Goal: Task Accomplishment & Management: Manage account settings

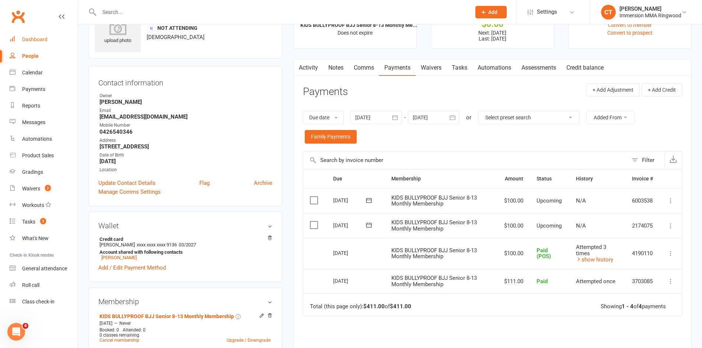
click at [16, 42] on link "Dashboard" at bounding box center [44, 39] width 68 height 17
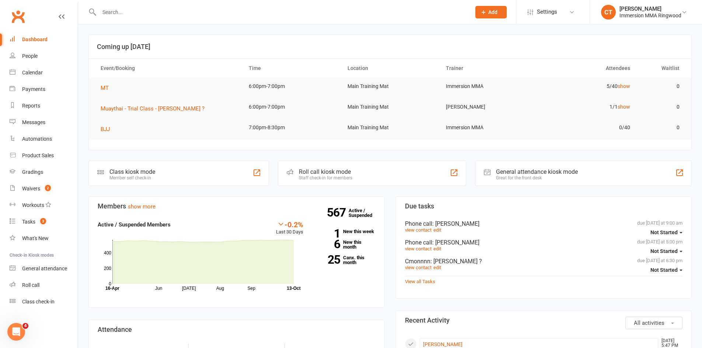
click at [127, 12] on input "text" at bounding box center [281, 12] width 369 height 10
paste input "0433588088"
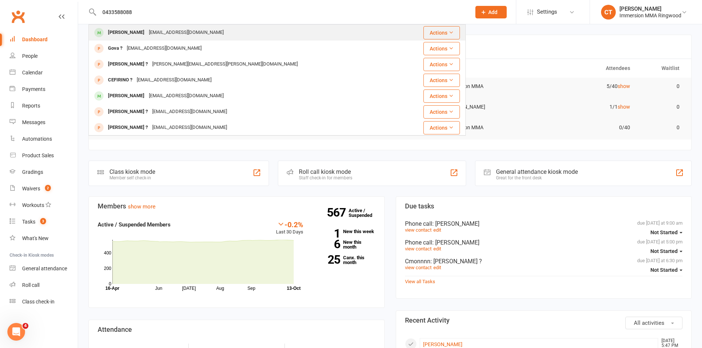
type input "0433588088"
click at [129, 28] on div "Jack Giddens" at bounding box center [126, 32] width 41 height 11
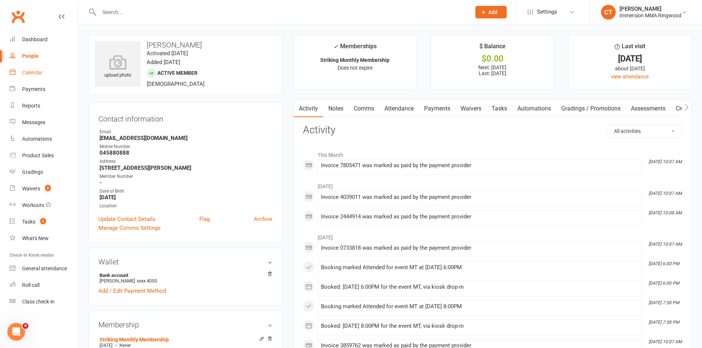
click at [35, 72] on div "Calendar" at bounding box center [32, 73] width 21 height 6
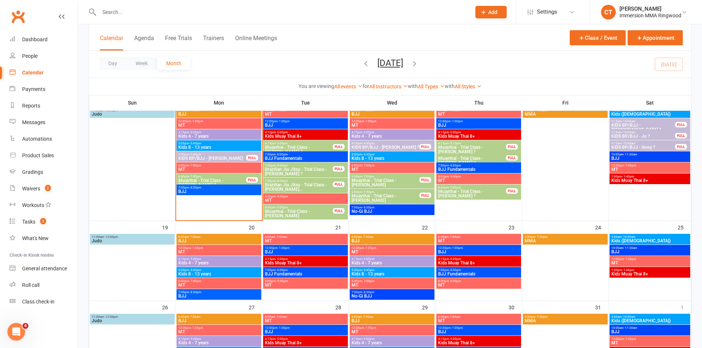
scroll to position [299, 0]
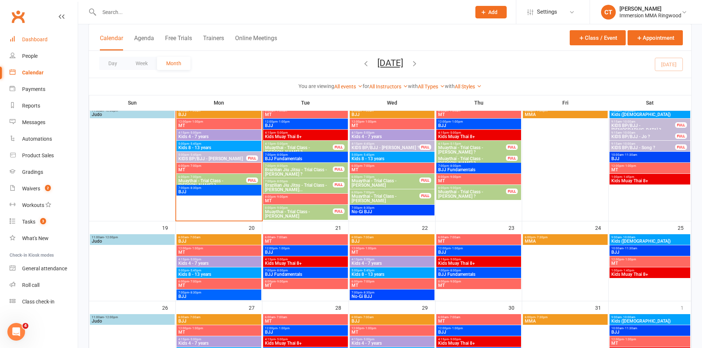
click at [34, 42] on div "Dashboard" at bounding box center [34, 39] width 25 height 6
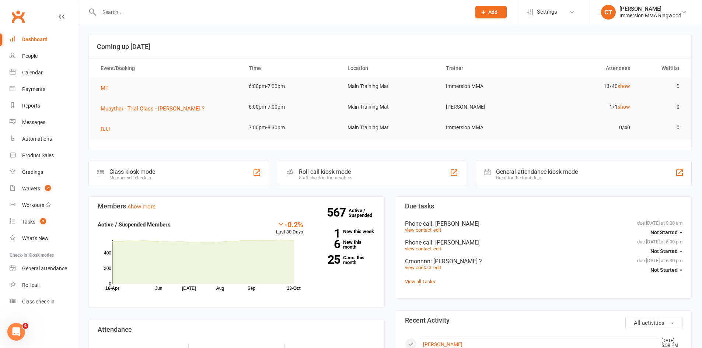
click at [389, 225] on div "Members show more -0.2% Last 30 Days Active / Suspended Members Jun Jul Aug Sep…" at bounding box center [236, 311] width 307 height 231
click at [41, 65] on link "Calendar" at bounding box center [44, 72] width 68 height 17
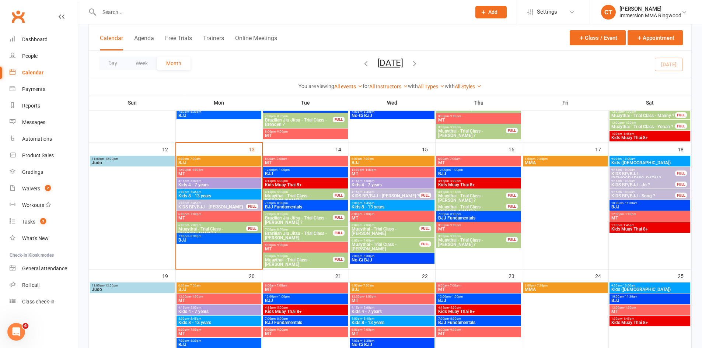
scroll to position [246, 0]
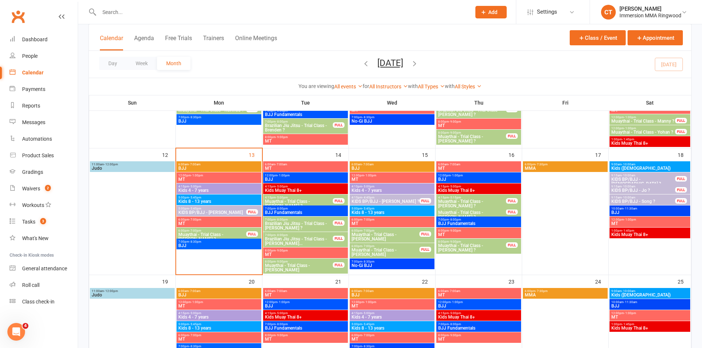
click at [223, 212] on span "KIDS BP/BJJ - Hayley Willis" at bounding box center [212, 212] width 69 height 4
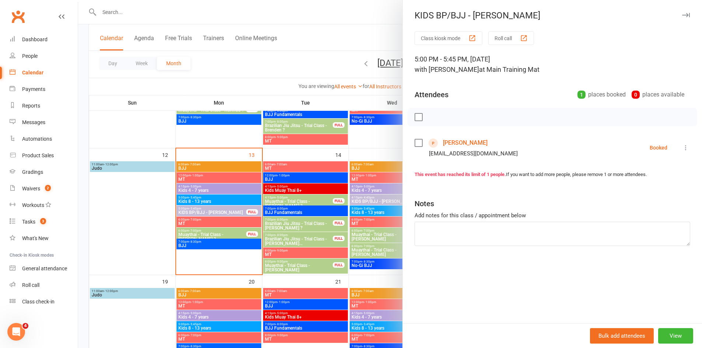
click at [682, 14] on icon "button" at bounding box center [686, 15] width 8 height 4
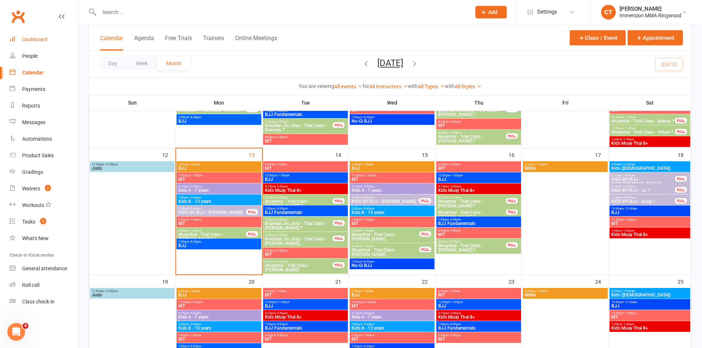
click at [32, 42] on div "Dashboard" at bounding box center [34, 39] width 25 height 6
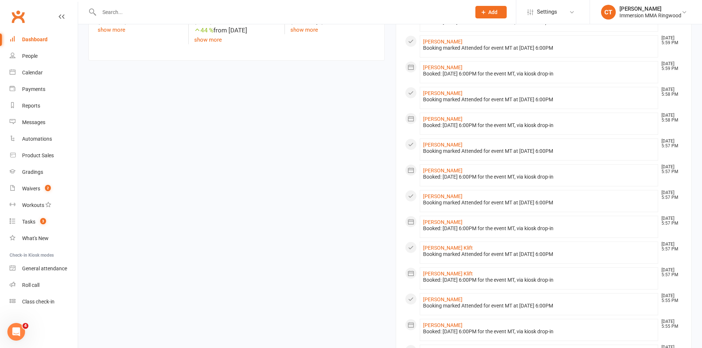
scroll to position [477, 0]
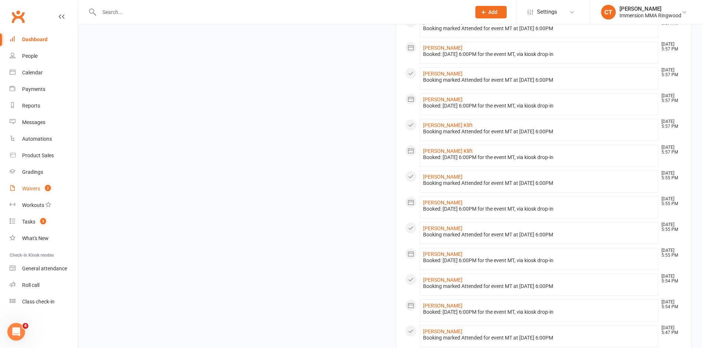
click at [46, 187] on span "2" at bounding box center [48, 188] width 6 height 6
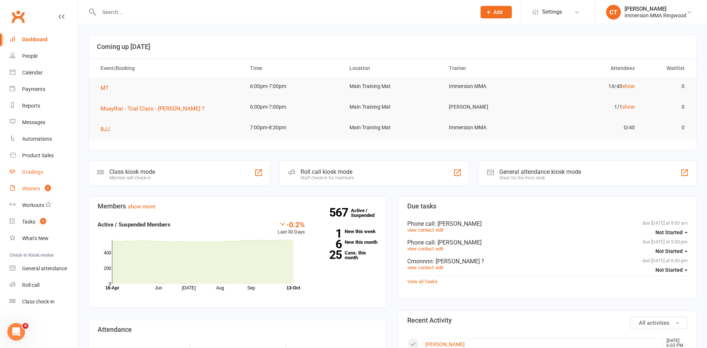
select select "25"
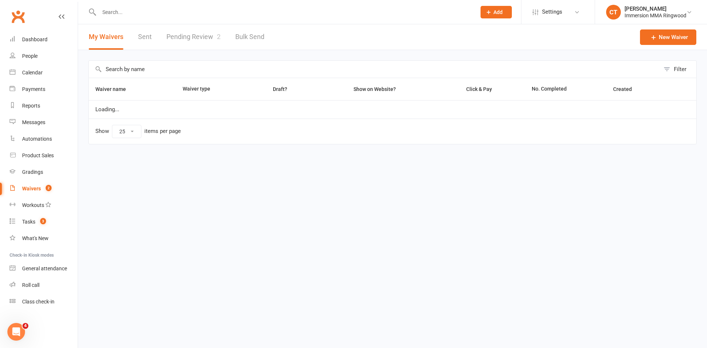
click at [199, 42] on link "Pending Review 2" at bounding box center [193, 36] width 54 height 25
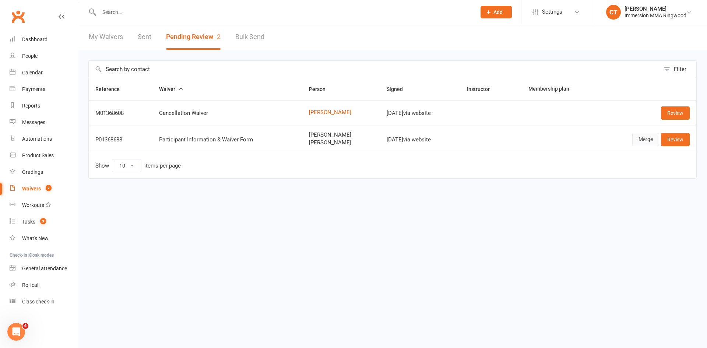
click at [640, 143] on link "Merge" at bounding box center [645, 139] width 27 height 13
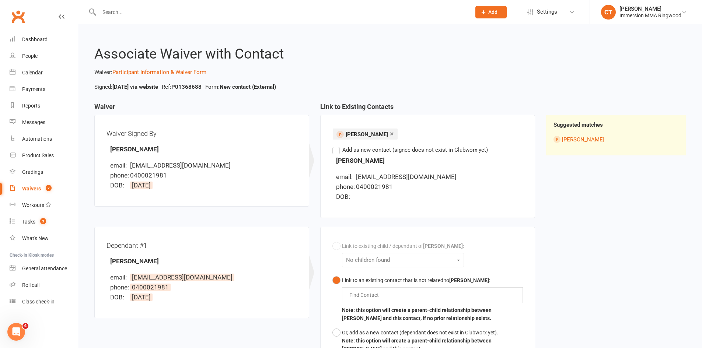
scroll to position [105, 0]
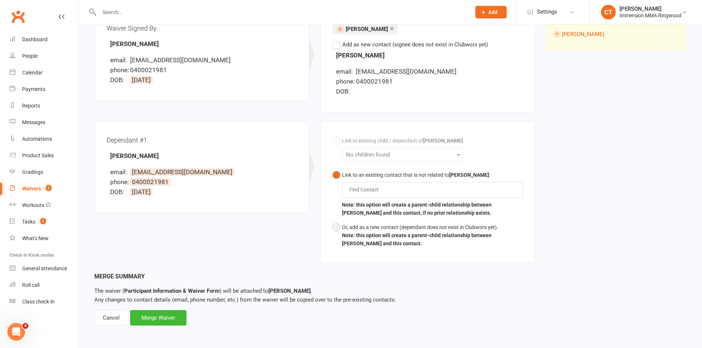
click at [334, 224] on button "Or, add as a new contact (dependant does not exist in Clubworx yet). Note: this…" at bounding box center [427, 235] width 190 height 31
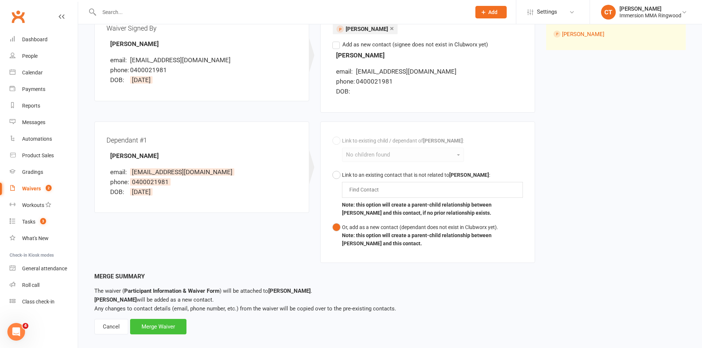
click at [169, 333] on div "Merge Waiver" at bounding box center [158, 326] width 56 height 15
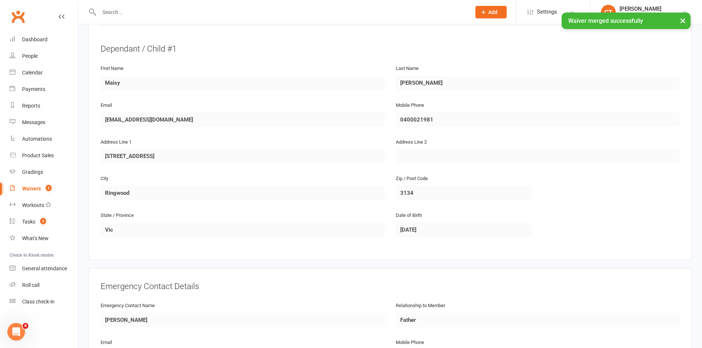
scroll to position [597, 0]
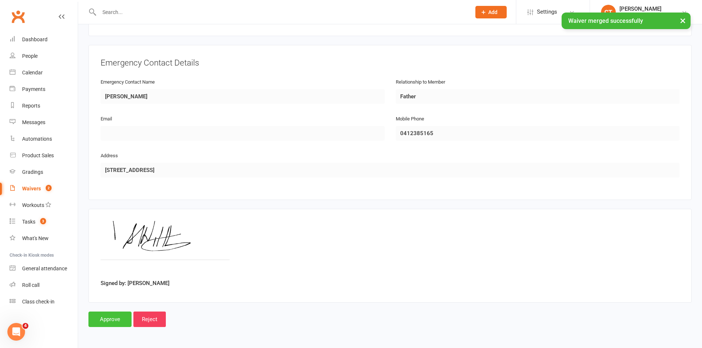
click at [107, 324] on input "Approve" at bounding box center [109, 319] width 43 height 15
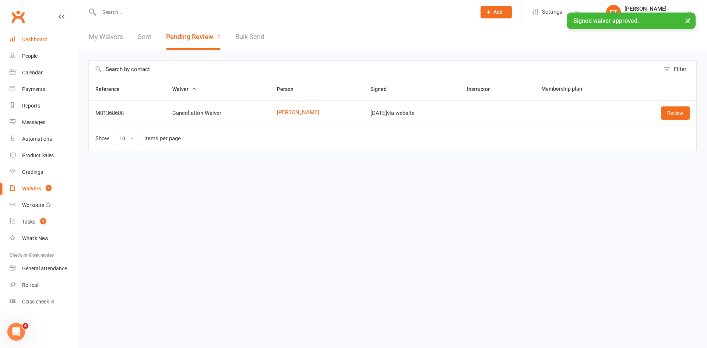
click at [35, 38] on div "Dashboard" at bounding box center [34, 39] width 25 height 6
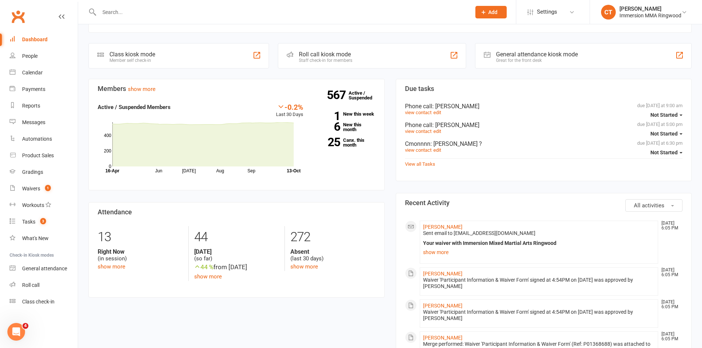
scroll to position [123, 0]
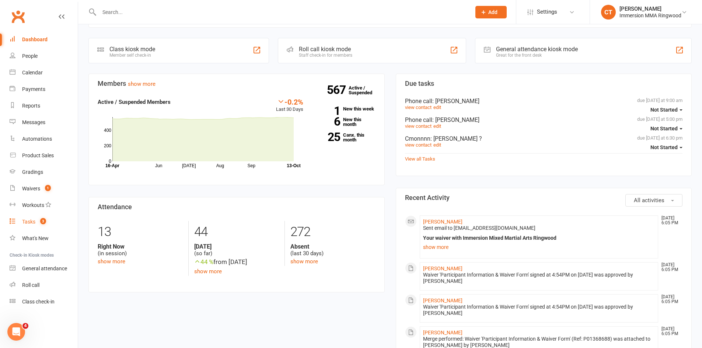
click at [42, 226] on link "Tasks 3" at bounding box center [44, 222] width 68 height 17
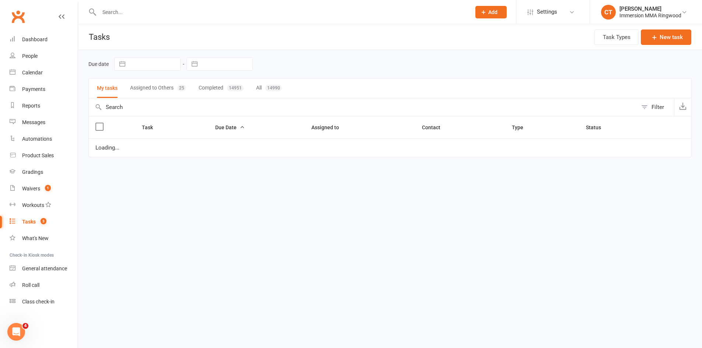
select select "started"
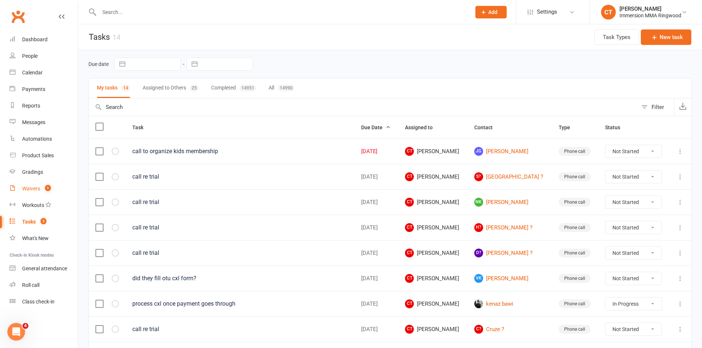
click at [45, 195] on link "Waivers 1" at bounding box center [44, 188] width 68 height 17
select select "25"
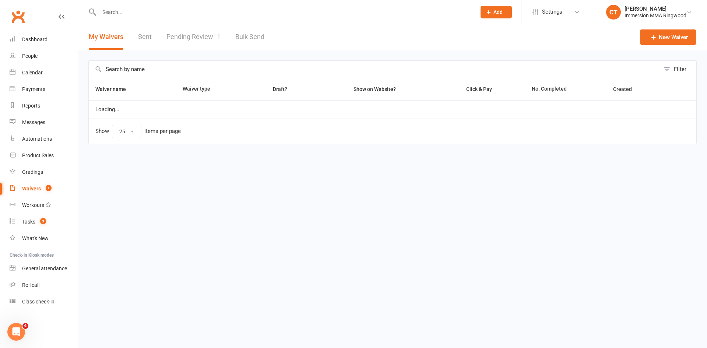
click at [220, 35] on div "My Waivers Sent Pending Review 1 Bulk Send" at bounding box center [176, 36] width 197 height 25
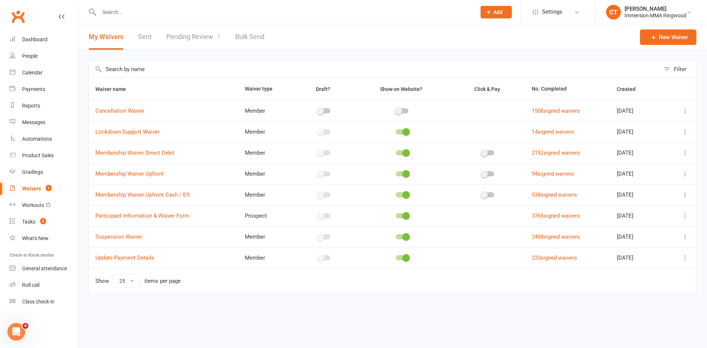
click at [211, 39] on link "Pending Review 1" at bounding box center [193, 36] width 54 height 25
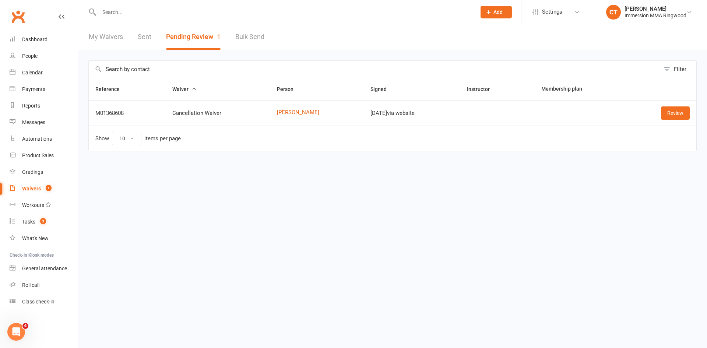
click at [345, 13] on input "text" at bounding box center [284, 12] width 374 height 10
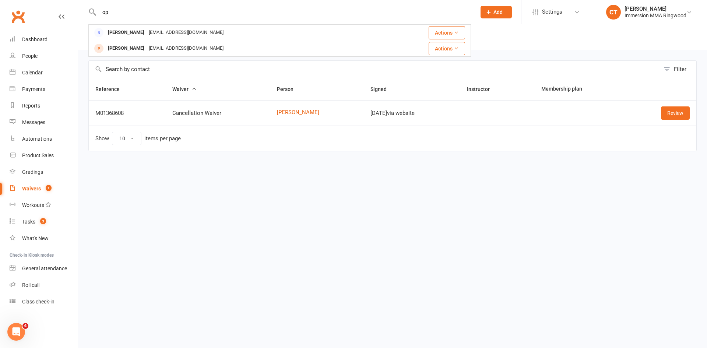
type input "o"
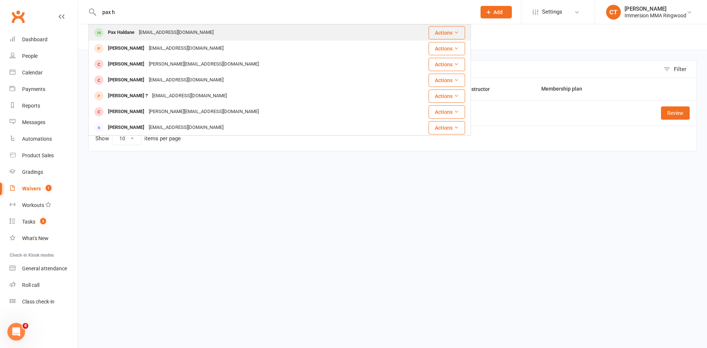
type input "pax h"
click at [155, 30] on div "Aaranhughes@gmail.com" at bounding box center [176, 32] width 79 height 11
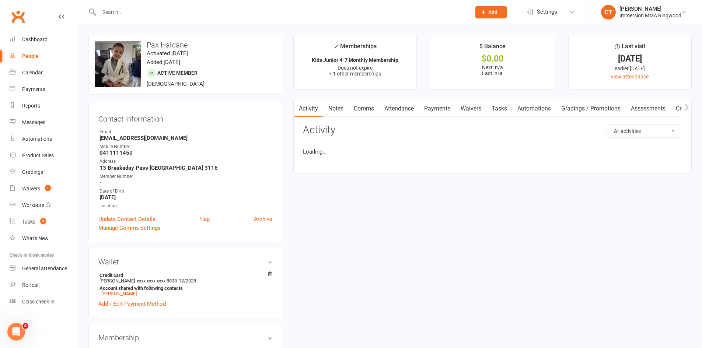
scroll to position [246, 0]
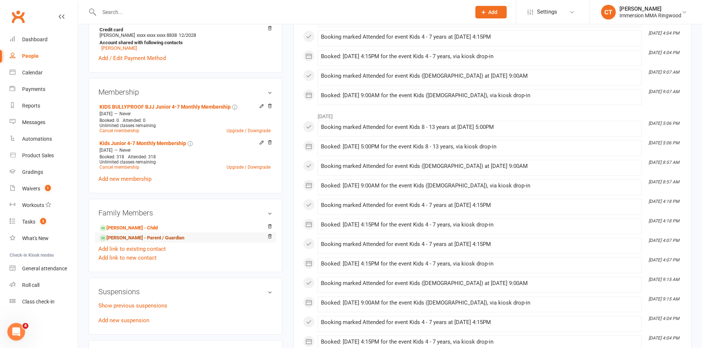
click at [144, 238] on link "Aaran Hughes - Parent / Guardian" at bounding box center [141, 238] width 85 height 8
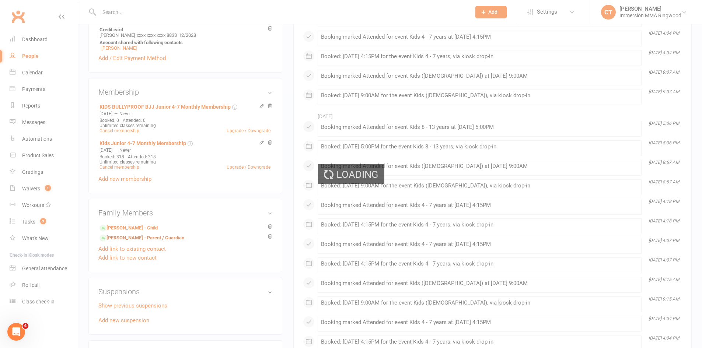
scroll to position [55, 0]
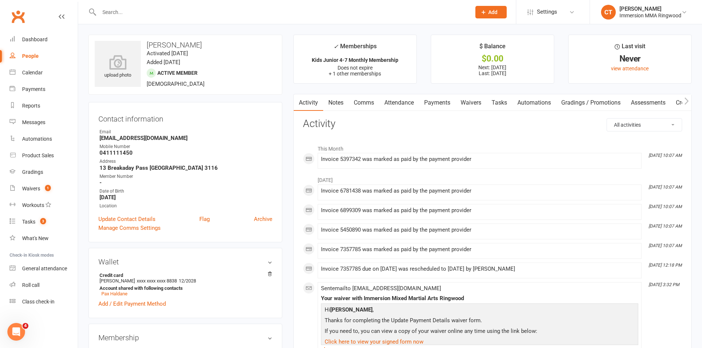
click at [466, 99] on link "Waivers" at bounding box center [470, 102] width 31 height 17
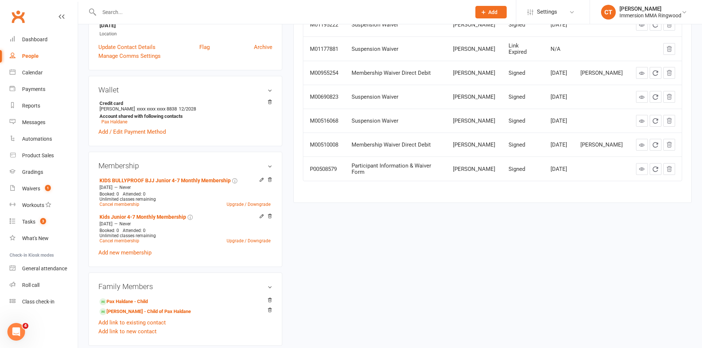
scroll to position [246, 0]
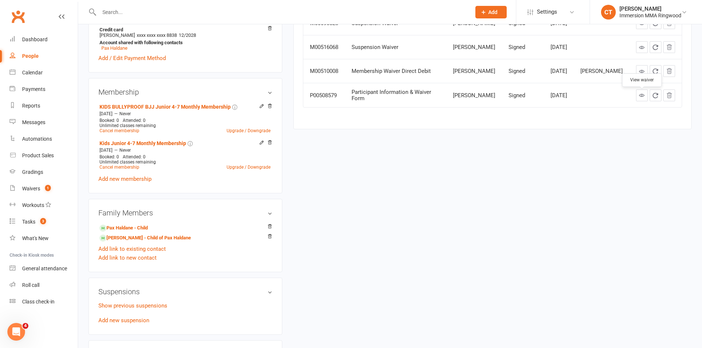
click at [638, 99] on link at bounding box center [642, 95] width 12 height 12
click at [27, 39] on div "Dashboard" at bounding box center [34, 39] width 25 height 6
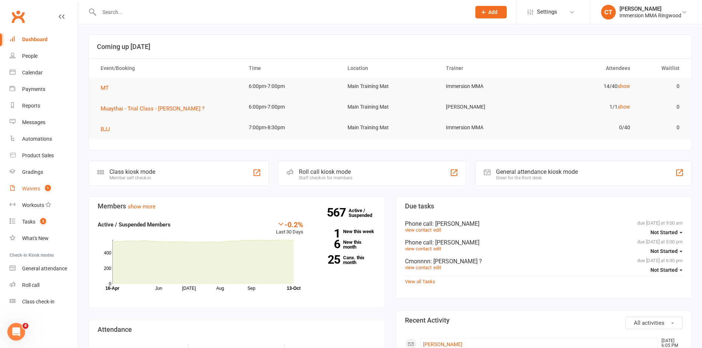
click at [30, 189] on div "Waivers" at bounding box center [31, 189] width 18 height 6
select select "25"
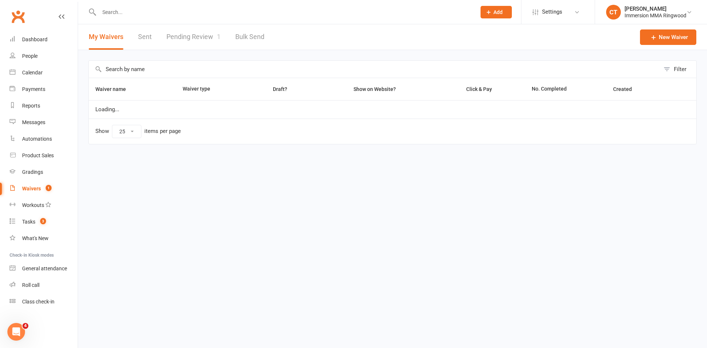
click at [207, 38] on link "Pending Review 1" at bounding box center [193, 36] width 54 height 25
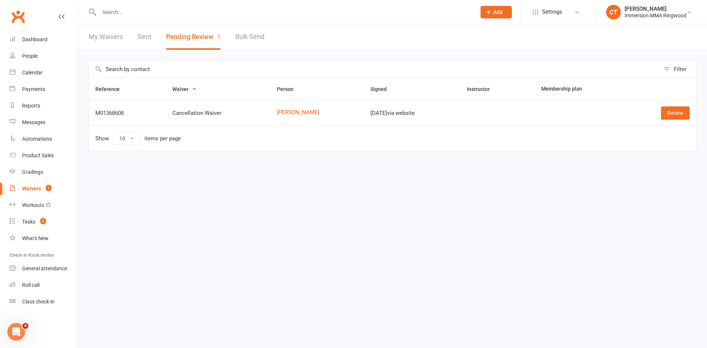
click at [117, 10] on input "text" at bounding box center [284, 12] width 374 height 10
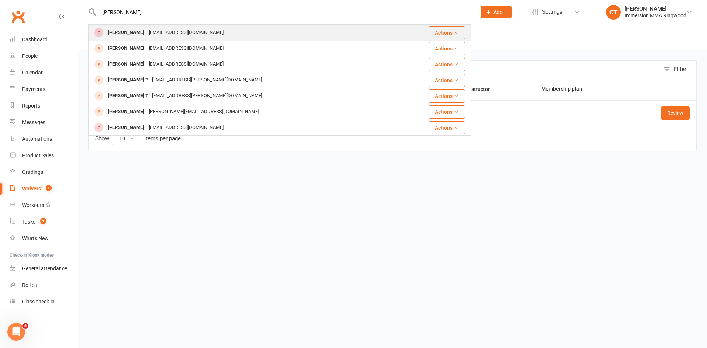
type input "rebekah"
click at [125, 39] on div "Rebekah Milford csmilford@yahoo.com" at bounding box center [243, 32] width 308 height 15
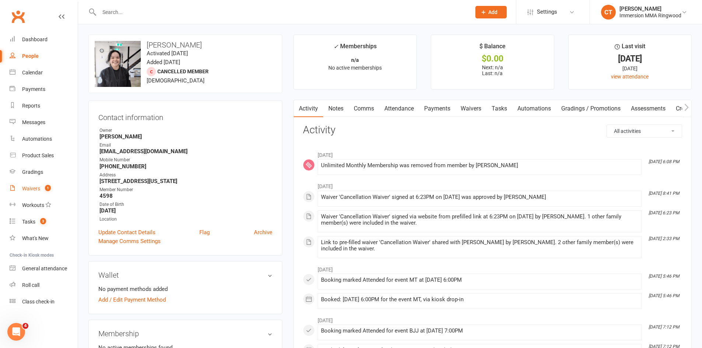
click at [33, 192] on link "Waivers 1" at bounding box center [44, 188] width 68 height 17
select select "25"
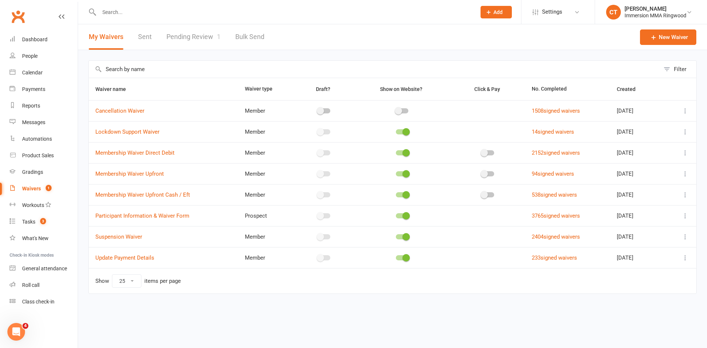
click at [685, 238] on icon at bounding box center [685, 236] width 7 height 7
click at [646, 277] on link "Copy external link to clipboard" at bounding box center [646, 280] width 87 height 15
click at [30, 40] on div "Dashboard" at bounding box center [34, 39] width 25 height 6
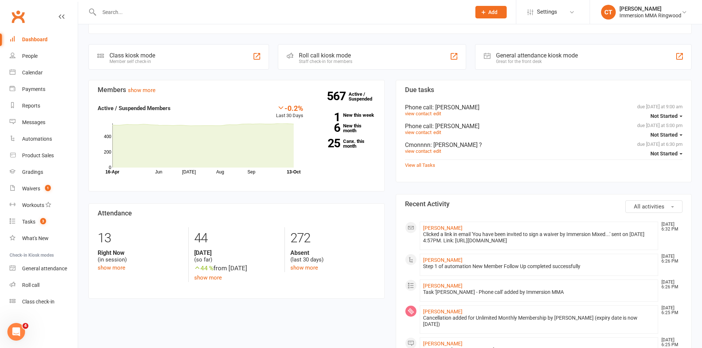
scroll to position [123, 0]
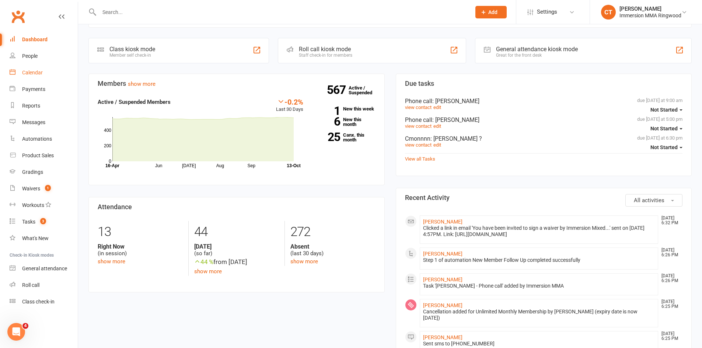
click at [42, 78] on link "Calendar" at bounding box center [44, 72] width 68 height 17
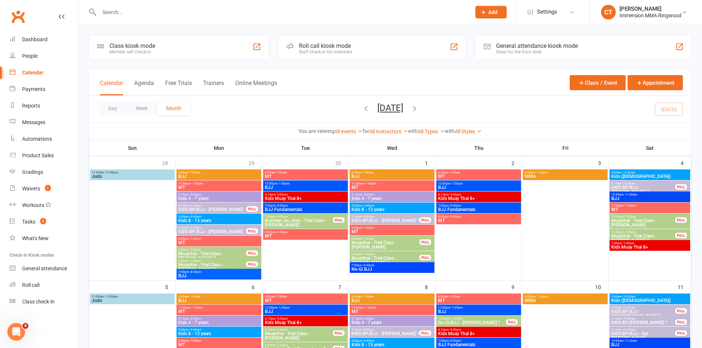
click at [481, 7] on button "Add" at bounding box center [490, 12] width 31 height 13
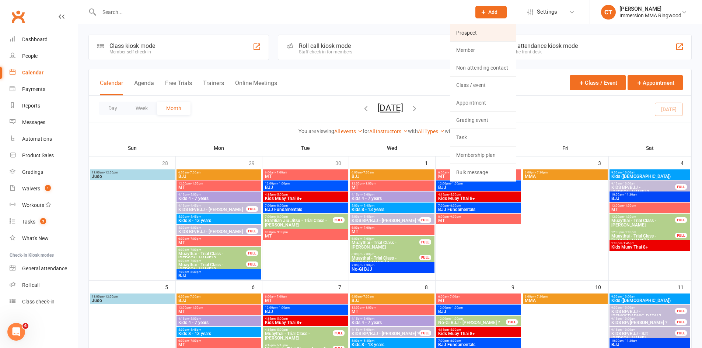
click at [481, 34] on link "Prospect" at bounding box center [483, 32] width 66 height 17
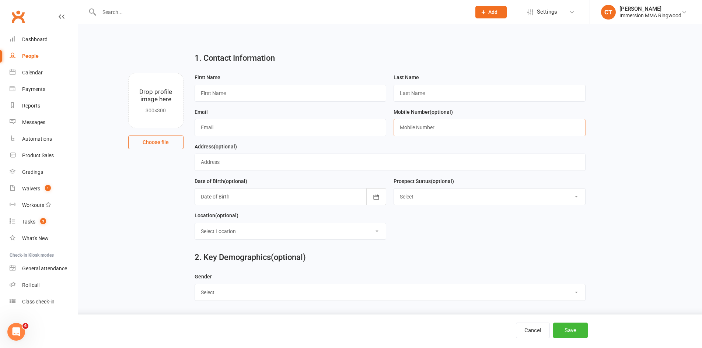
paste input "0433588088"
click at [419, 131] on input "0433588088" at bounding box center [489, 127] width 192 height 17
type input "0433588088"
paste input "Dan"
click at [273, 94] on input "text" at bounding box center [290, 93] width 192 height 17
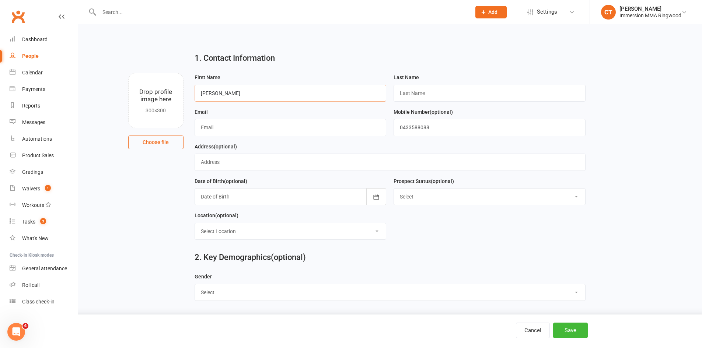
type input "Dan"
type input "?"
paste input "luodd1004@gmail.com"
type input "luodd1004@gmail.com"
click at [573, 331] on button "Save" at bounding box center [570, 330] width 35 height 15
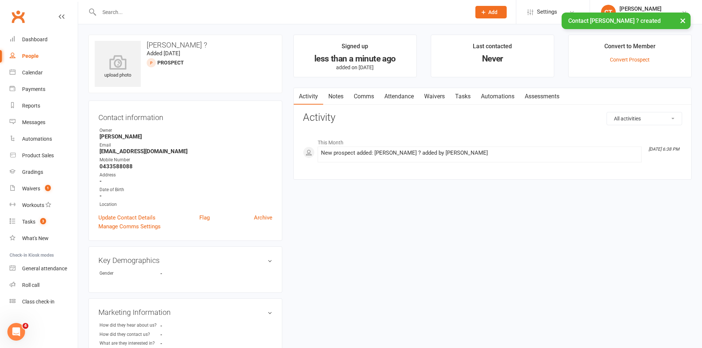
click at [333, 96] on link "Notes" at bounding box center [335, 96] width 25 height 17
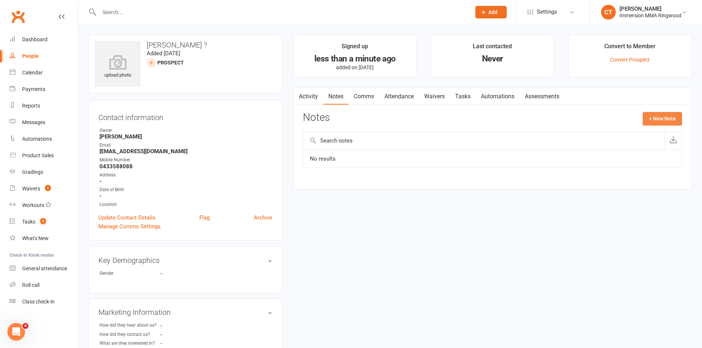
click at [666, 119] on button "+ New Note" at bounding box center [661, 118] width 39 height 13
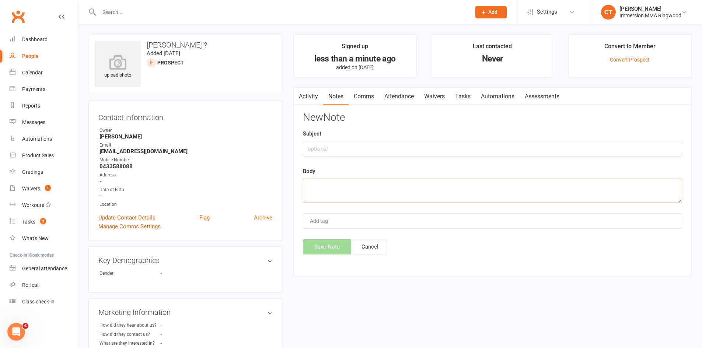
click at [363, 194] on textarea at bounding box center [492, 191] width 379 height 24
paste textarea "I hope the two kids learn to protect themselves — one is 8 years old and the ot…"
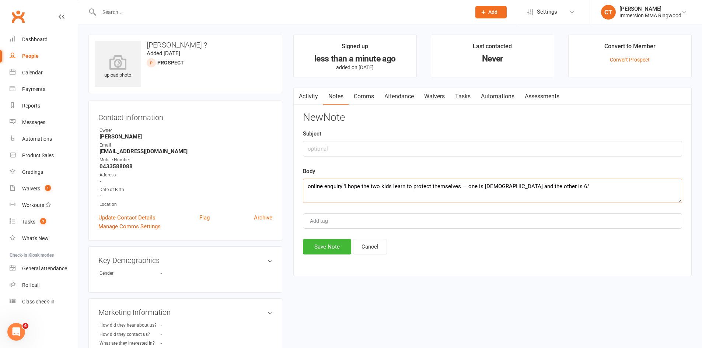
type textarea "online enquiry 'I hope the two kids learn to protect themselves — one is 8 year…"
drag, startPoint x: 333, startPoint y: 248, endPoint x: 363, endPoint y: 216, distance: 44.0
click at [333, 248] on button "Save Note" at bounding box center [327, 246] width 48 height 15
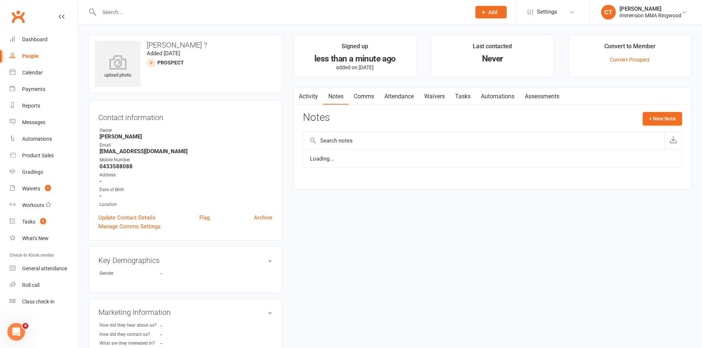
click at [461, 94] on link "Tasks" at bounding box center [463, 96] width 26 height 17
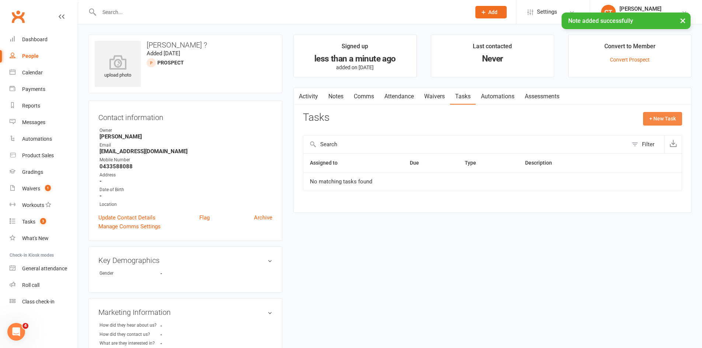
click at [664, 116] on button "+ New Task" at bounding box center [662, 118] width 39 height 13
select select "11984"
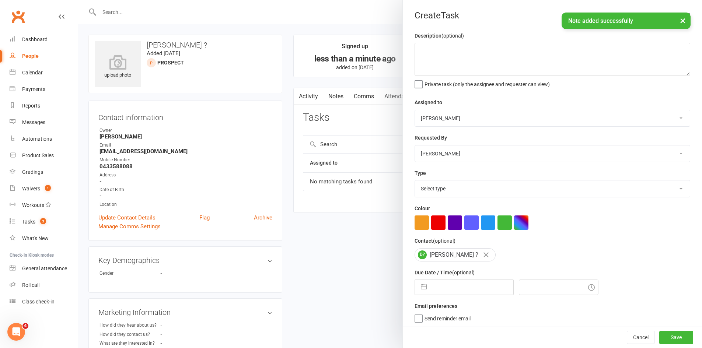
click at [468, 294] on input "text" at bounding box center [471, 287] width 83 height 15
select select "8"
select select "2025"
select select "9"
select select "2025"
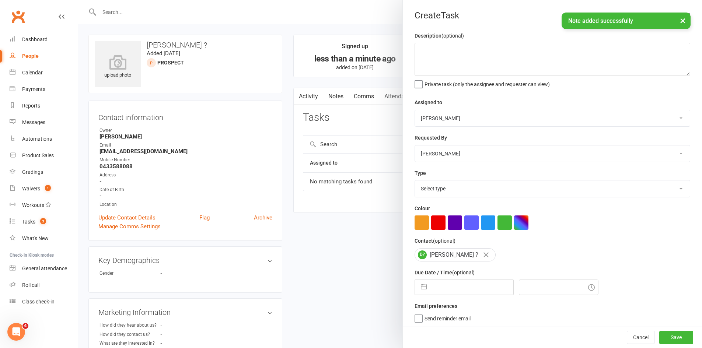
select select "10"
select select "2025"
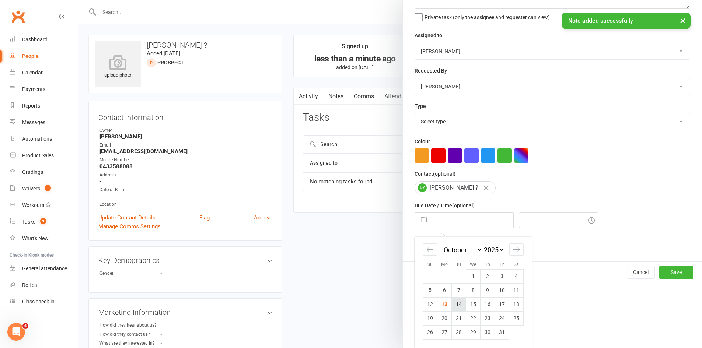
click at [457, 308] on td "14" at bounding box center [459, 304] width 14 height 14
type input "14 Oct 2025"
type input "7:00pm"
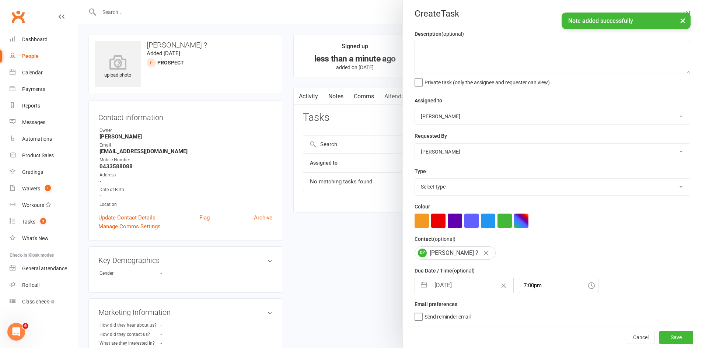
scroll to position [5, 0]
click at [459, 54] on textarea at bounding box center [551, 57] width 275 height 33
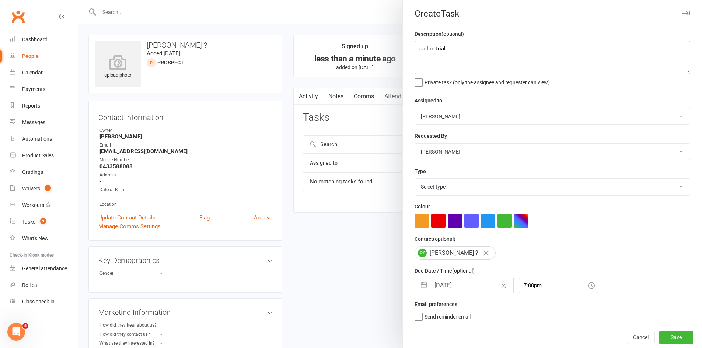
type textarea "call re trial"
click at [458, 184] on select "Select type Cmonnnn E-mail Financial Follow-up Help Just do it Letting ya know …" at bounding box center [552, 187] width 275 height 16
select select "6641"
click at [415, 179] on select "Select type Cmonnnn E-mail Financial Follow-up Help Just do it Letting ya know …" at bounding box center [552, 187] width 275 height 16
click at [675, 341] on button "Save" at bounding box center [676, 337] width 34 height 13
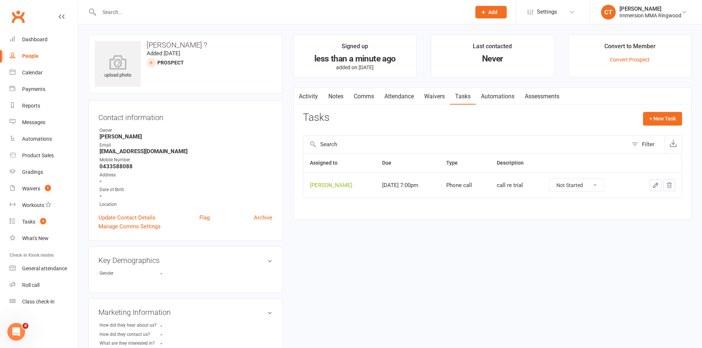
click at [337, 95] on link "Notes" at bounding box center [335, 96] width 25 height 17
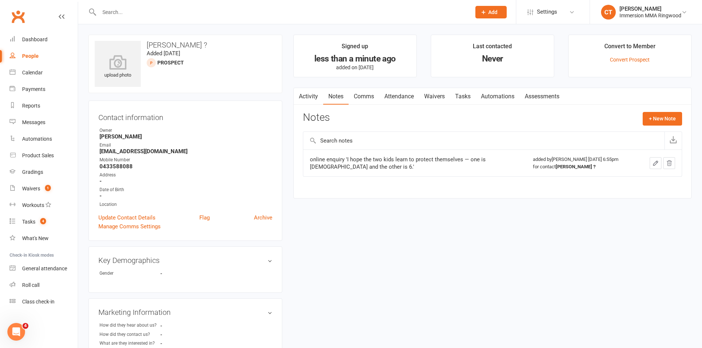
click at [459, 97] on link "Tasks" at bounding box center [463, 96] width 26 height 17
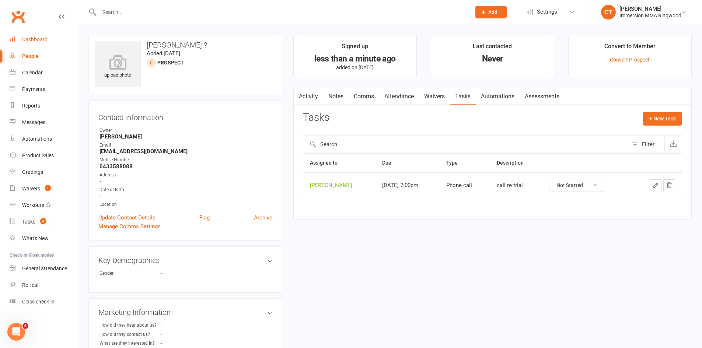
click at [44, 37] on div "Dashboard" at bounding box center [34, 39] width 25 height 6
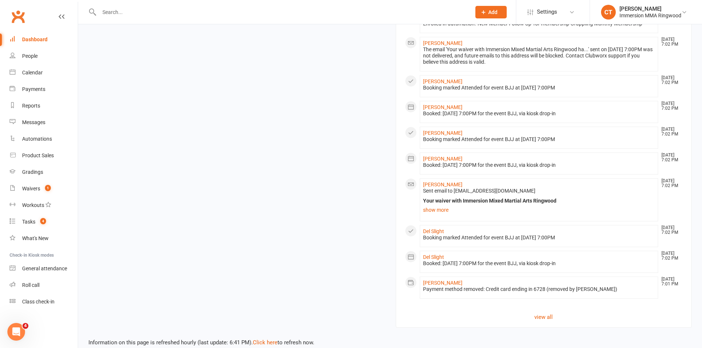
scroll to position [572, 0]
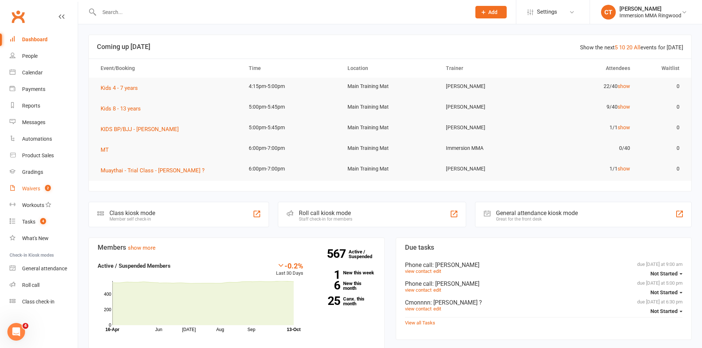
click at [39, 197] on link "Waivers 2" at bounding box center [44, 188] width 68 height 17
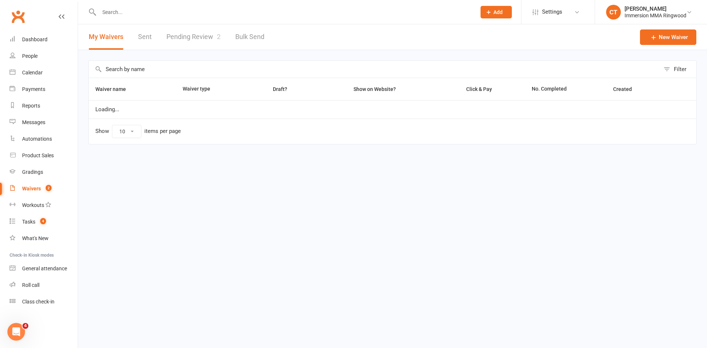
select select "25"
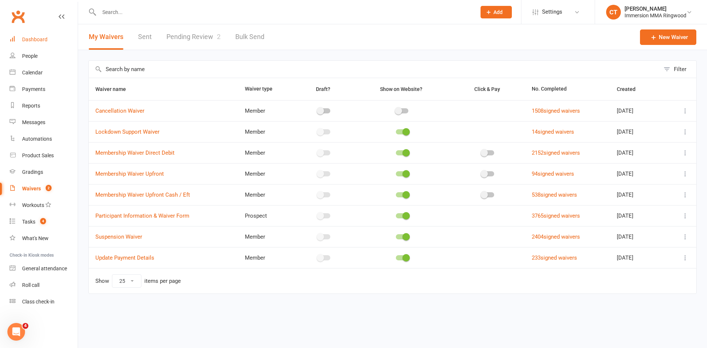
click at [38, 40] on div "Dashboard" at bounding box center [34, 39] width 25 height 6
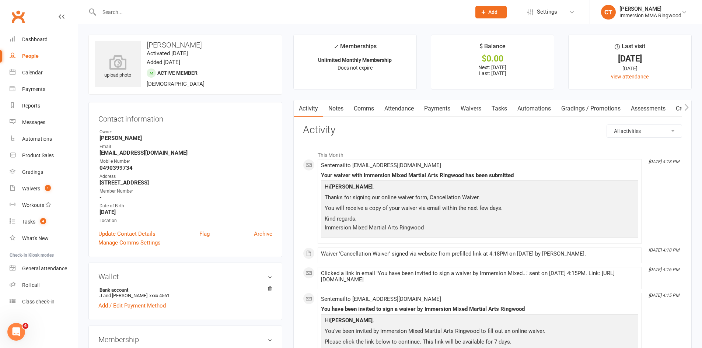
click at [162, 12] on input "text" at bounding box center [281, 12] width 369 height 10
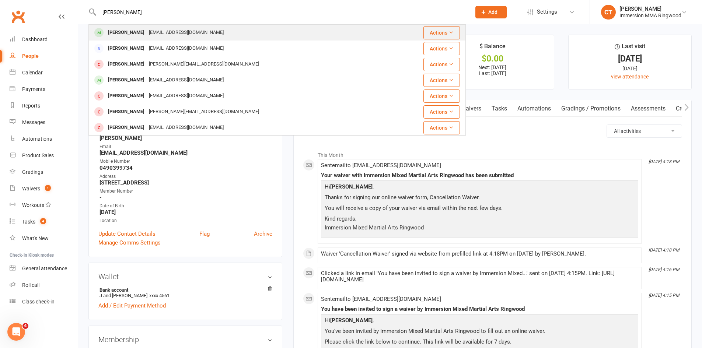
type input "[PERSON_NAME]"
click at [157, 34] on div "[EMAIL_ADDRESS][DOMAIN_NAME]" at bounding box center [186, 32] width 79 height 11
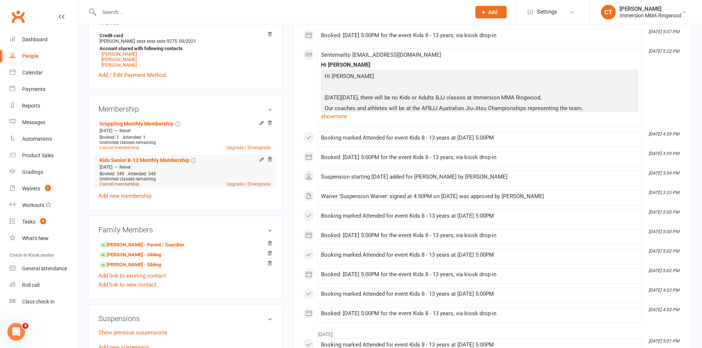
scroll to position [246, 0]
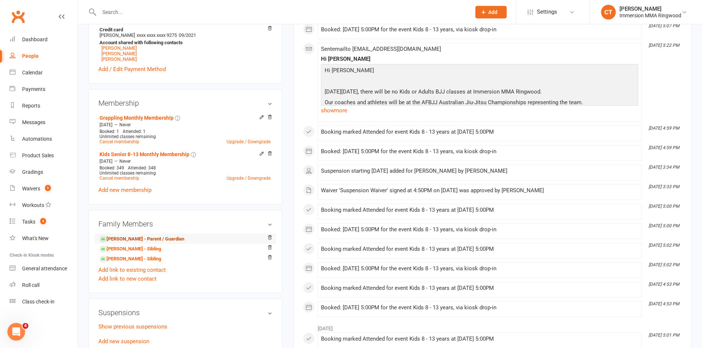
click at [143, 238] on link "Suneth Narangala - Parent / Guardian" at bounding box center [141, 239] width 85 height 8
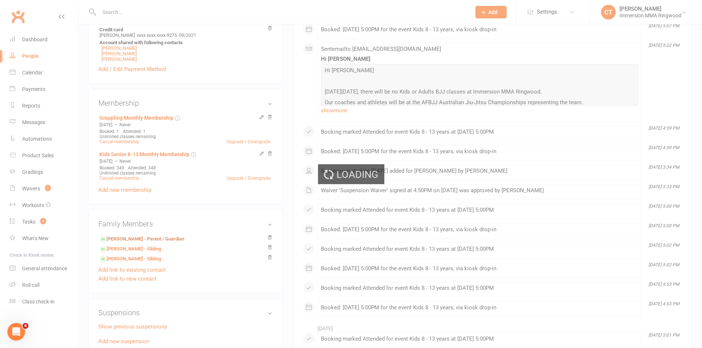
scroll to position [0, 0]
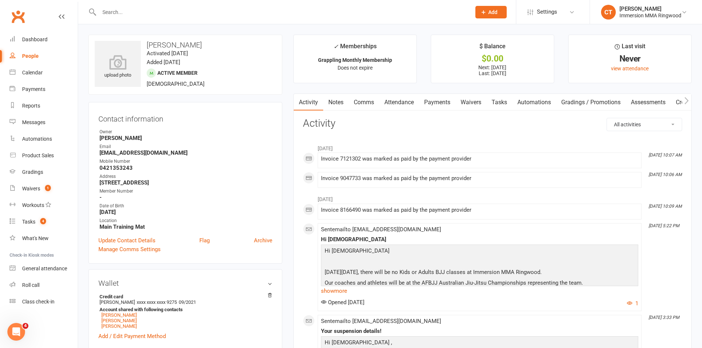
click at [474, 101] on link "Waivers" at bounding box center [470, 102] width 31 height 17
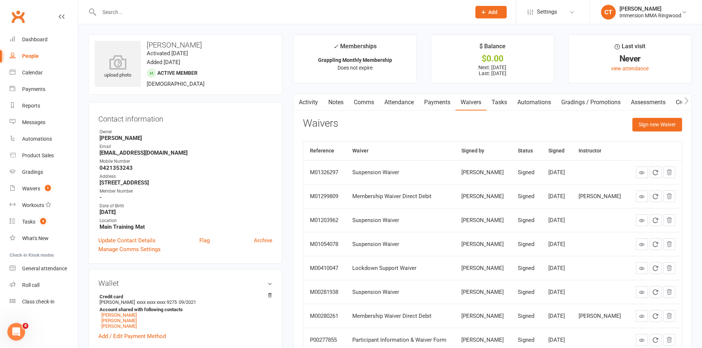
click at [443, 102] on link "Payments" at bounding box center [437, 102] width 36 height 17
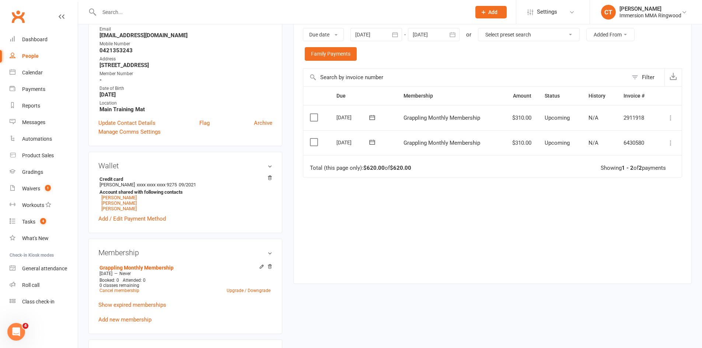
scroll to position [123, 0]
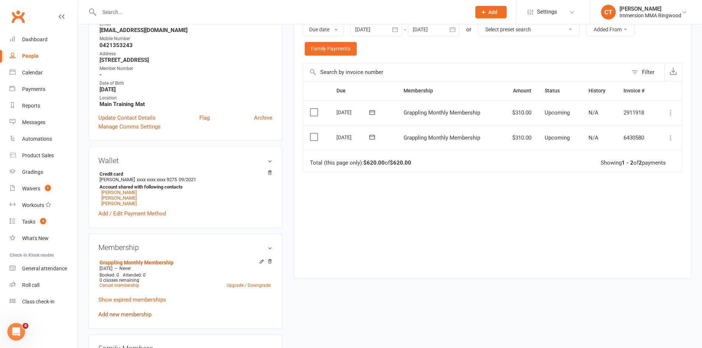
click at [131, 315] on link "Add new membership" at bounding box center [124, 314] width 53 height 7
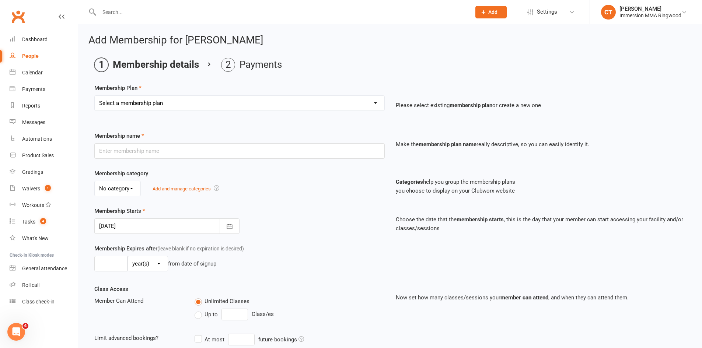
click at [140, 226] on div at bounding box center [166, 225] width 145 height 15
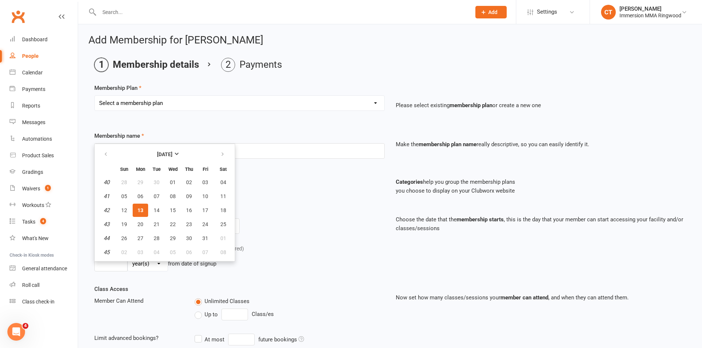
click at [150, 106] on select "Select a membership plan Create new Membership Plan Grappling Monthly Membershi…" at bounding box center [239, 103] width 289 height 15
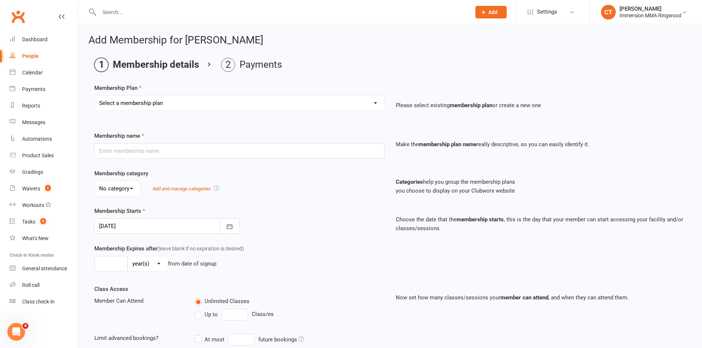
select select "1"
click at [95, 96] on select "Select a membership plan Create new Membership Plan Grappling Monthly Membershi…" at bounding box center [239, 103] width 289 height 15
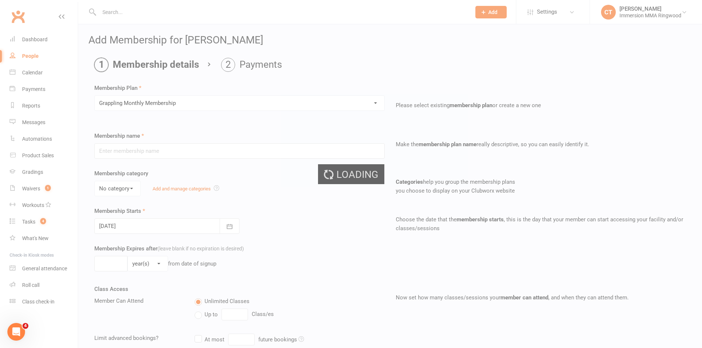
type input "Grappling Monthly Membership"
select select "0"
type input "0"
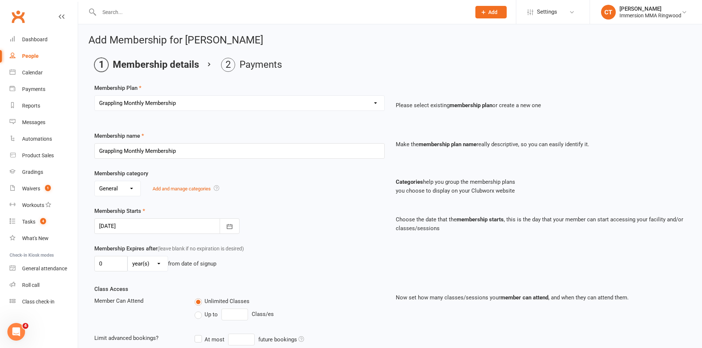
click at [130, 225] on div at bounding box center [166, 225] width 145 height 15
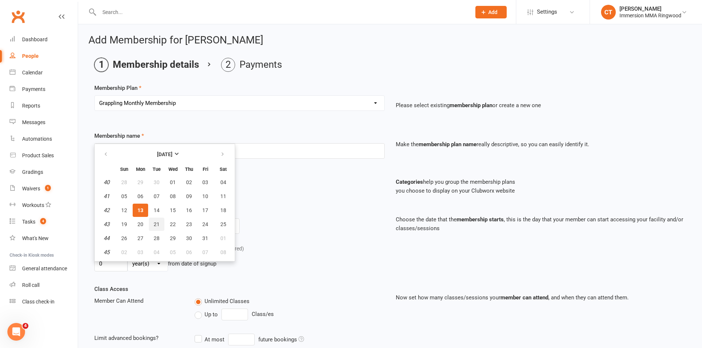
click at [154, 223] on span "21" at bounding box center [157, 224] width 6 height 6
type input "21 Oct 2025"
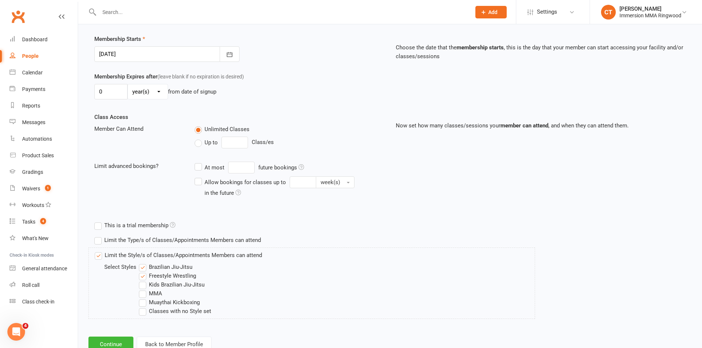
scroll to position [197, 0]
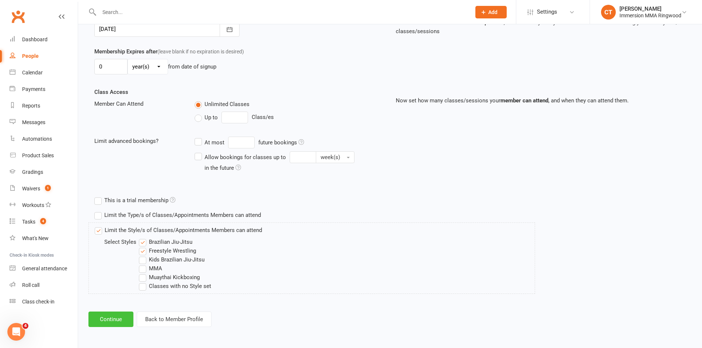
click at [124, 323] on button "Continue" at bounding box center [110, 319] width 45 height 15
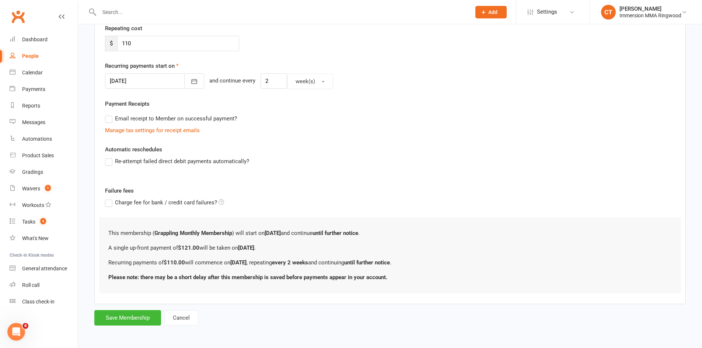
scroll to position [0, 0]
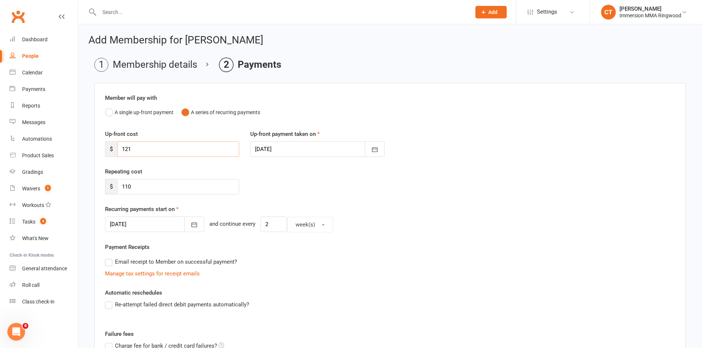
drag, startPoint x: 137, startPoint y: 150, endPoint x: 110, endPoint y: 148, distance: 26.2
click at [110, 148] on div "$ 121" at bounding box center [172, 148] width 134 height 15
type input "385"
drag, startPoint x: 151, startPoint y: 188, endPoint x: 65, endPoint y: 179, distance: 86.3
click at [65, 179] on ui-view "Prospect Member Non-attending contact Class / event Appointment Grading event T…" at bounding box center [351, 241] width 702 height 479
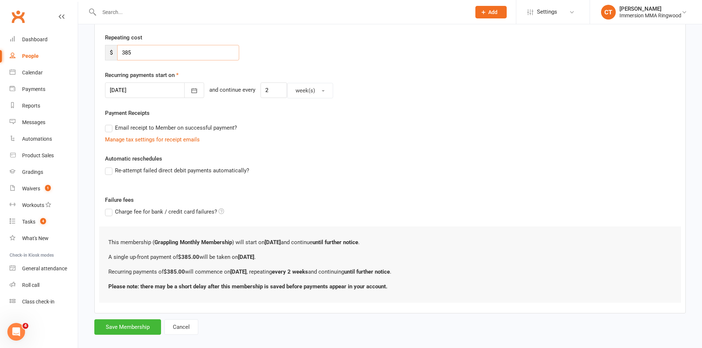
scroll to position [143, 0]
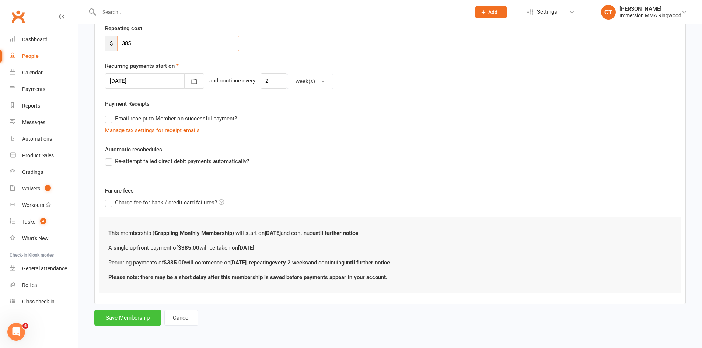
type input "385"
click at [137, 319] on button "Save Membership" at bounding box center [127, 317] width 67 height 15
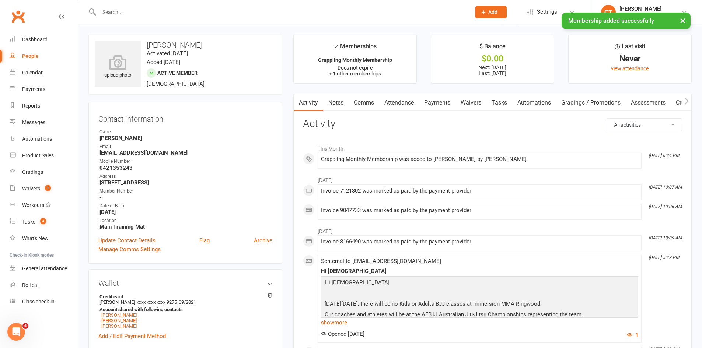
click at [437, 98] on link "Payments" at bounding box center [437, 102] width 36 height 17
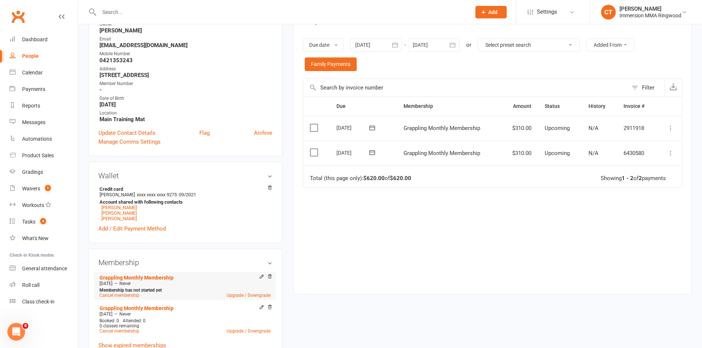
scroll to position [123, 0]
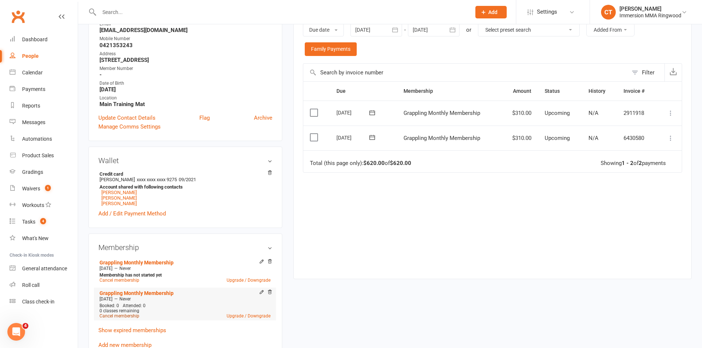
click at [107, 314] on link "Cancel membership" at bounding box center [119, 315] width 40 height 5
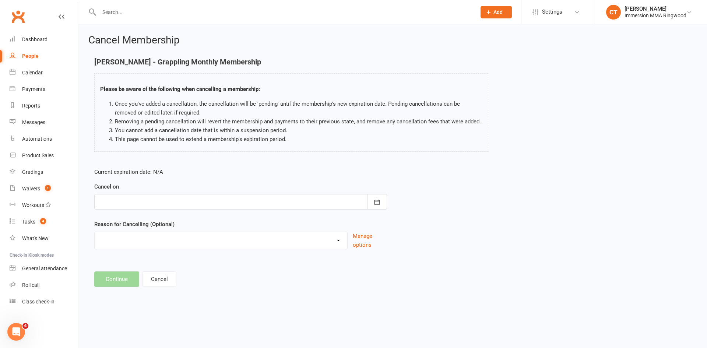
click at [150, 201] on div at bounding box center [240, 201] width 293 height 15
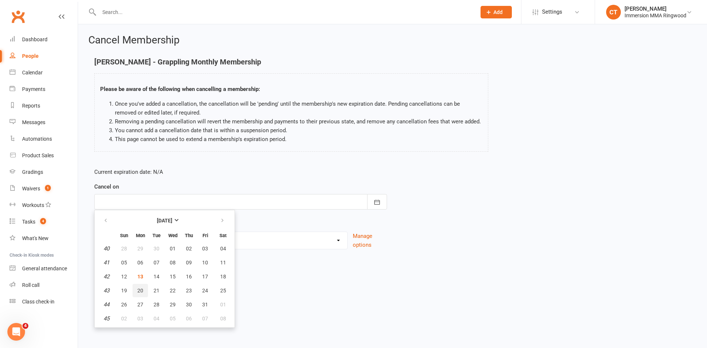
click at [137, 290] on button "20" at bounding box center [140, 290] width 15 height 13
type input "20 Oct 2025"
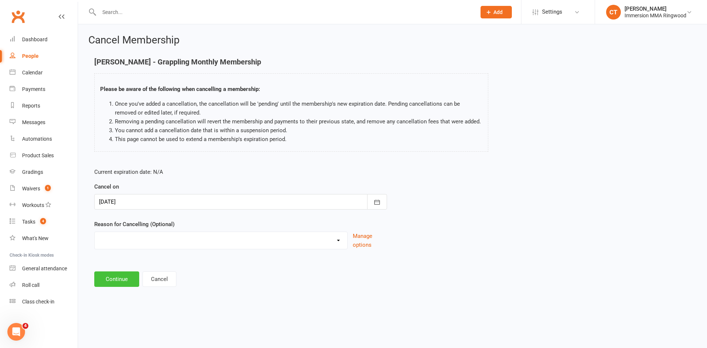
click at [127, 277] on button "Continue" at bounding box center [116, 278] width 45 height 15
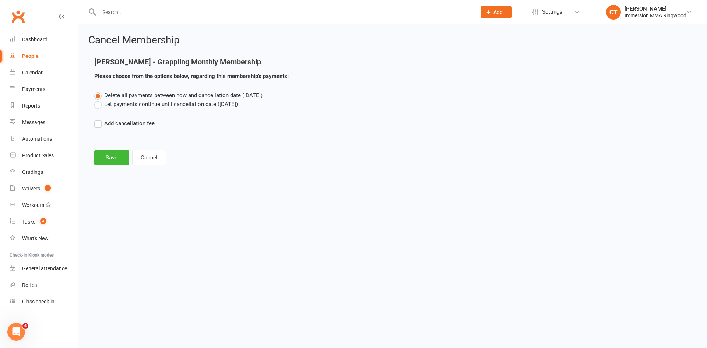
drag, startPoint x: 165, startPoint y: 104, endPoint x: 129, endPoint y: 133, distance: 46.2
click at [165, 105] on label "Let payments continue until cancellation date (Oct 20, 2025)" at bounding box center [166, 104] width 144 height 9
click at [99, 100] on input "Let payments continue until cancellation date (Oct 20, 2025)" at bounding box center [96, 100] width 5 height 0
click at [117, 154] on button "Save" at bounding box center [111, 157] width 35 height 15
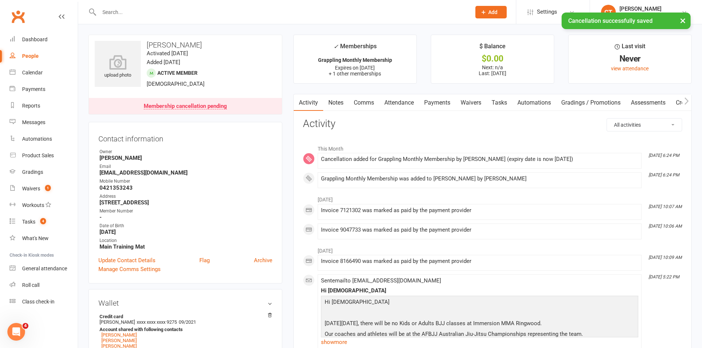
click at [326, 102] on link "Notes" at bounding box center [335, 102] width 25 height 17
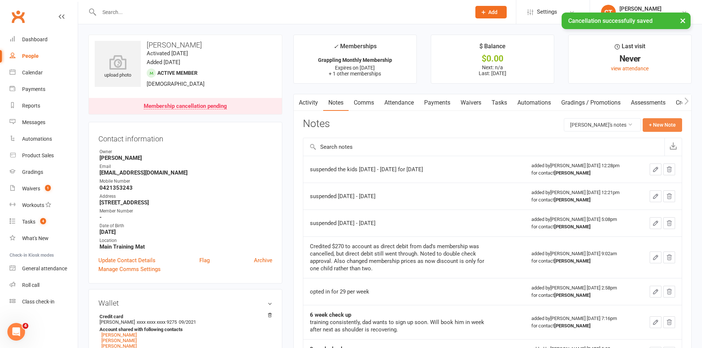
click at [658, 123] on button "+ New Note" at bounding box center [661, 124] width 39 height 13
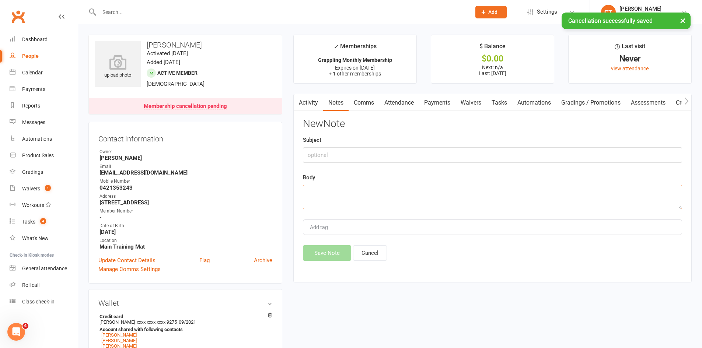
drag, startPoint x: 500, startPoint y: 199, endPoint x: 500, endPoint y: 194, distance: 4.8
click at [501, 196] on textarea at bounding box center [492, 197] width 379 height 24
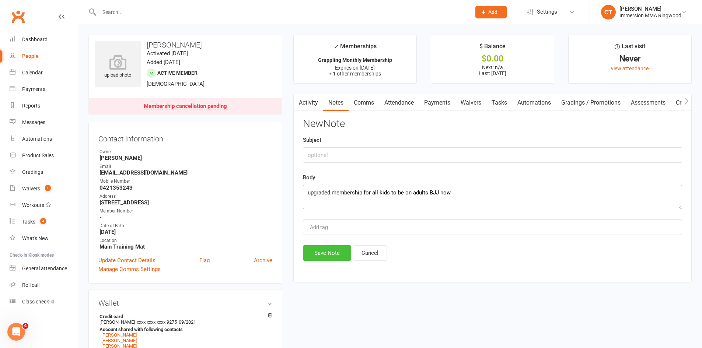
type textarea "upgraded membership for all kids to be on adults BJJ now"
click at [328, 253] on button "Save Note" at bounding box center [327, 252] width 48 height 15
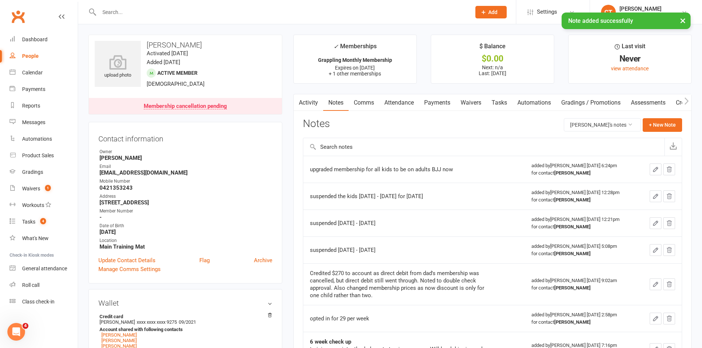
click at [496, 97] on link "Tasks" at bounding box center [499, 102] width 26 height 17
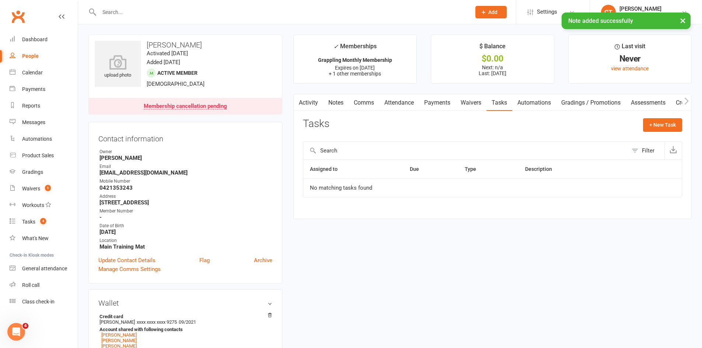
click at [342, 104] on link "Notes" at bounding box center [335, 102] width 25 height 17
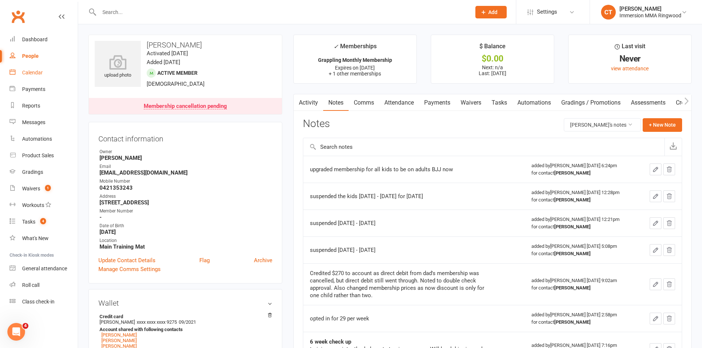
click at [26, 74] on div "Calendar" at bounding box center [32, 73] width 21 height 6
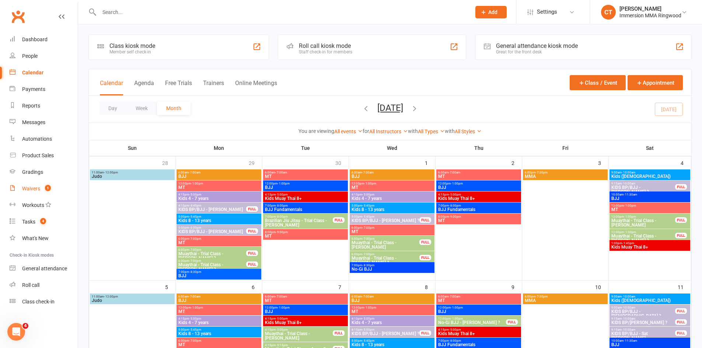
click at [41, 189] on link "Waivers 1" at bounding box center [44, 188] width 68 height 17
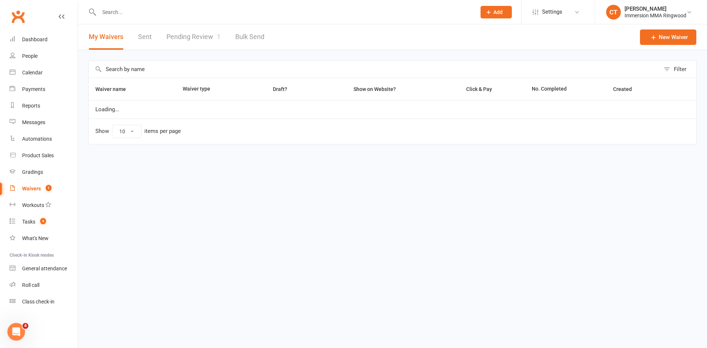
select select "25"
click at [189, 38] on link "Pending Review 1" at bounding box center [193, 36] width 54 height 25
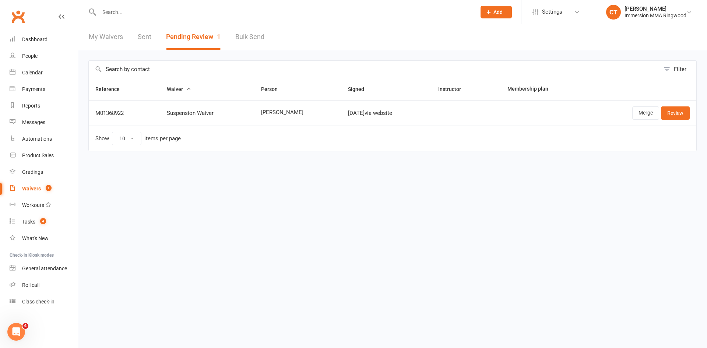
click at [479, 182] on html "Prospect Member Non-attending contact Class / event Appointment Grading event T…" at bounding box center [353, 91] width 707 height 182
click at [30, 41] on div "Dashboard" at bounding box center [34, 39] width 25 height 6
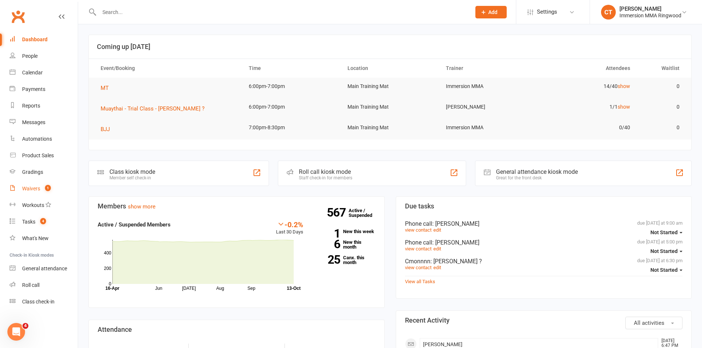
drag, startPoint x: 44, startPoint y: 193, endPoint x: 50, endPoint y: 190, distance: 6.3
click at [44, 193] on link "Waivers 1" at bounding box center [44, 188] width 68 height 17
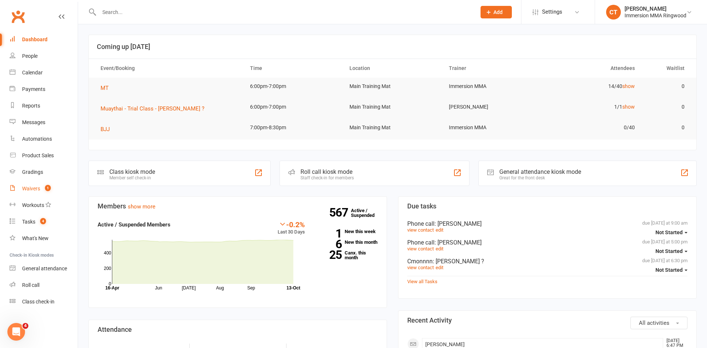
select select "25"
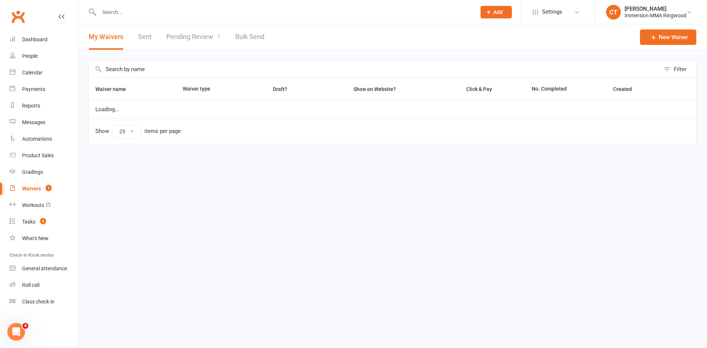
click at [194, 49] on link "Pending Review 1" at bounding box center [193, 36] width 54 height 25
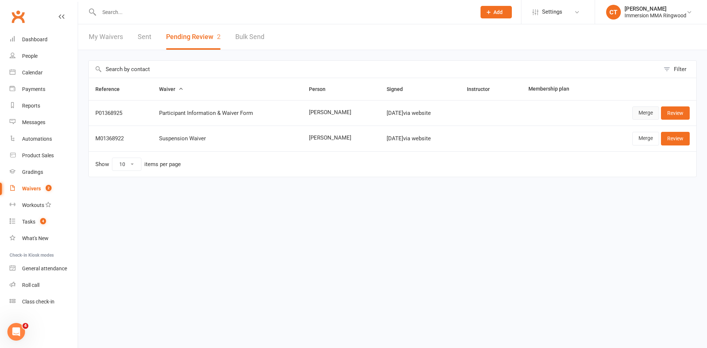
click at [644, 116] on link "Merge" at bounding box center [645, 112] width 27 height 13
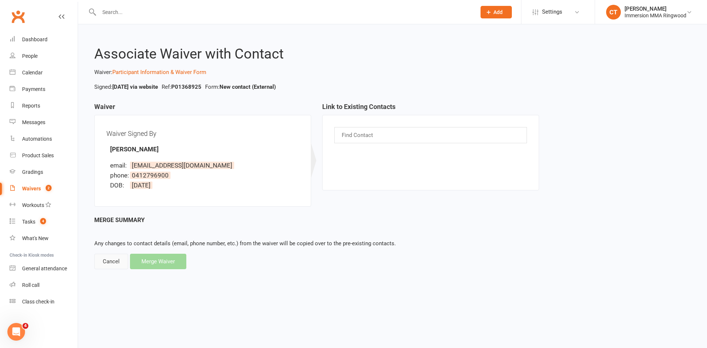
click at [112, 263] on div "Cancel" at bounding box center [111, 261] width 34 height 15
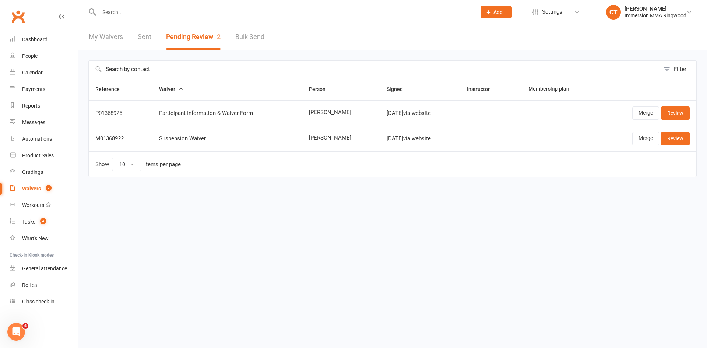
click at [458, 208] on html "Prospect Member Non-attending contact Class / event Appointment Grading event T…" at bounding box center [353, 104] width 707 height 208
click at [689, 111] on link "Review" at bounding box center [675, 112] width 29 height 13
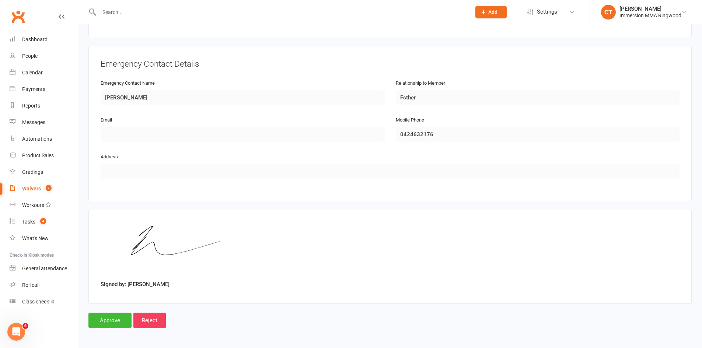
scroll to position [317, 0]
click at [127, 319] on input "Approve" at bounding box center [109, 319] width 43 height 15
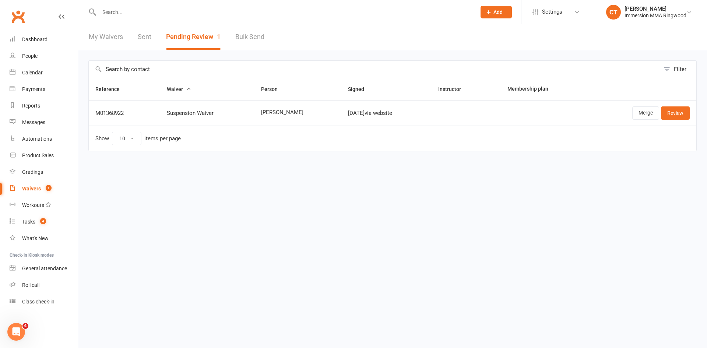
click at [196, 16] on input "text" at bounding box center [284, 12] width 374 height 10
click at [34, 38] on div "Dashboard" at bounding box center [34, 39] width 25 height 6
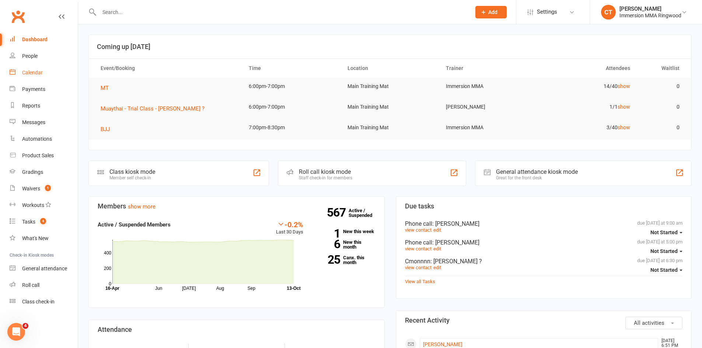
click at [17, 74] on link "Calendar" at bounding box center [44, 72] width 68 height 17
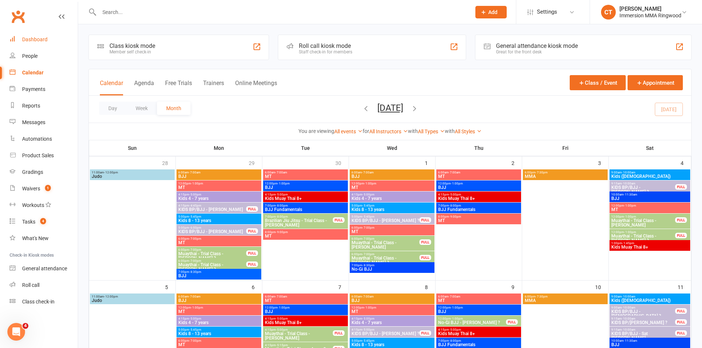
click at [37, 43] on link "Dashboard" at bounding box center [44, 39] width 68 height 17
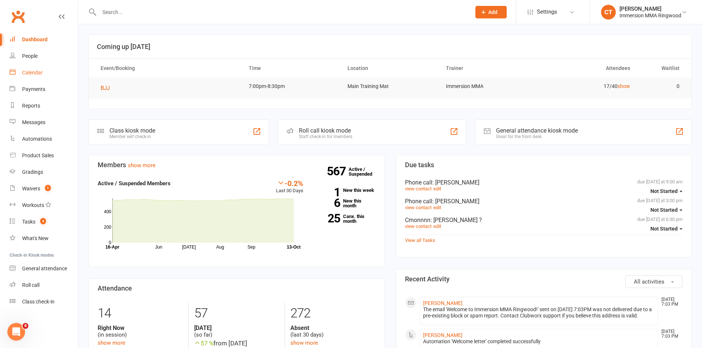
click at [24, 77] on link "Calendar" at bounding box center [44, 72] width 68 height 17
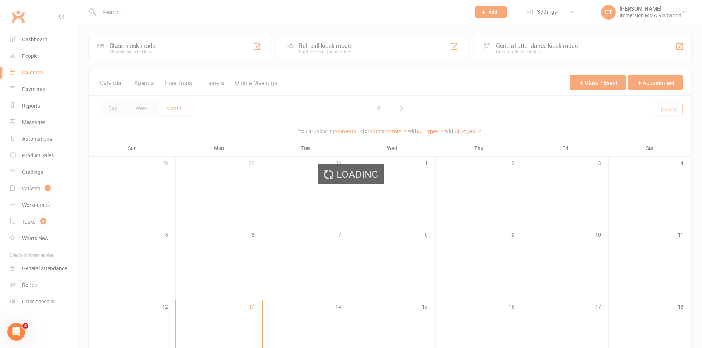
click at [31, 190] on div "Loading" at bounding box center [351, 174] width 702 height 348
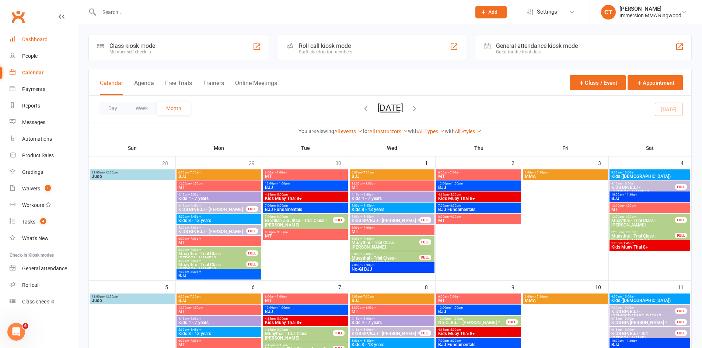
click at [13, 42] on link "Dashboard" at bounding box center [44, 39] width 68 height 17
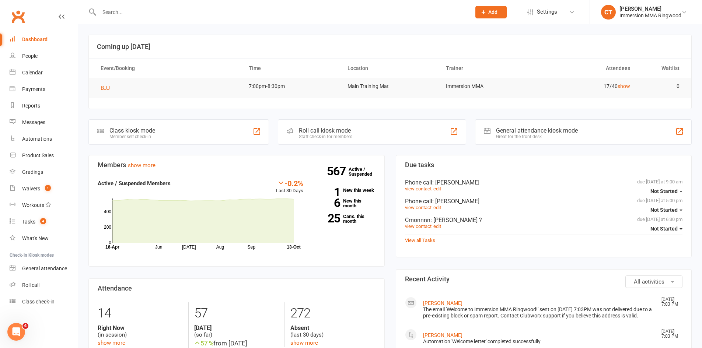
scroll to position [246, 0]
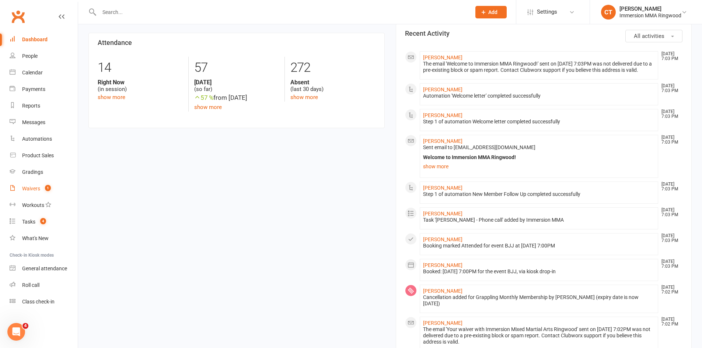
click at [41, 189] on link "Waivers 1" at bounding box center [44, 188] width 68 height 17
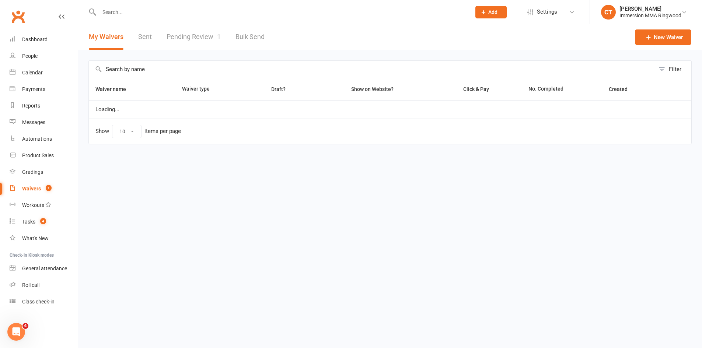
select select "25"
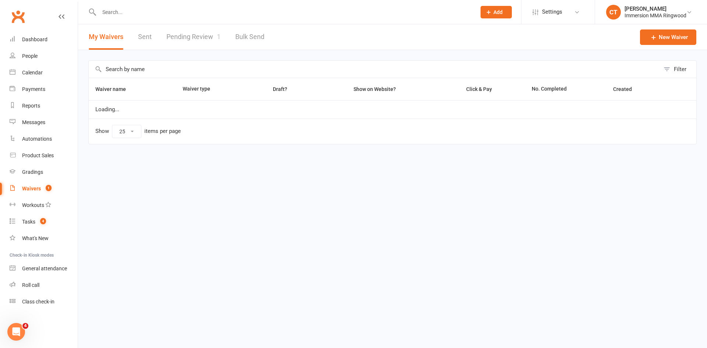
click at [184, 28] on link "Pending Review 1" at bounding box center [193, 36] width 54 height 25
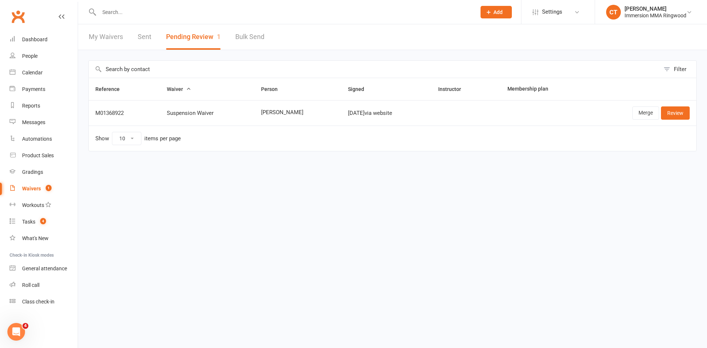
click at [275, 114] on span "Harry Mitchell" at bounding box center [298, 112] width 74 height 6
copy span "Harry Mitchell"
click at [645, 109] on link "Merge" at bounding box center [645, 112] width 27 height 13
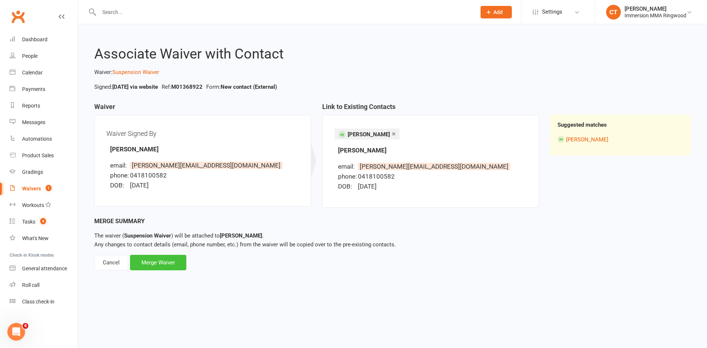
click at [153, 261] on div "Merge Waiver" at bounding box center [158, 262] width 56 height 15
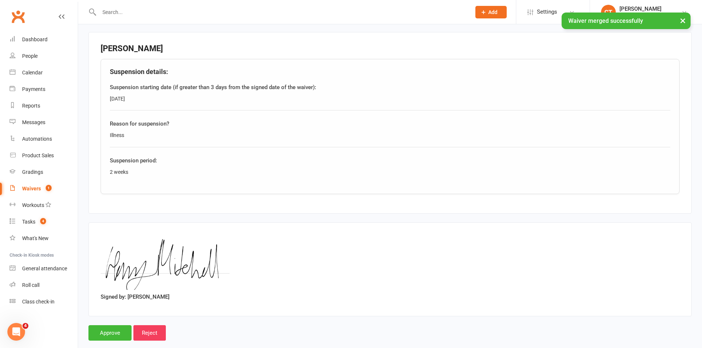
scroll to position [344, 0]
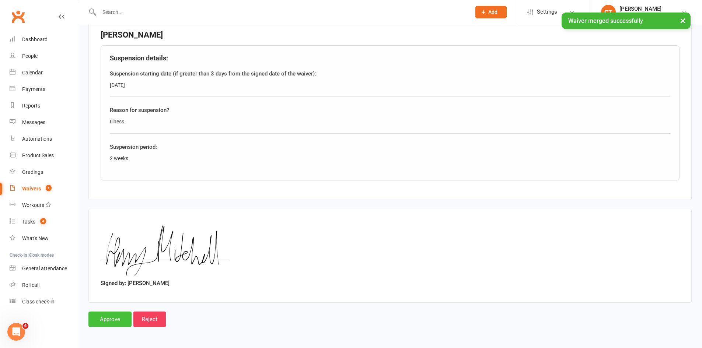
click at [112, 316] on input "Approve" at bounding box center [109, 319] width 43 height 15
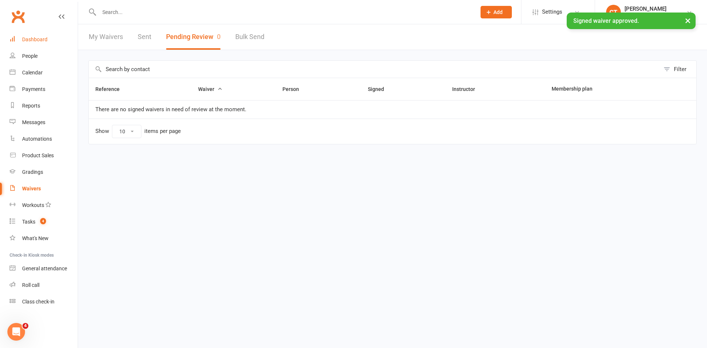
click at [35, 39] on div "Dashboard" at bounding box center [34, 39] width 25 height 6
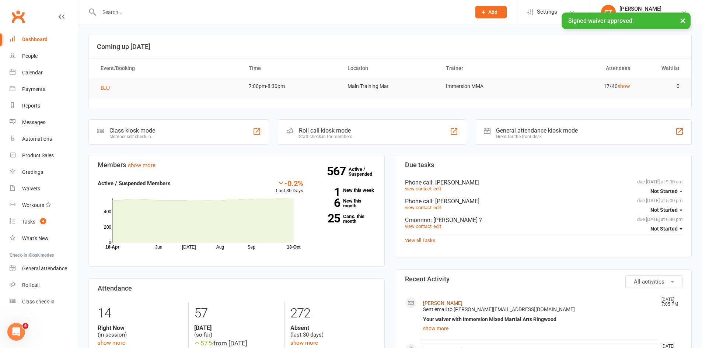
click at [432, 301] on link "Harry Mitchell" at bounding box center [442, 303] width 39 height 6
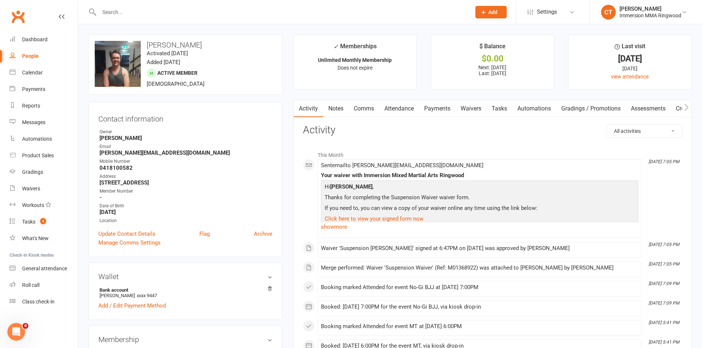
click at [421, 111] on link "Payments" at bounding box center [437, 108] width 36 height 17
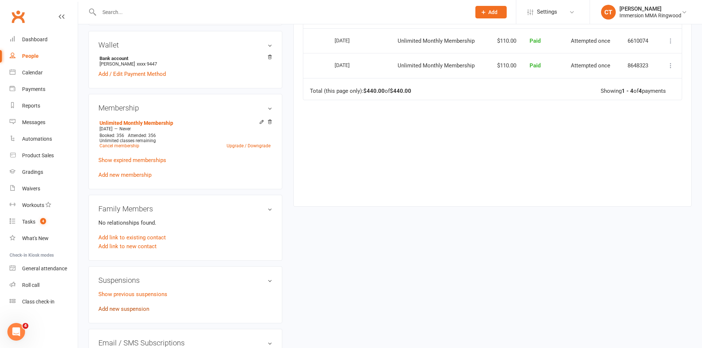
scroll to position [246, 0]
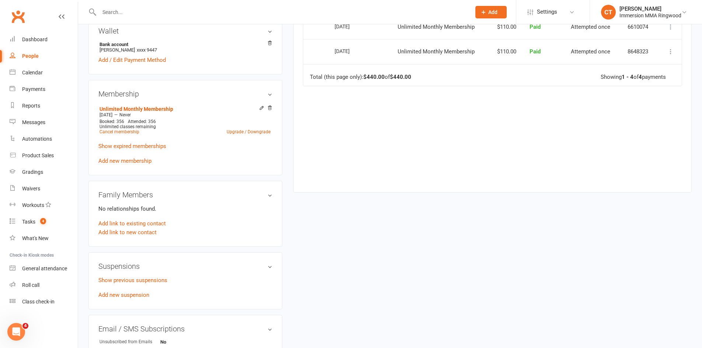
click at [124, 290] on div "Show previous suspensions Add new suspension" at bounding box center [185, 288] width 174 height 24
click at [123, 295] on link "Add new suspension" at bounding box center [123, 295] width 51 height 7
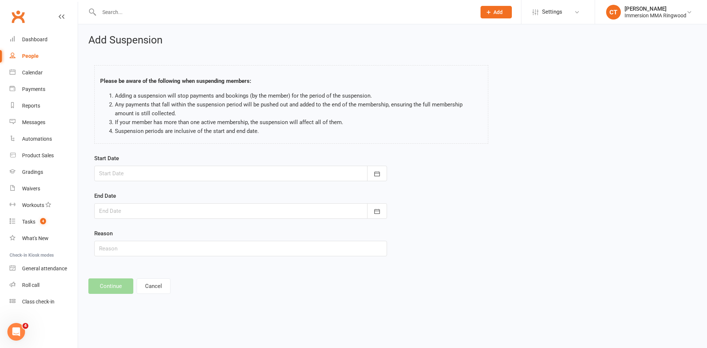
click at [176, 167] on div at bounding box center [240, 173] width 293 height 15
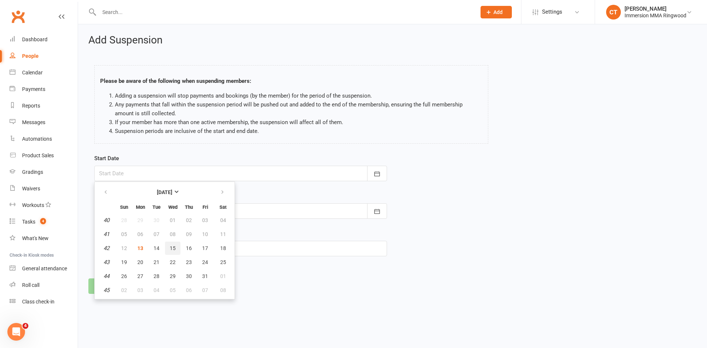
click at [169, 249] on button "15" at bounding box center [172, 248] width 15 height 13
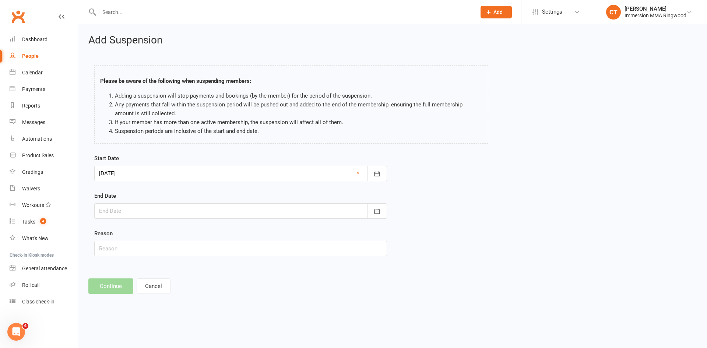
click at [171, 171] on div at bounding box center [240, 173] width 293 height 15
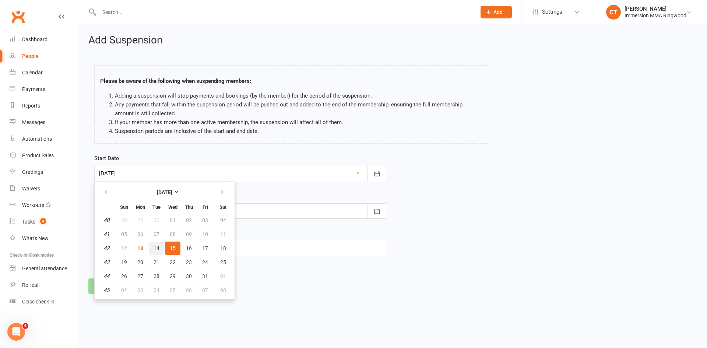
click at [159, 246] on span "14" at bounding box center [157, 248] width 6 height 6
type input "14 Oct 2025"
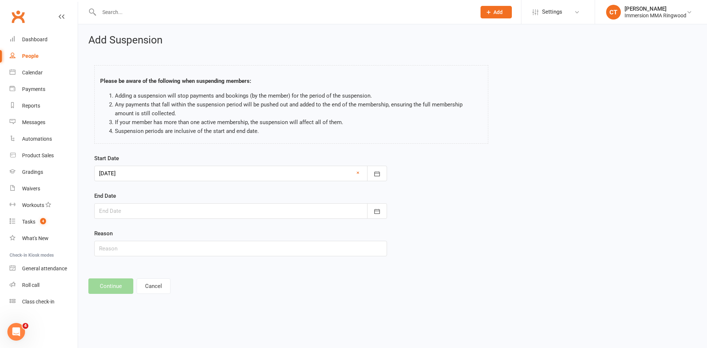
drag, startPoint x: 163, startPoint y: 208, endPoint x: 167, endPoint y: 208, distance: 4.1
click at [164, 208] on div at bounding box center [240, 210] width 293 height 15
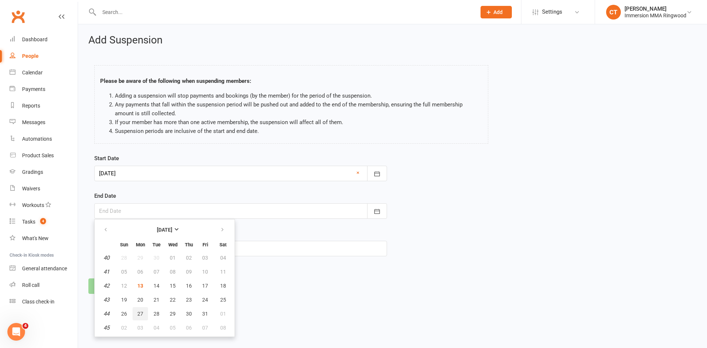
click at [143, 312] on span "27" at bounding box center [140, 314] width 6 height 6
type input "27 Oct 2025"
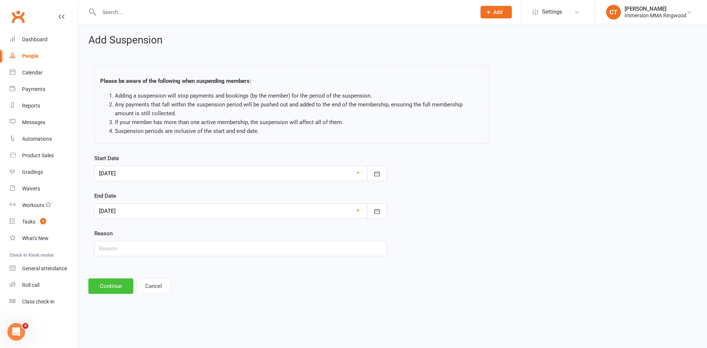
click at [109, 284] on button "Continue" at bounding box center [110, 285] width 45 height 15
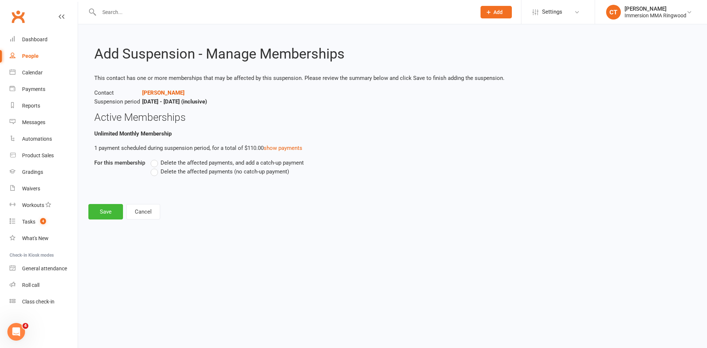
click at [173, 172] on span "Delete the affected payments (no catch-up payment)" at bounding box center [225, 171] width 129 height 8
click at [155, 167] on input "Delete the affected payments (no catch-up payment)" at bounding box center [153, 167] width 5 height 0
click at [91, 212] on button "Save" at bounding box center [105, 211] width 35 height 15
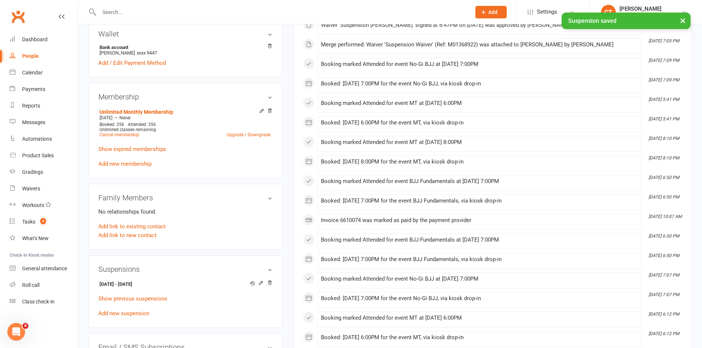
scroll to position [246, 0]
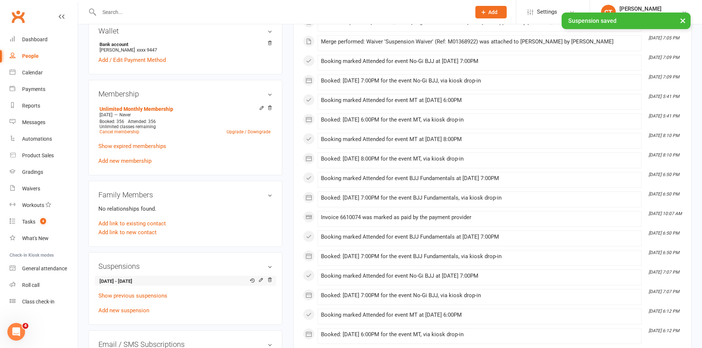
click at [137, 285] on li "14 Oct 2025 - 27 Oct 2025" at bounding box center [185, 281] width 174 height 10
copy li "14 Oct 2025 - 27 Oct 2025"
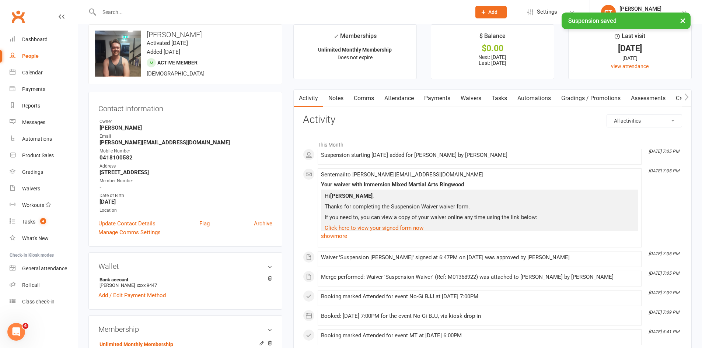
scroll to position [0, 0]
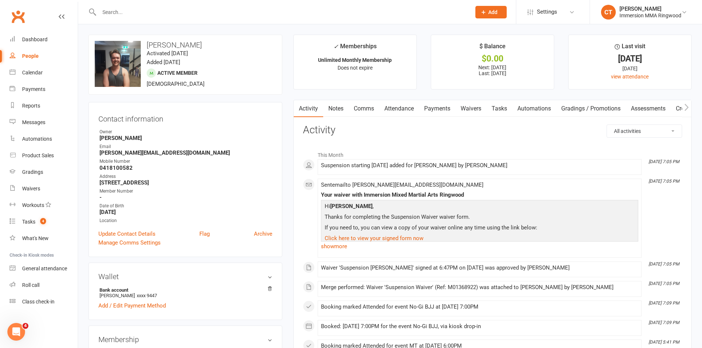
click at [363, 109] on link "Comms" at bounding box center [363, 108] width 31 height 17
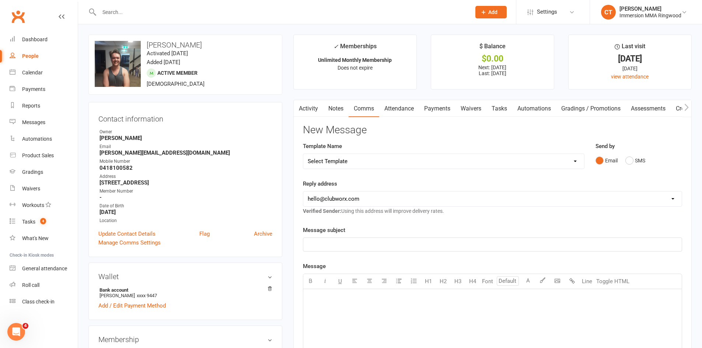
click at [351, 159] on select "Select Template [SMS] Chris - Call back message [SMS] Mark- Call back message […" at bounding box center [443, 161] width 281 height 15
select select "19"
click at [303, 154] on select "Select Template [SMS] Chris - Call back message [SMS] Mark- Call back message […" at bounding box center [443, 161] width 281 height 15
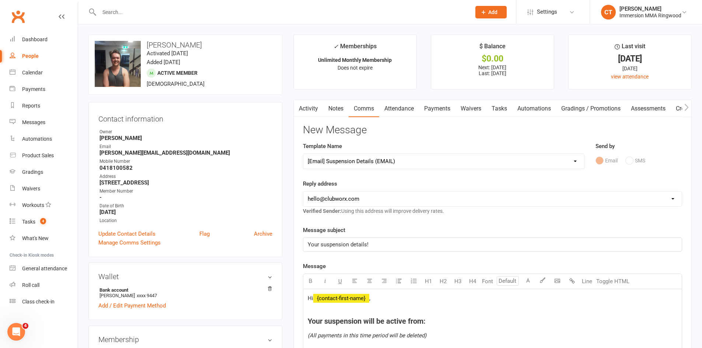
click at [333, 196] on select "hello@clubworx.com ringwood@immersionmma.com.au david@immersionmma.com.au lee@i…" at bounding box center [492, 199] width 378 height 15
select select "1"
click at [303, 192] on select "hello@clubworx.com ringwood@immersionmma.com.au david@immersionmma.com.au lee@i…" at bounding box center [492, 199] width 378 height 15
click at [433, 318] on h4 "Your suspension will be active from:" at bounding box center [492, 321] width 369 height 8
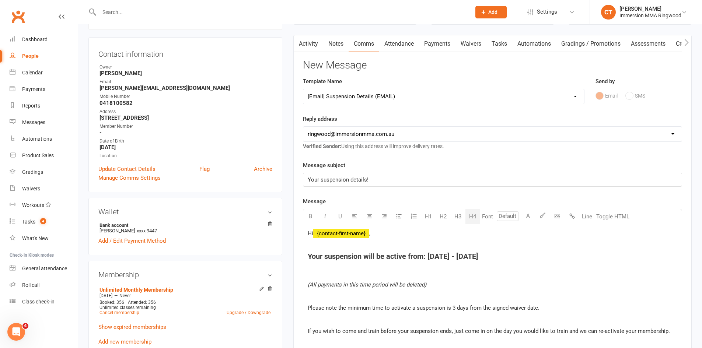
scroll to position [246, 0]
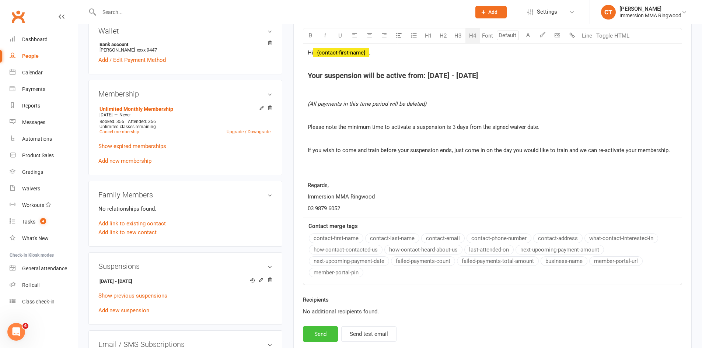
click at [324, 331] on button "Send" at bounding box center [320, 333] width 35 height 15
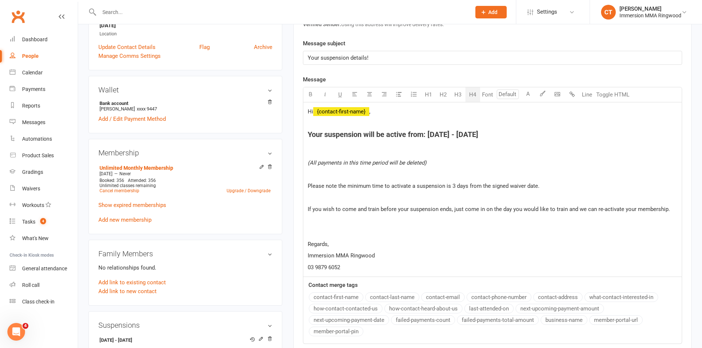
scroll to position [0, 0]
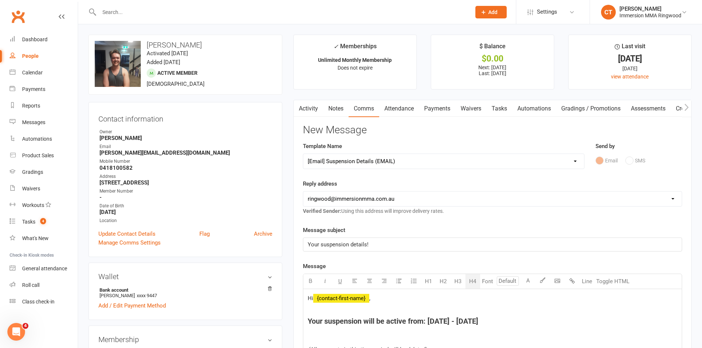
select select
select select "0"
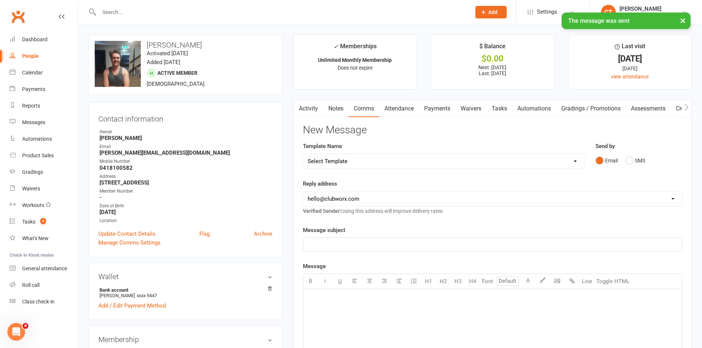
click at [344, 106] on link "Notes" at bounding box center [335, 108] width 25 height 17
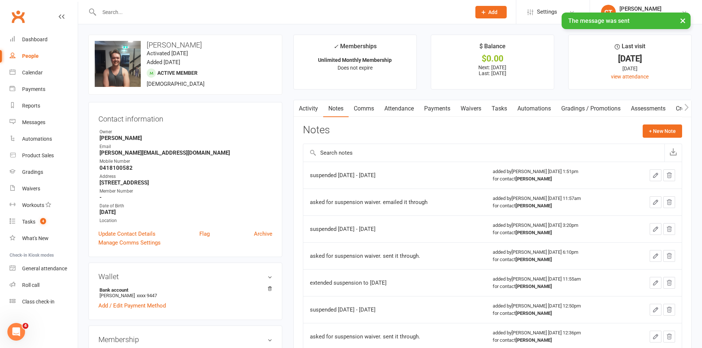
click at [485, 104] on link "Waivers" at bounding box center [470, 108] width 31 height 17
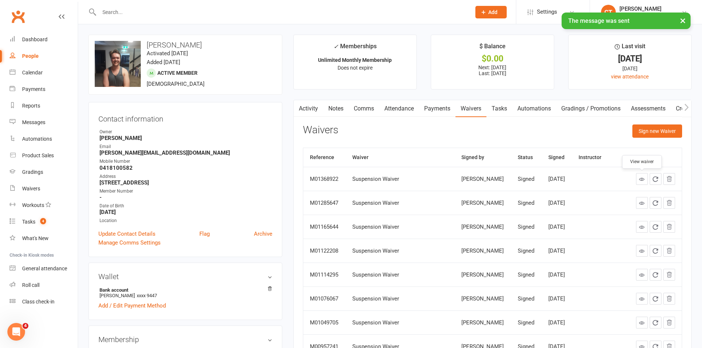
click at [636, 179] on link at bounding box center [642, 179] width 12 height 12
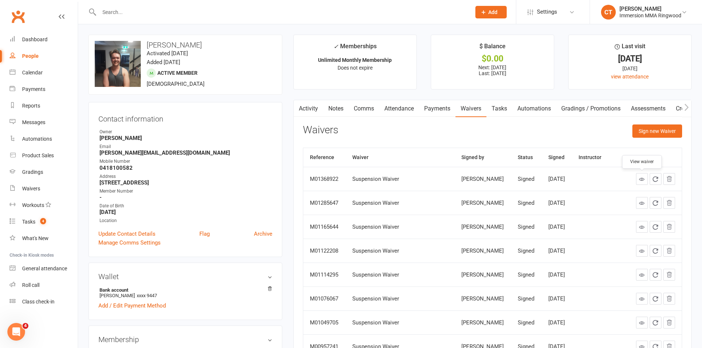
click at [331, 104] on link "Notes" at bounding box center [335, 108] width 25 height 17
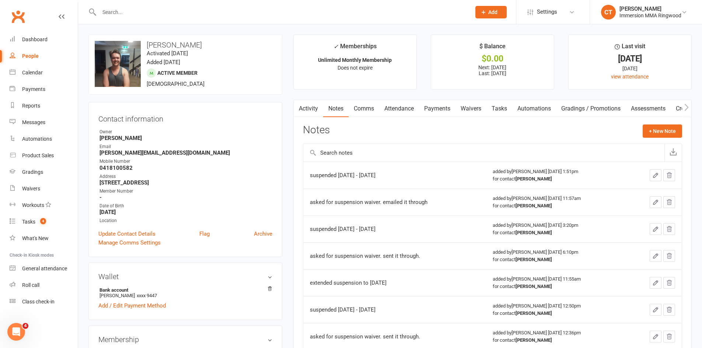
click at [309, 109] on link "Activity" at bounding box center [308, 108] width 29 height 17
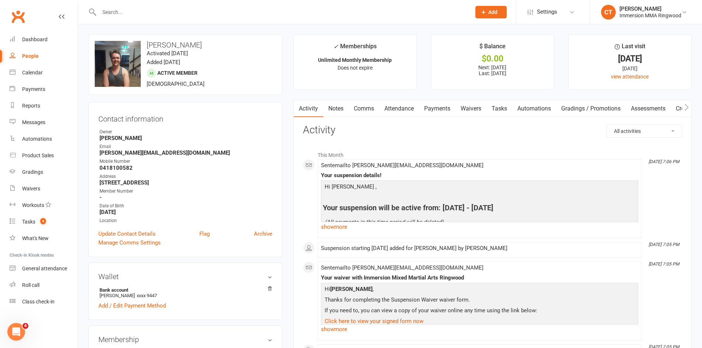
click at [339, 106] on link "Notes" at bounding box center [335, 108] width 25 height 17
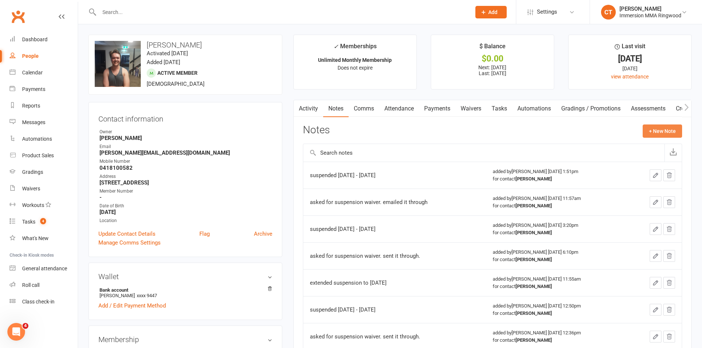
click at [643, 130] on button "+ New Note" at bounding box center [661, 130] width 39 height 13
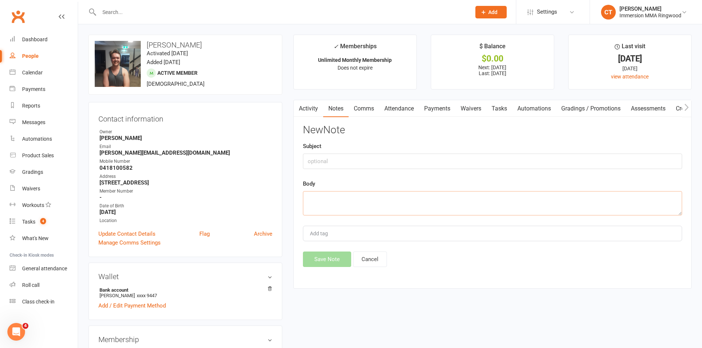
click at [604, 199] on textarea at bounding box center [492, 203] width 379 height 24
paste textarea "14 Oct 2025 - 27 Oct 2025"
type textarea "suspended 14 Oct 2025 - 27 Oct 2025"
click at [330, 256] on button "Save Note" at bounding box center [327, 259] width 48 height 15
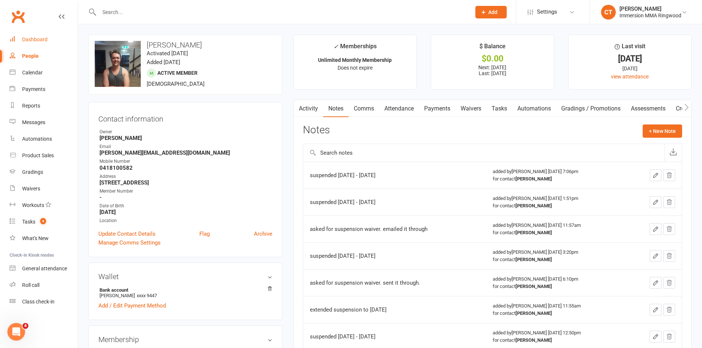
click at [14, 31] on link "Dashboard" at bounding box center [44, 39] width 68 height 17
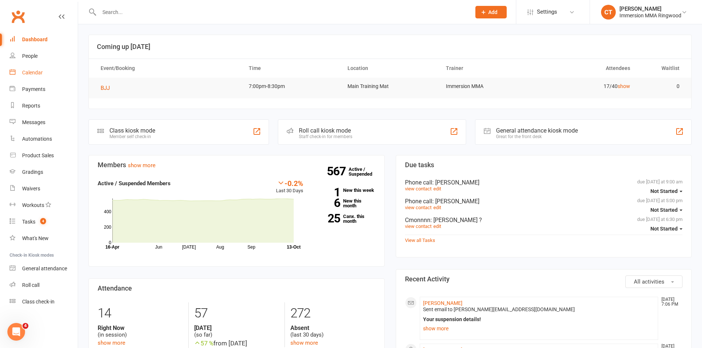
click at [21, 74] on link "Calendar" at bounding box center [44, 72] width 68 height 17
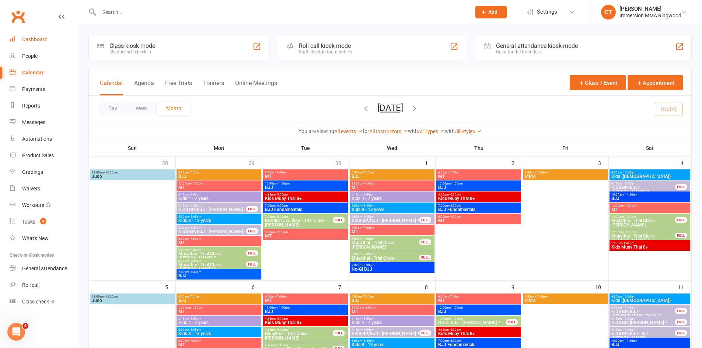
click at [41, 38] on div "Dashboard" at bounding box center [34, 39] width 25 height 6
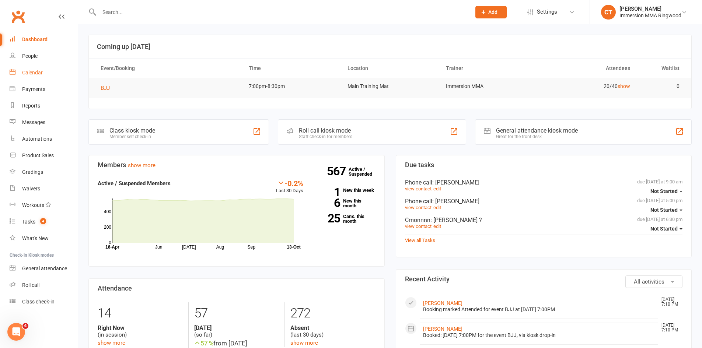
click at [46, 66] on link "Calendar" at bounding box center [44, 72] width 68 height 17
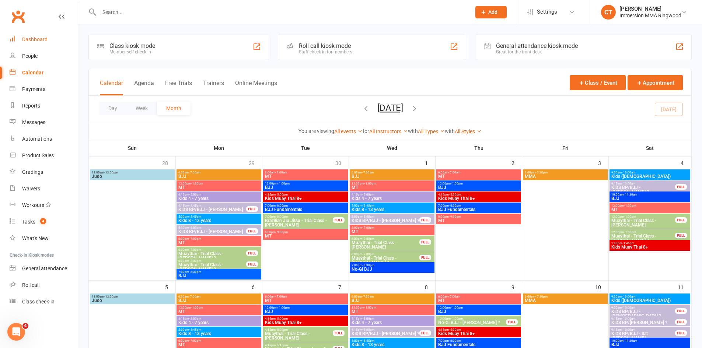
click at [39, 46] on link "Dashboard" at bounding box center [44, 39] width 68 height 17
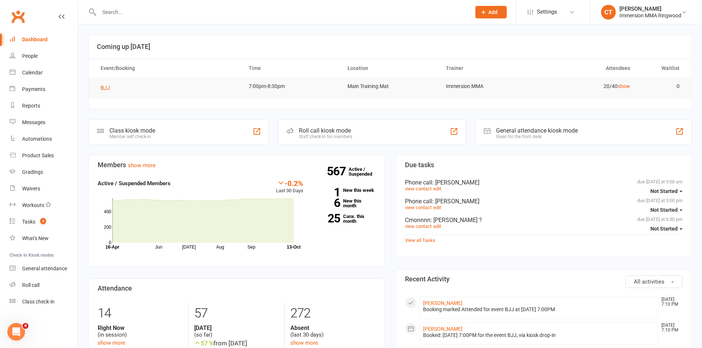
drag, startPoint x: 141, startPoint y: 18, endPoint x: 130, endPoint y: 14, distance: 11.8
click at [139, 18] on div at bounding box center [276, 12] width 377 height 24
click at [130, 14] on input "text" at bounding box center [281, 12] width 369 height 10
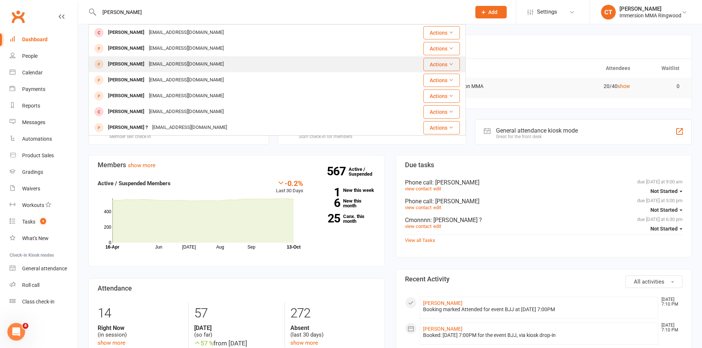
scroll to position [110, 0]
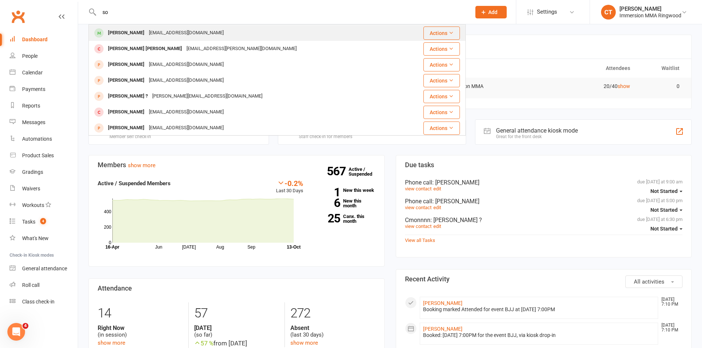
type input "s"
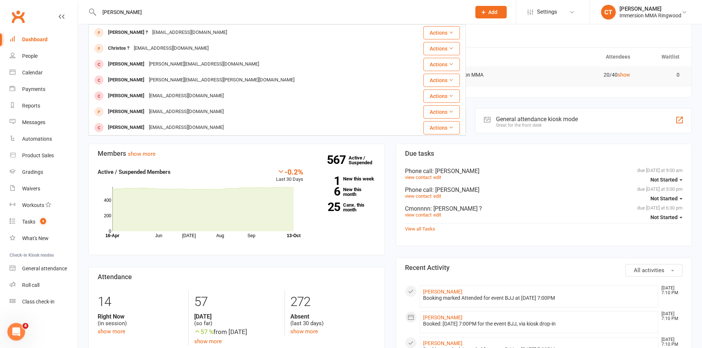
scroll to position [0, 0]
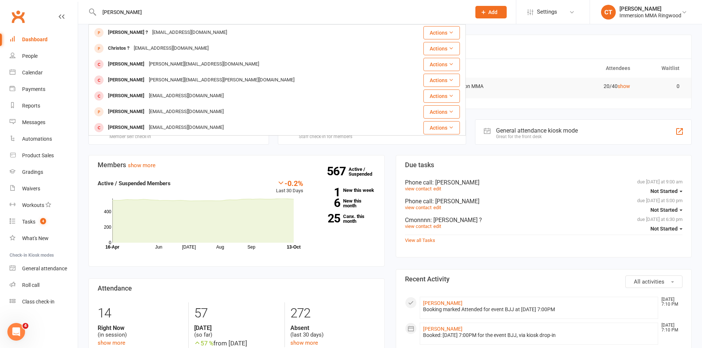
drag, startPoint x: 124, startPoint y: 15, endPoint x: 82, endPoint y: 13, distance: 42.0
click at [82, 13] on react-component "christop Christopher ? chrisnajim@outlook.com Actions Christos ? christospapi94…" at bounding box center [233, 12] width 466 height 24
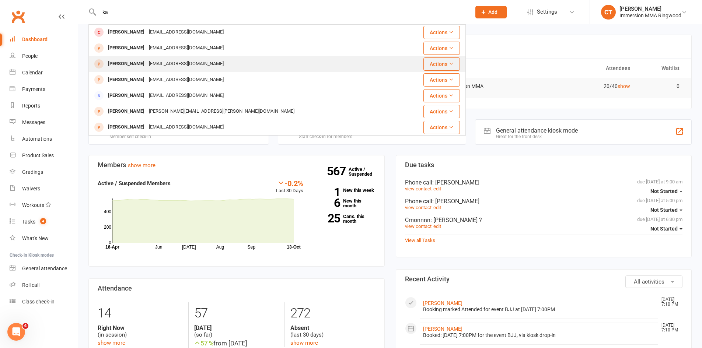
type input "k"
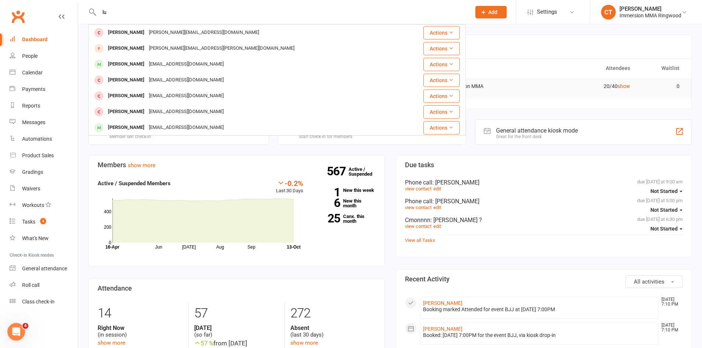
type input "l"
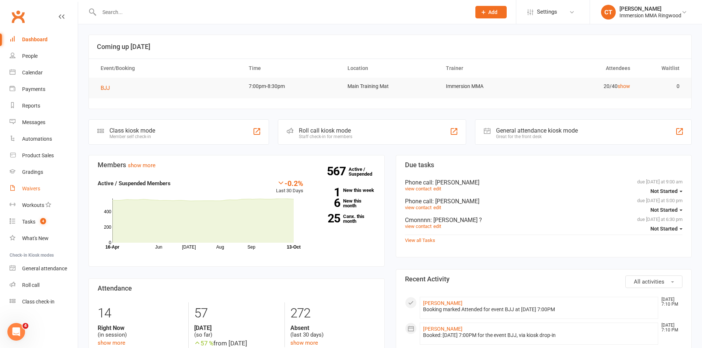
click at [44, 187] on link "Waivers" at bounding box center [44, 188] width 68 height 17
select select "25"
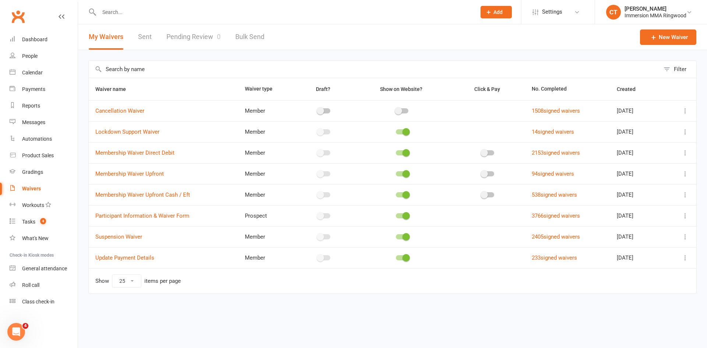
click at [194, 40] on link "Pending Review 0" at bounding box center [193, 36] width 54 height 25
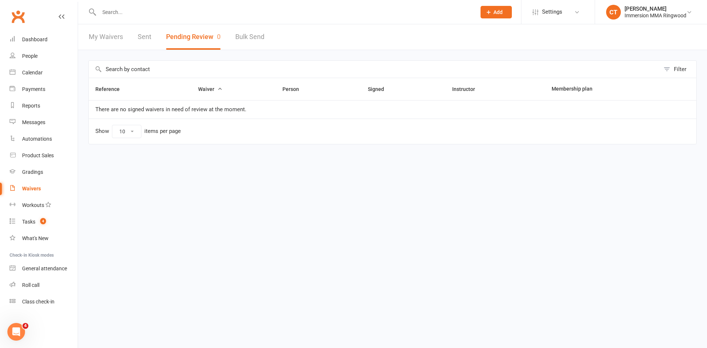
click at [113, 39] on link "My Waivers" at bounding box center [106, 36] width 34 height 25
select select "25"
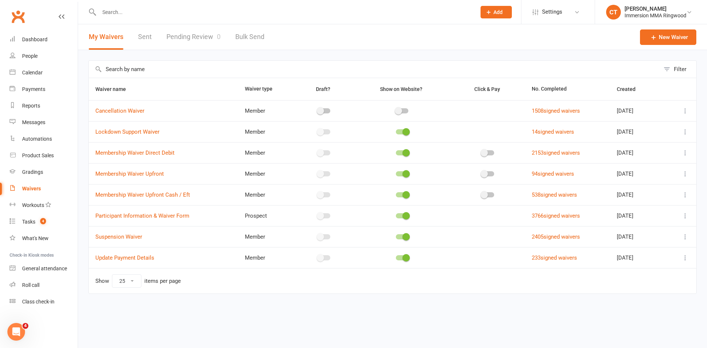
click at [147, 32] on link "Sent" at bounding box center [145, 36] width 14 height 25
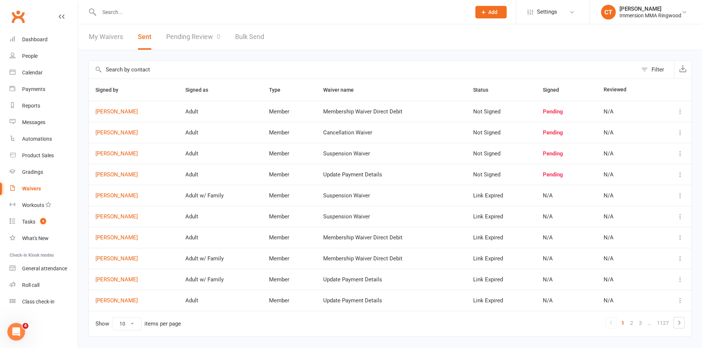
click at [123, 18] on div at bounding box center [276, 12] width 377 height 24
click at [110, 11] on input "text" at bounding box center [281, 12] width 369 height 10
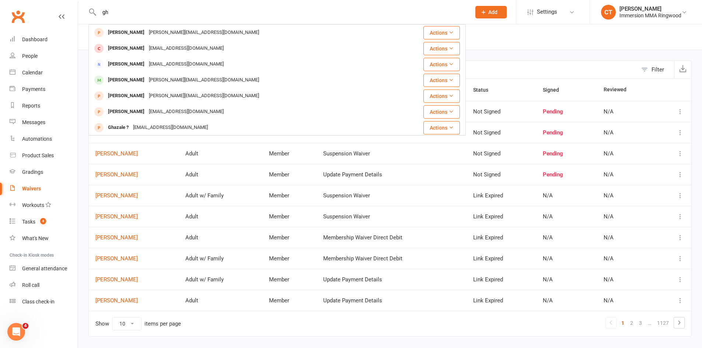
type input "g"
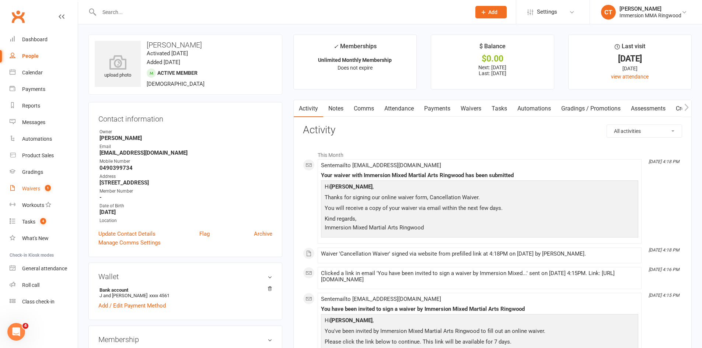
click at [44, 188] on count-badge "1" at bounding box center [46, 189] width 10 height 6
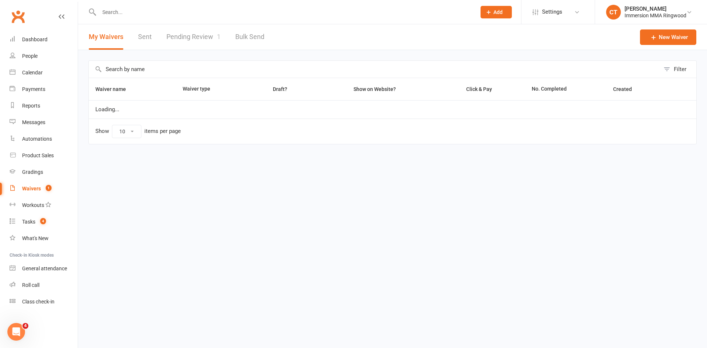
select select "25"
click at [178, 26] on link "Pending Review 1" at bounding box center [193, 36] width 54 height 25
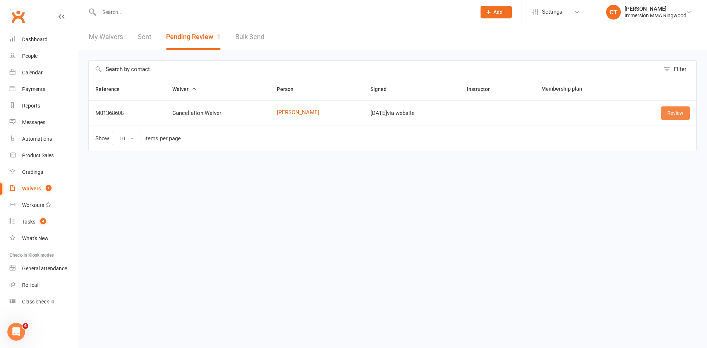
click at [686, 115] on link "Review" at bounding box center [675, 112] width 29 height 13
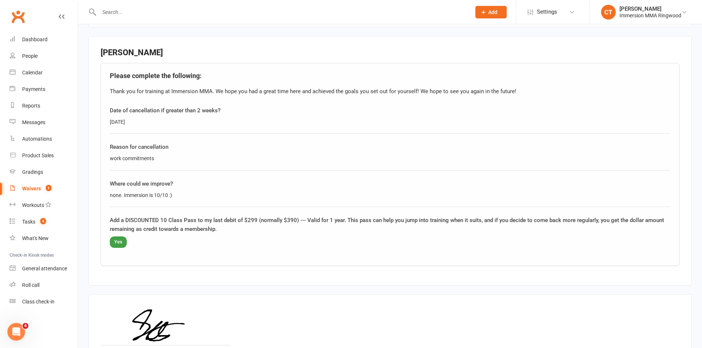
scroll to position [412, 0]
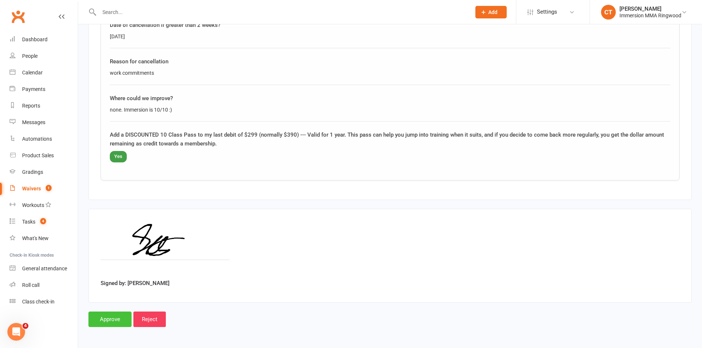
click at [102, 320] on input "Approve" at bounding box center [109, 319] width 43 height 15
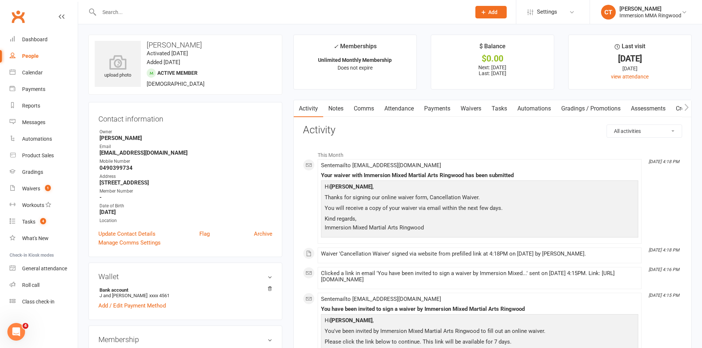
click at [437, 111] on link "Payments" at bounding box center [437, 108] width 36 height 17
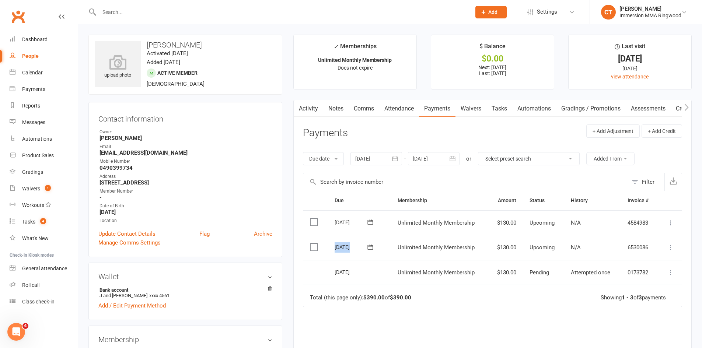
drag, startPoint x: 334, startPoint y: 250, endPoint x: 361, endPoint y: 249, distance: 26.9
click at [361, 249] on div "[DATE]" at bounding box center [356, 246] width 45 height 11
copy tr "[DATE] [PERSON_NAME]"
click at [369, 104] on link "Comms" at bounding box center [363, 108] width 31 height 17
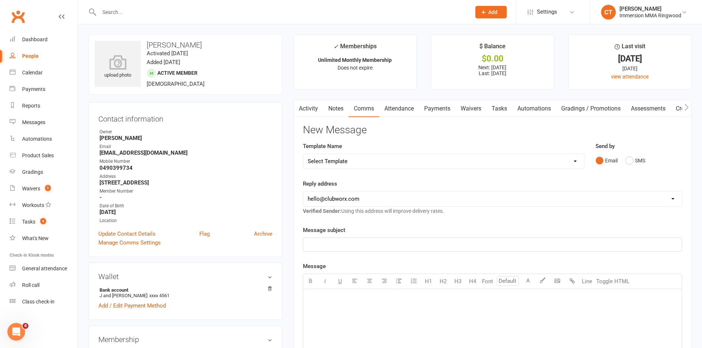
click at [350, 163] on select "Select Template [SMS] Chris - Call back message [SMS] Mark- Call back message […" at bounding box center [443, 161] width 281 height 15
select select "6"
click at [303, 154] on select "Select Template [SMS] Chris - Call back message [SMS] Mark- Call back message […" at bounding box center [443, 161] width 281 height 15
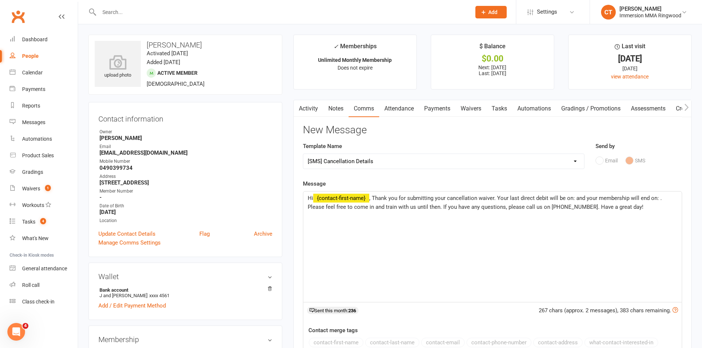
click at [575, 197] on span ", Thank you for submitting your cancellation waiver. Your last direct debit wil…" at bounding box center [485, 202] width 355 height 15
paste div
click at [326, 207] on span ", Thank you for submitting your cancellation waiver. Your last direct debit wil…" at bounding box center [493, 202] width 370 height 15
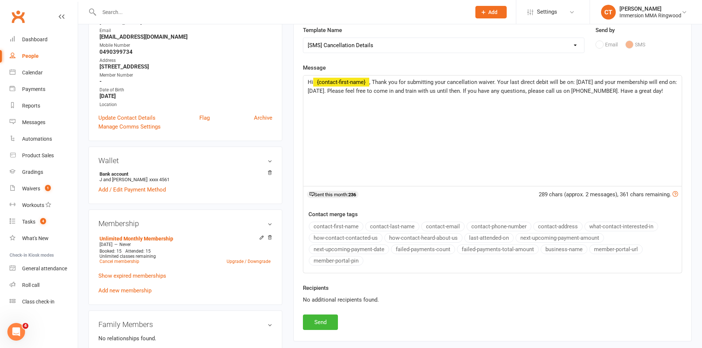
scroll to position [123, 0]
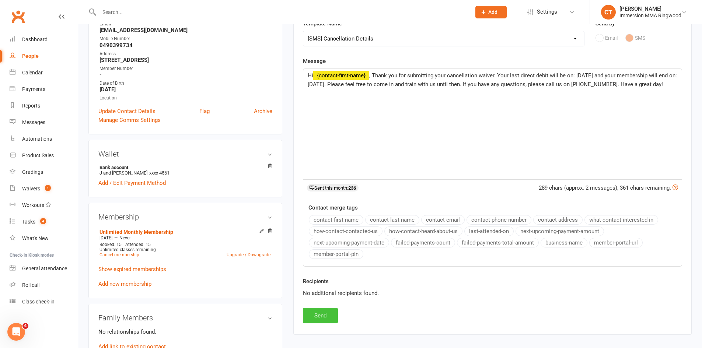
click at [323, 316] on button "Send" at bounding box center [320, 315] width 35 height 15
select select
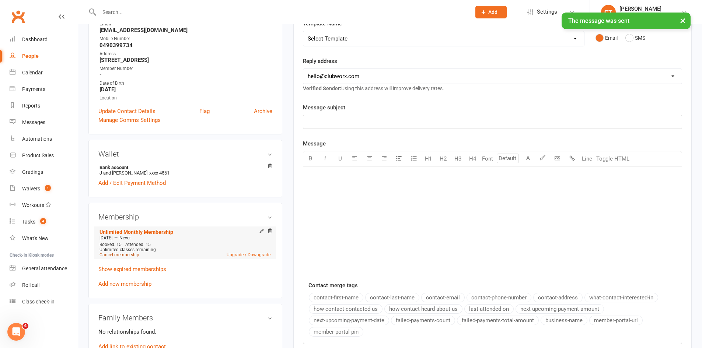
click at [128, 256] on link "Cancel membership" at bounding box center [119, 254] width 40 height 5
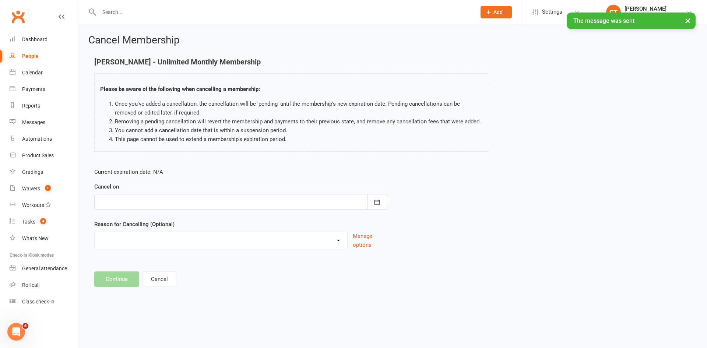
click at [188, 200] on div at bounding box center [240, 201] width 293 height 15
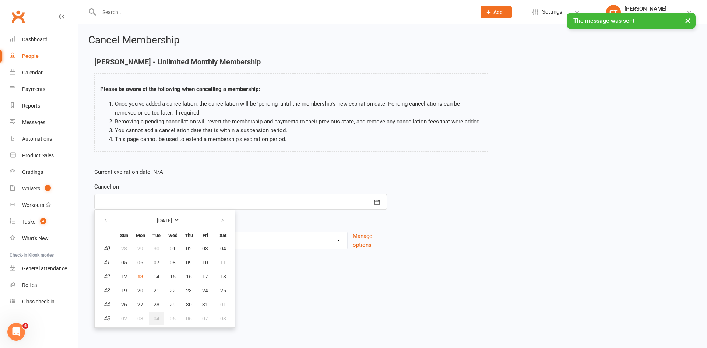
click at [154, 318] on span "04" at bounding box center [157, 319] width 6 height 6
type input "04 Nov 2025"
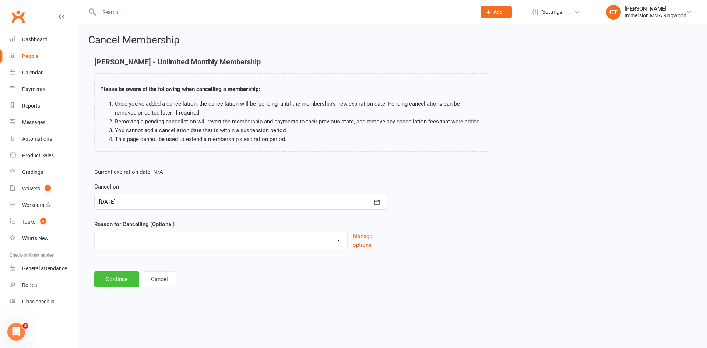
click at [116, 272] on button "Continue" at bounding box center [116, 278] width 45 height 15
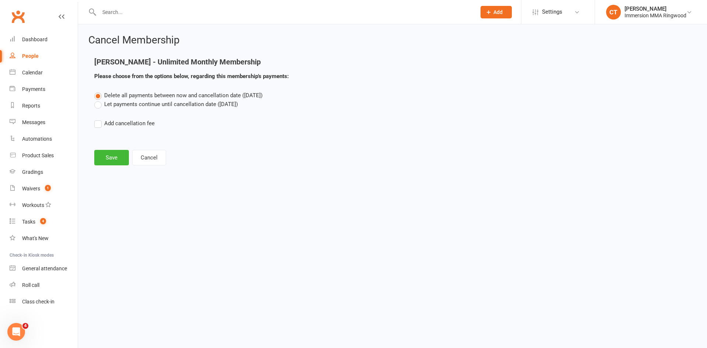
click at [138, 102] on label "Let payments continue until cancellation date (Nov 4, 2025)" at bounding box center [166, 104] width 144 height 9
click at [99, 100] on input "Let payments continue until cancellation date (Nov 4, 2025)" at bounding box center [96, 100] width 5 height 0
click at [120, 162] on button "Save" at bounding box center [111, 157] width 35 height 15
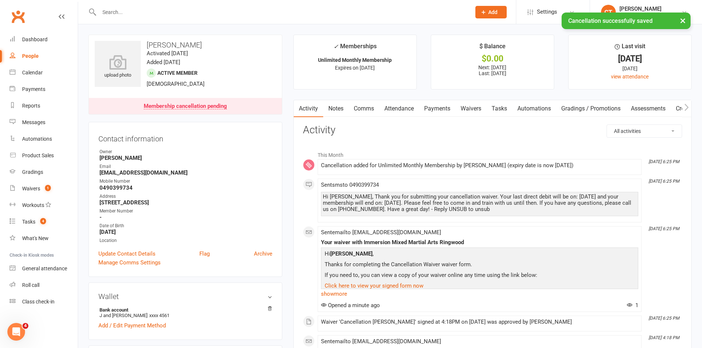
click at [436, 105] on link "Payments" at bounding box center [437, 108] width 36 height 17
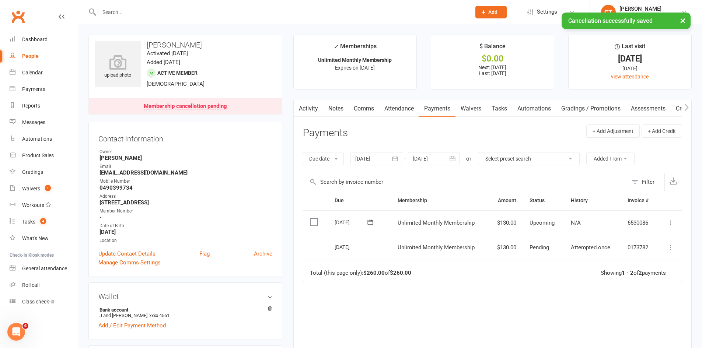
click at [332, 111] on link "Notes" at bounding box center [335, 108] width 25 height 17
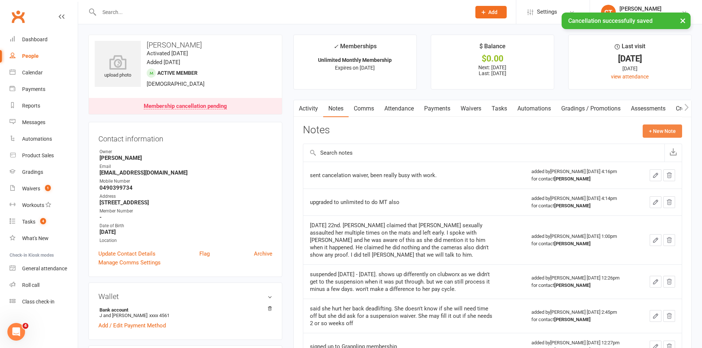
click at [652, 130] on button "+ New Note" at bounding box center [661, 130] width 39 height 13
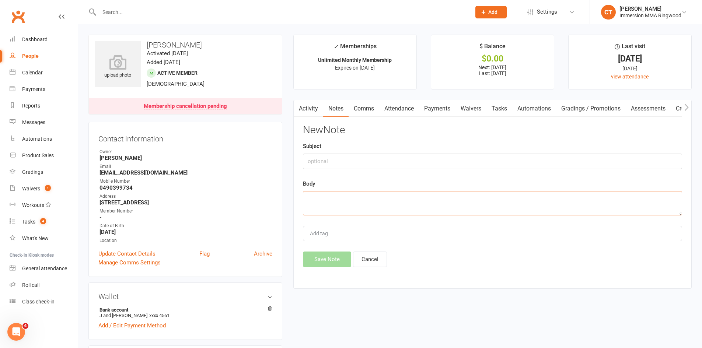
drag, startPoint x: 362, startPoint y: 194, endPoint x: 361, endPoint y: 190, distance: 4.2
click at [363, 193] on textarea at bounding box center [492, 203] width 379 height 24
type textarea "processed cxl sent details"
click at [331, 259] on button "Save Note" at bounding box center [327, 259] width 48 height 15
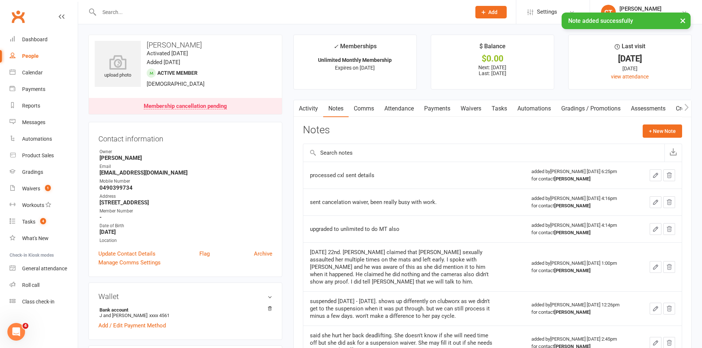
click at [505, 112] on link "Tasks" at bounding box center [499, 108] width 26 height 17
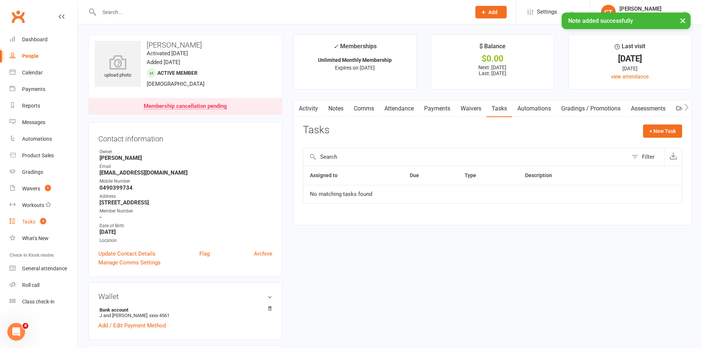
click at [43, 226] on link "Tasks 4" at bounding box center [44, 222] width 68 height 17
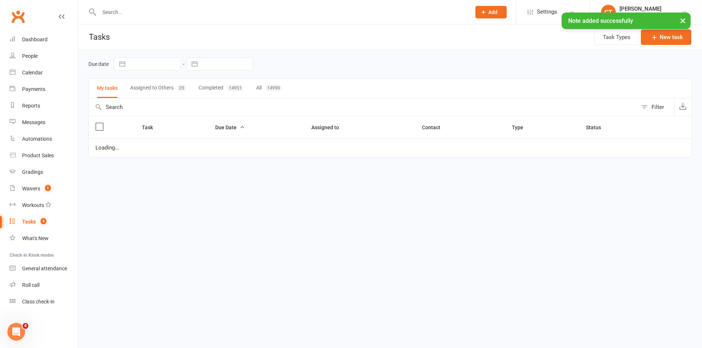
select select "started"
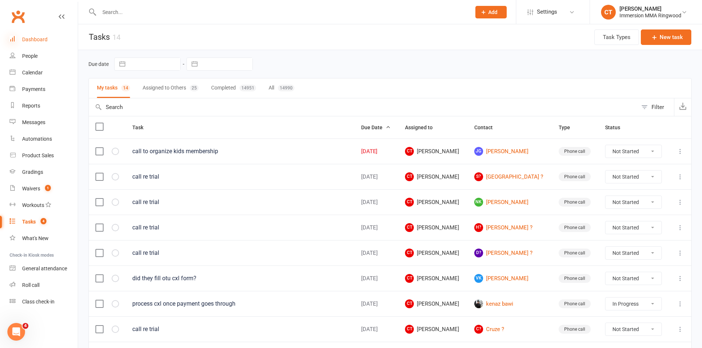
click at [14, 36] on icon at bounding box center [13, 39] width 6 height 6
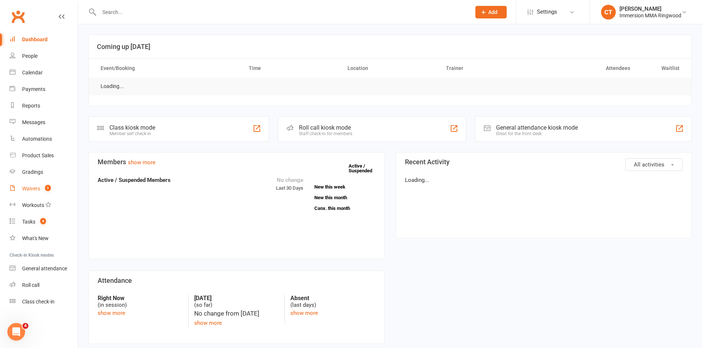
click at [30, 192] on div "Waivers" at bounding box center [31, 189] width 18 height 6
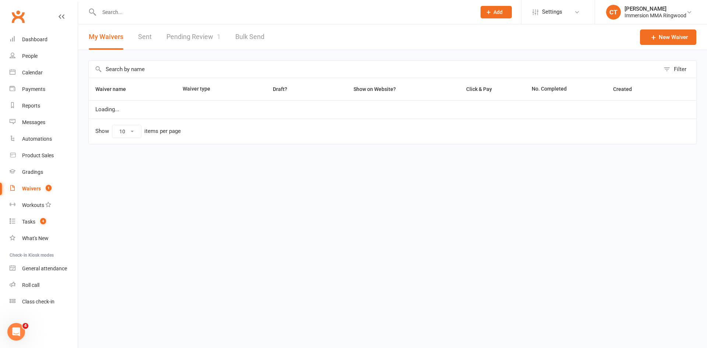
select select "25"
click at [208, 28] on link "Pending Review 1" at bounding box center [193, 36] width 54 height 25
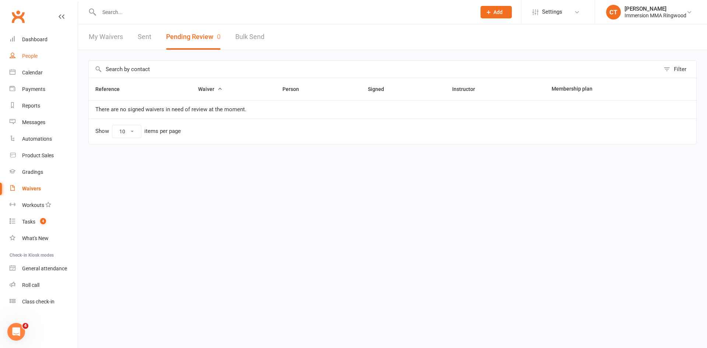
click at [37, 48] on link "People" at bounding box center [44, 56] width 68 height 17
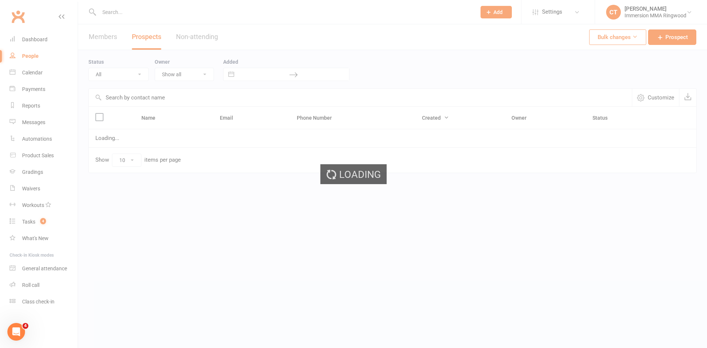
click at [39, 38] on ui-view "Prospect Member Non-attending contact Class / event Appointment Grading event T…" at bounding box center [353, 102] width 707 height 200
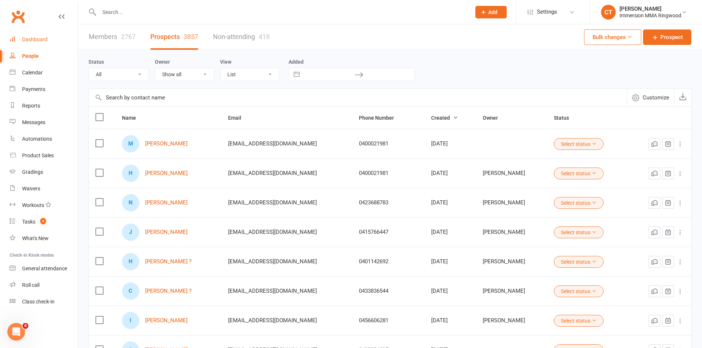
click at [39, 38] on div "Dashboard" at bounding box center [34, 39] width 25 height 6
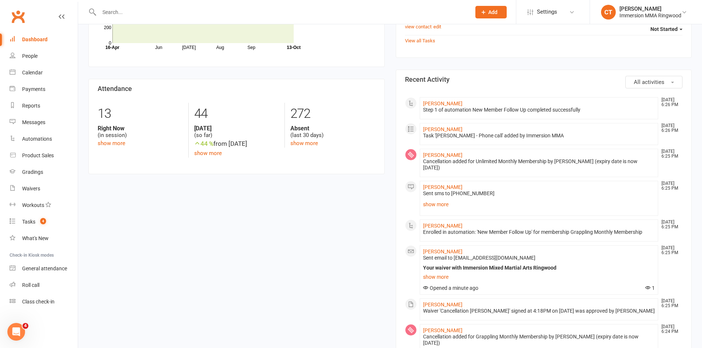
scroll to position [246, 0]
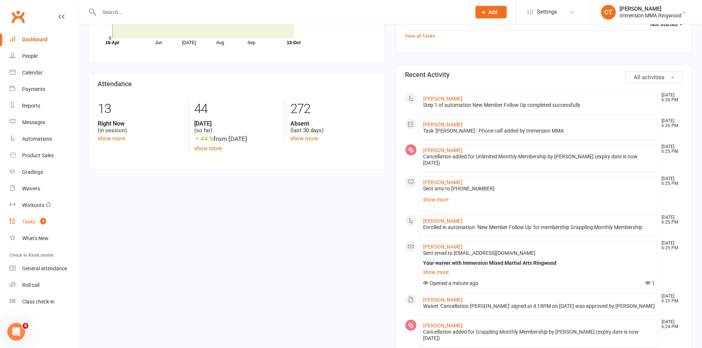
click at [19, 215] on link "Tasks 4" at bounding box center [44, 222] width 68 height 17
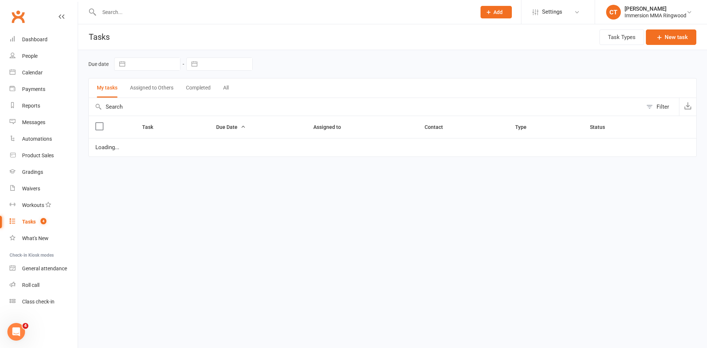
select select "started"
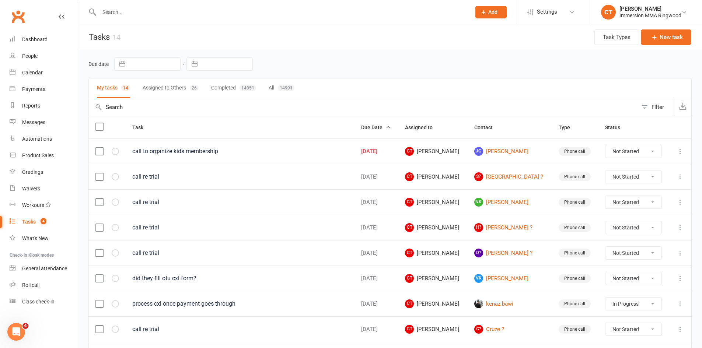
click at [158, 88] on button "Assigned to Others 26" at bounding box center [171, 88] width 56 height 20
select select "started"
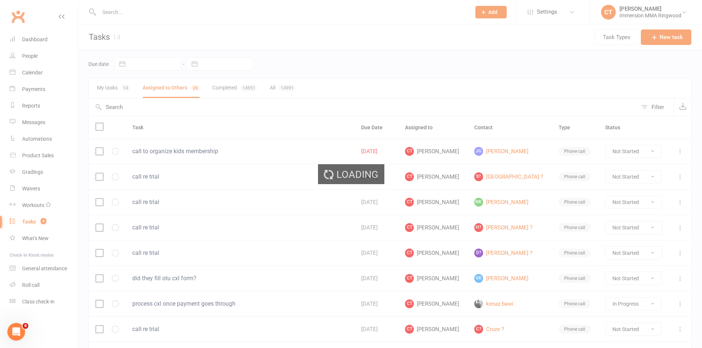
select select "started"
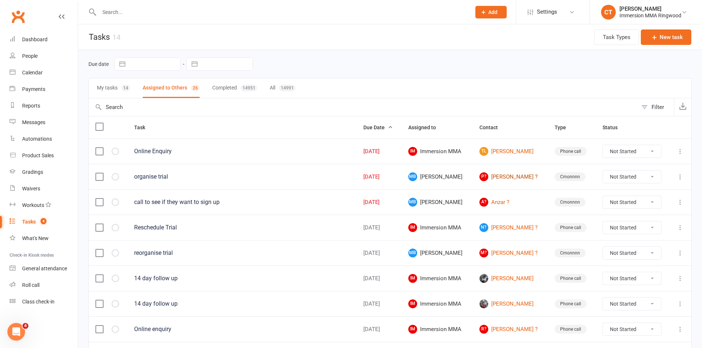
click at [497, 175] on link "P? Peter ?" at bounding box center [510, 176] width 62 height 9
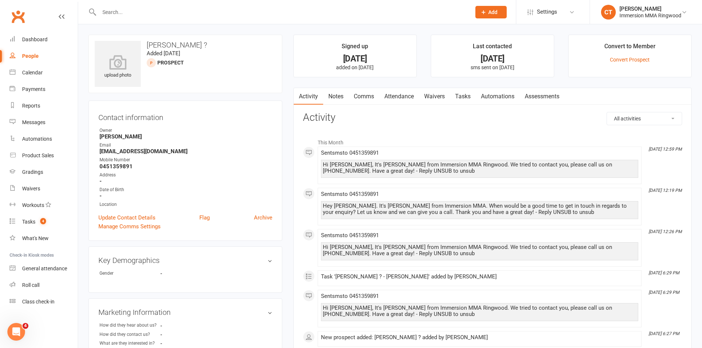
click at [331, 96] on link "Notes" at bounding box center [335, 96] width 25 height 17
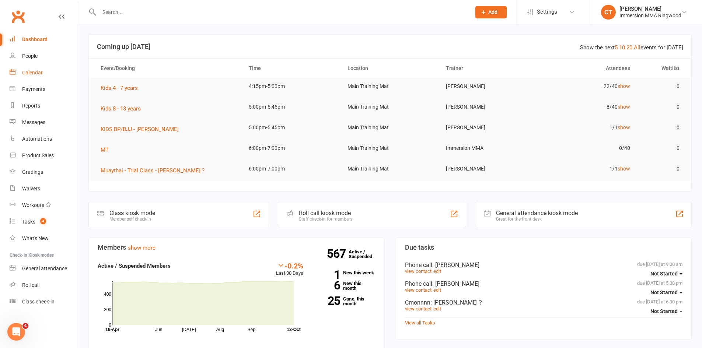
click at [32, 73] on div "Calendar" at bounding box center [32, 73] width 21 height 6
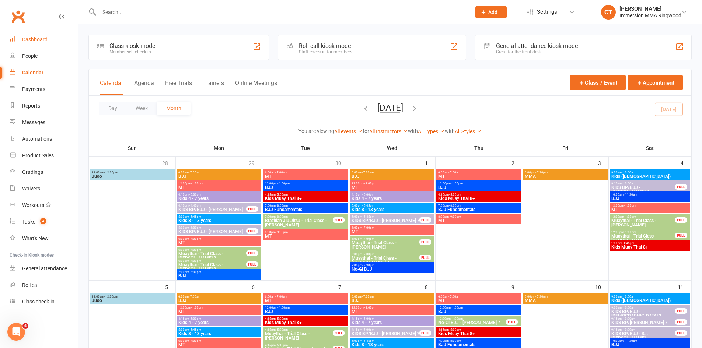
click at [34, 36] on div "Dashboard" at bounding box center [34, 39] width 25 height 6
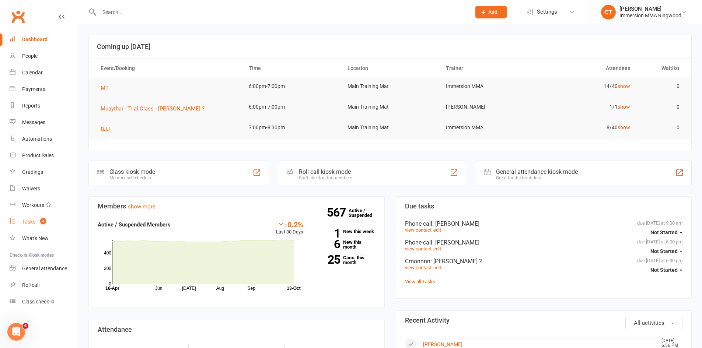
click at [35, 227] on link "Tasks 4" at bounding box center [44, 222] width 68 height 17
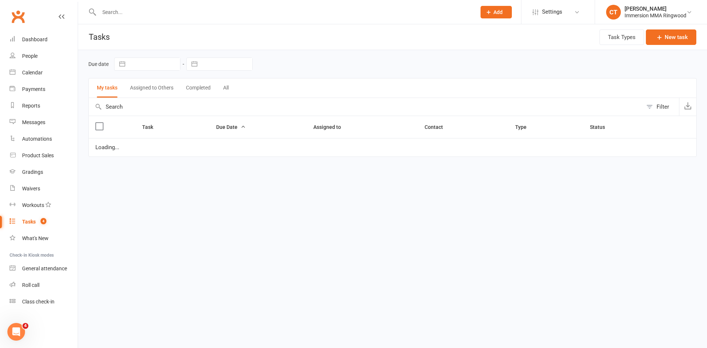
select select "started"
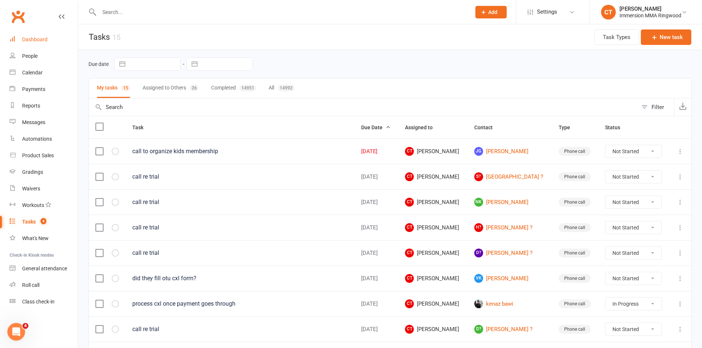
click at [15, 36] on link "Dashboard" at bounding box center [44, 39] width 68 height 17
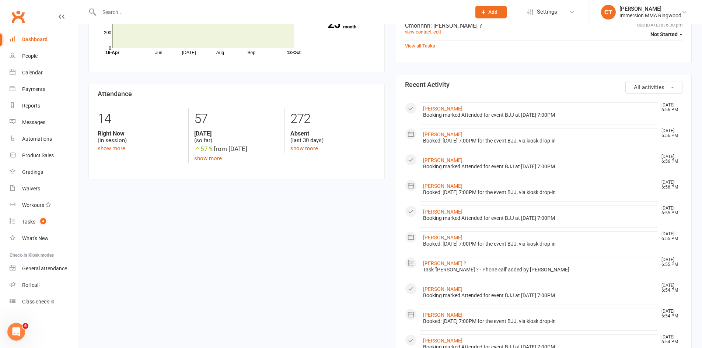
scroll to position [246, 0]
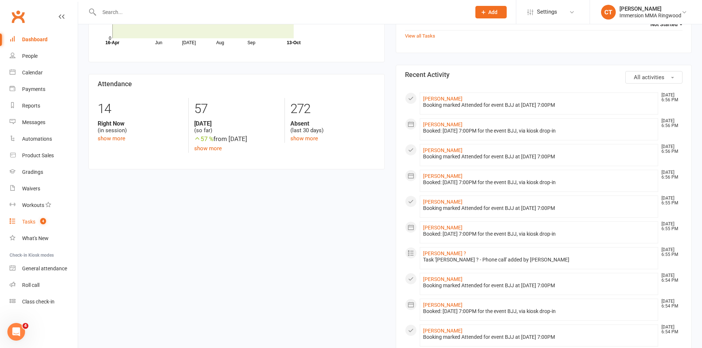
click at [48, 219] on link "Tasks 4" at bounding box center [44, 222] width 68 height 17
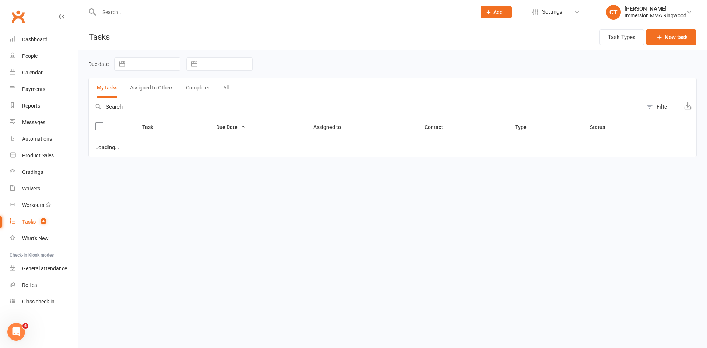
select select "started"
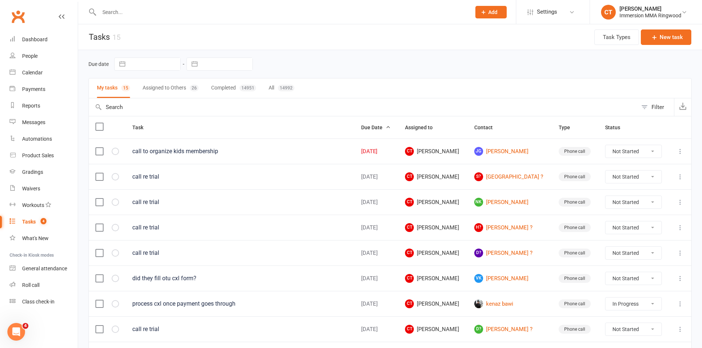
click at [276, 85] on button "All 14992" at bounding box center [281, 88] width 26 height 20
select select "started"
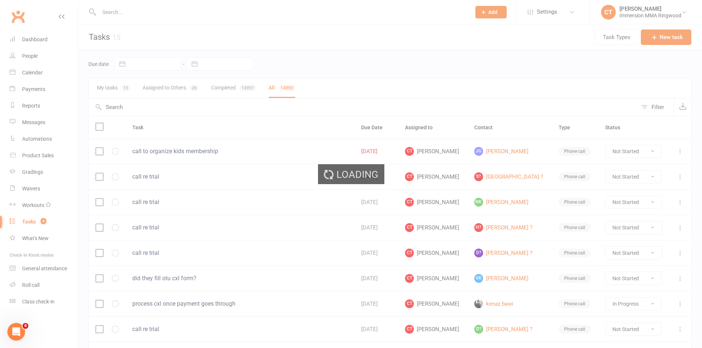
select select "started"
select select "finished"
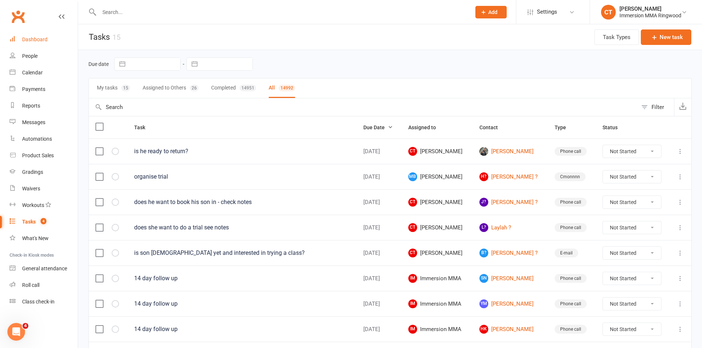
click at [28, 40] on div "Dashboard" at bounding box center [34, 39] width 25 height 6
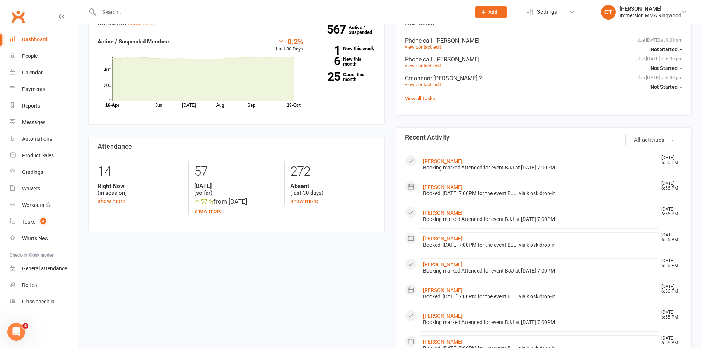
scroll to position [246, 0]
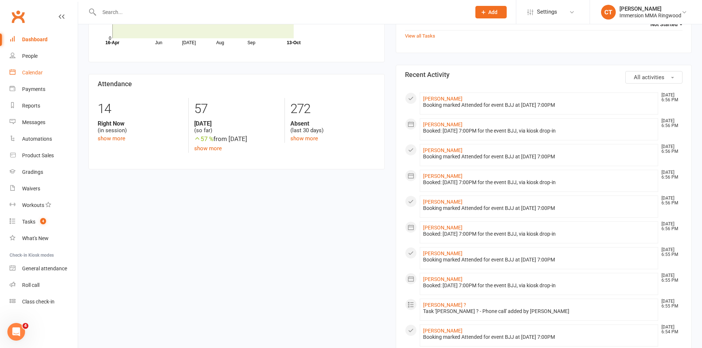
click at [22, 71] on div "Calendar" at bounding box center [32, 73] width 21 height 6
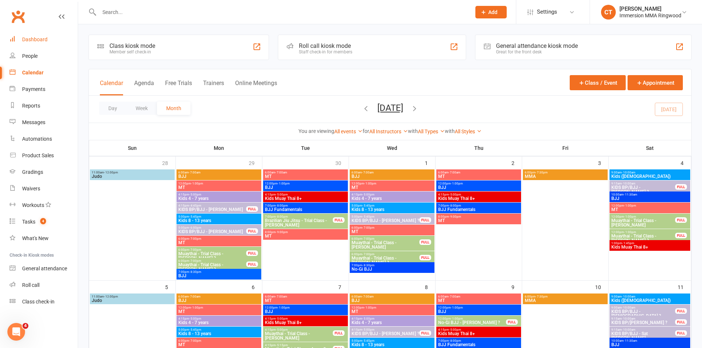
click at [49, 39] on link "Dashboard" at bounding box center [44, 39] width 68 height 17
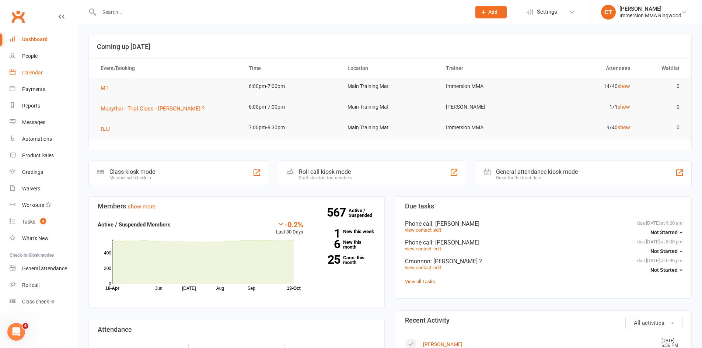
click at [30, 78] on link "Calendar" at bounding box center [44, 72] width 68 height 17
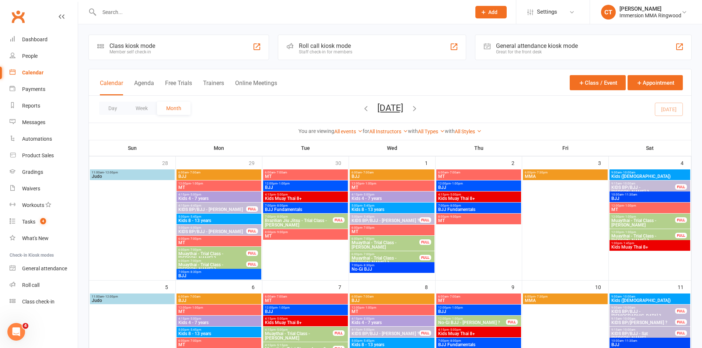
click at [36, 29] on div "Clubworx" at bounding box center [39, 20] width 78 height 27
click at [34, 40] on div "Dashboard" at bounding box center [34, 39] width 25 height 6
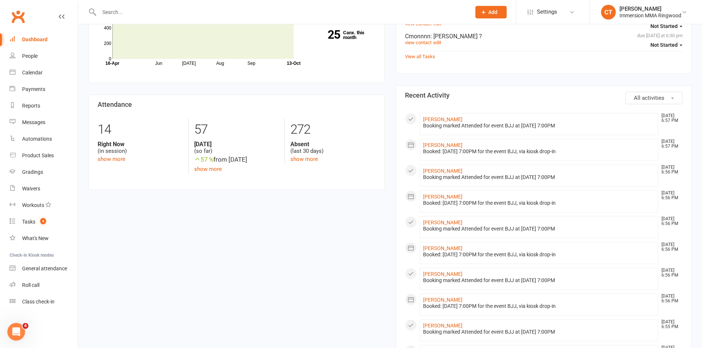
scroll to position [246, 0]
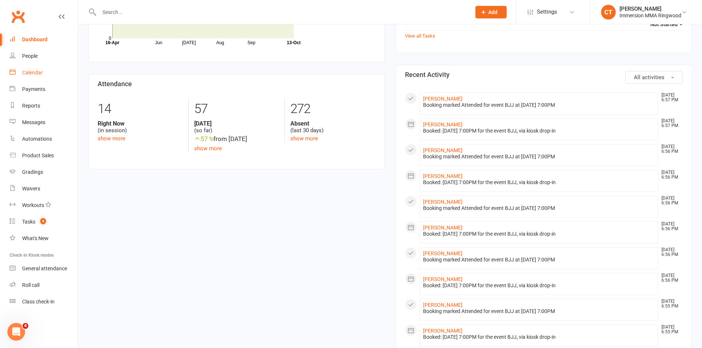
click at [36, 80] on link "Calendar" at bounding box center [44, 72] width 68 height 17
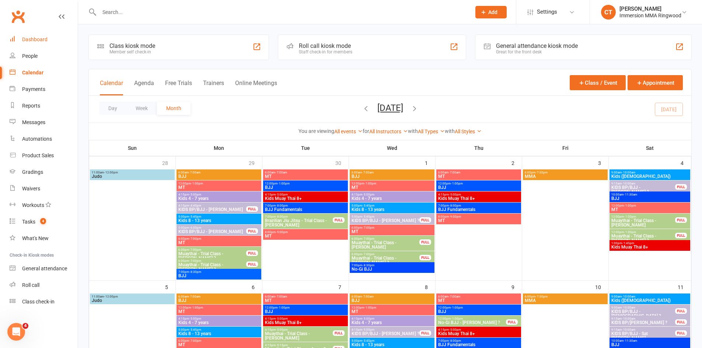
click at [33, 41] on div "Dashboard" at bounding box center [34, 39] width 25 height 6
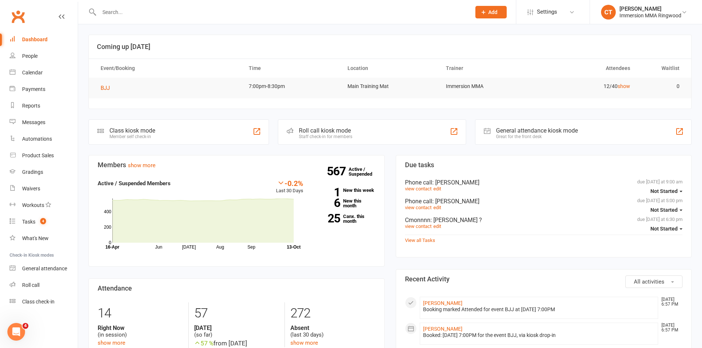
scroll to position [123, 0]
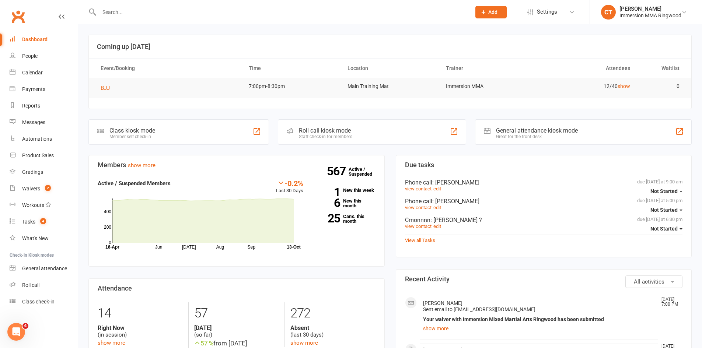
click at [428, 302] on span "Ben Dillon" at bounding box center [442, 303] width 39 height 6
click at [428, 301] on span "Ben Dillon" at bounding box center [442, 303] width 39 height 6
click at [428, 301] on span "[PERSON_NAME]" at bounding box center [442, 303] width 39 height 6
click at [29, 189] on div "Waivers" at bounding box center [31, 189] width 18 height 6
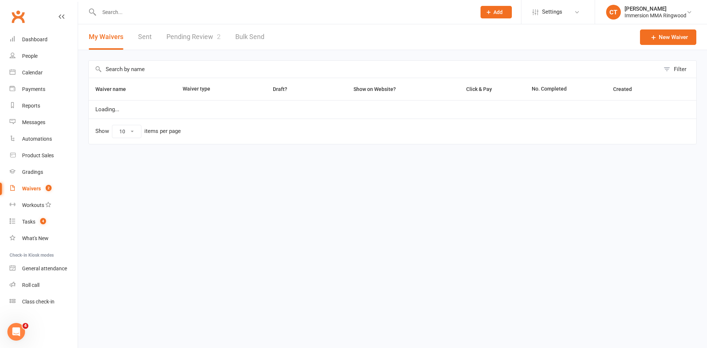
select select "25"
click at [203, 24] on div at bounding box center [279, 12] width 383 height 24
click at [199, 34] on link "Pending Review 2" at bounding box center [193, 36] width 54 height 25
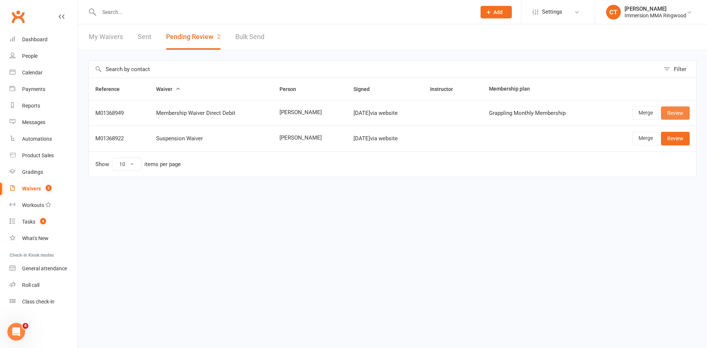
click at [674, 111] on link "Review" at bounding box center [675, 112] width 29 height 13
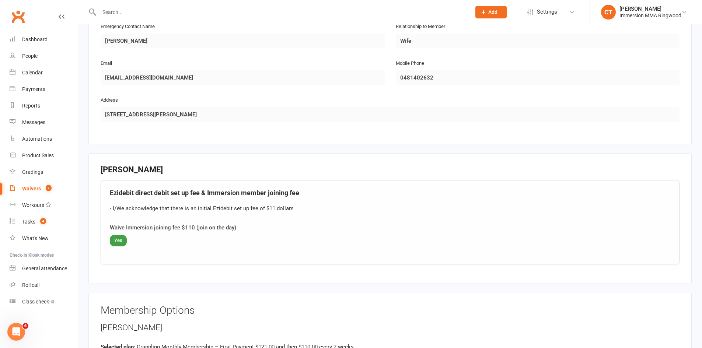
scroll to position [737, 0]
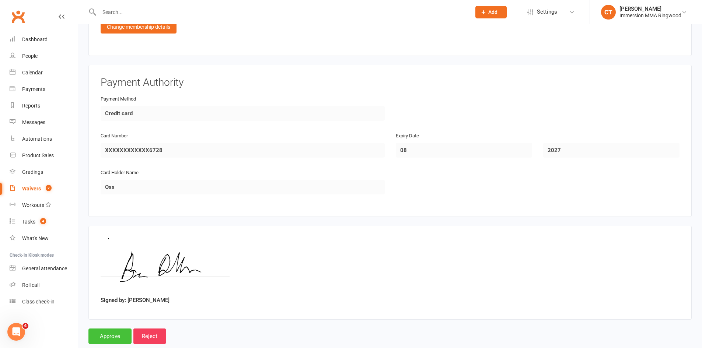
click at [121, 334] on input "Approve" at bounding box center [109, 336] width 43 height 15
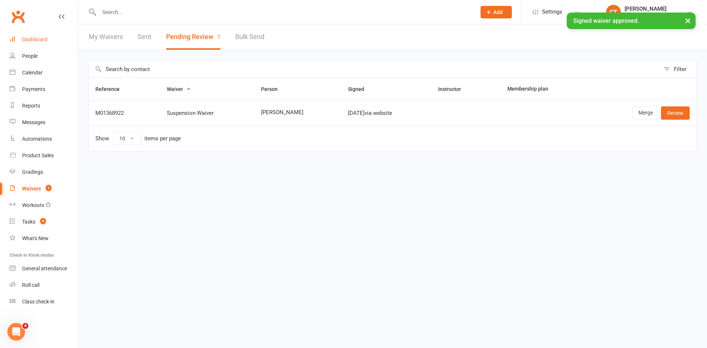
click at [30, 39] on div "Dashboard" at bounding box center [34, 39] width 25 height 6
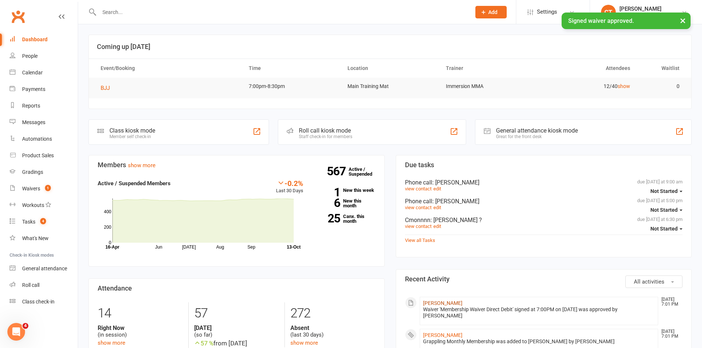
click at [439, 302] on link "[PERSON_NAME]" at bounding box center [442, 303] width 39 height 6
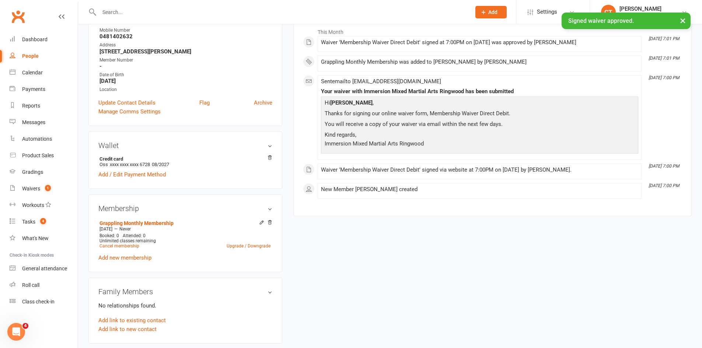
scroll to position [123, 0]
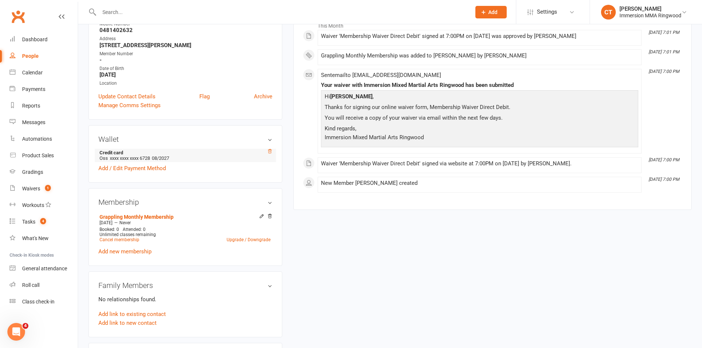
click at [270, 154] on icon at bounding box center [269, 151] width 5 height 5
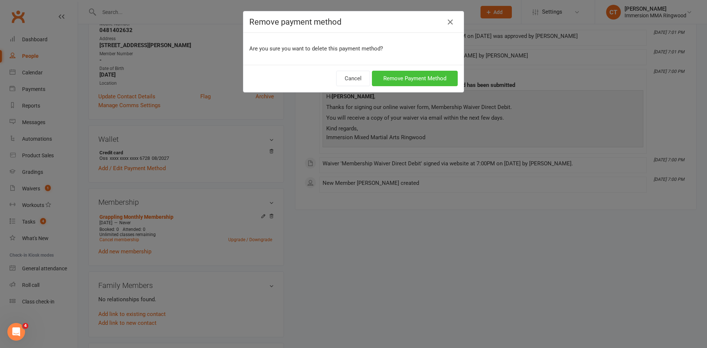
click at [391, 75] on button "Remove Payment Method" at bounding box center [415, 78] width 86 height 15
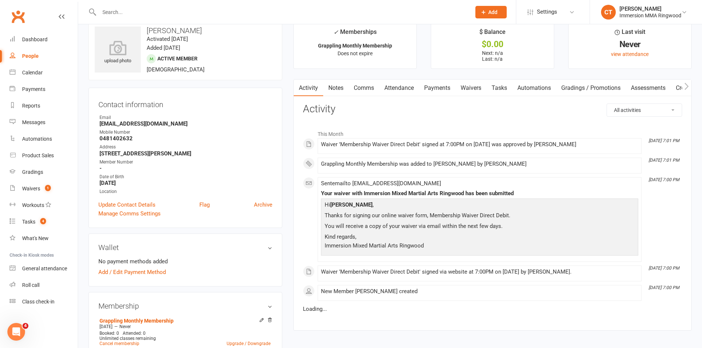
scroll to position [0, 0]
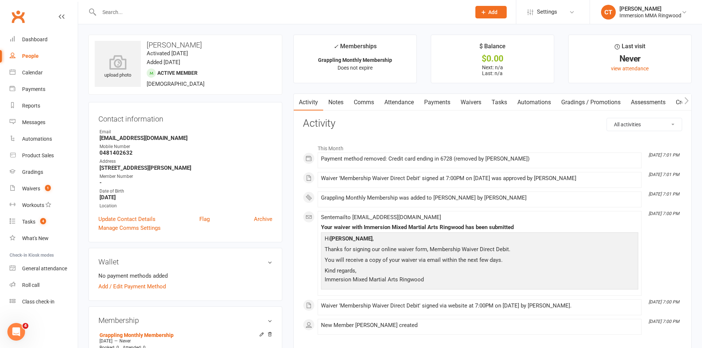
click at [338, 99] on link "Notes" at bounding box center [335, 102] width 25 height 17
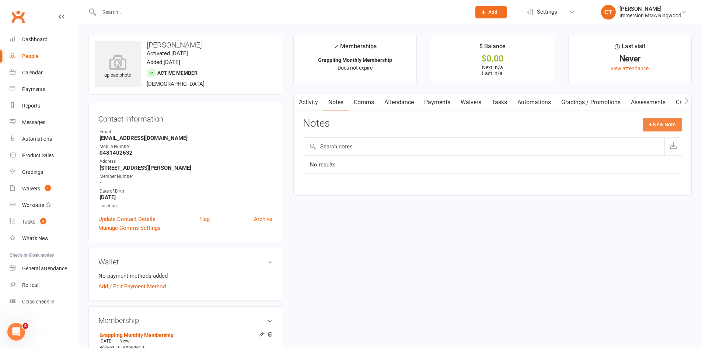
click at [648, 127] on button "+ New Note" at bounding box center [661, 124] width 39 height 13
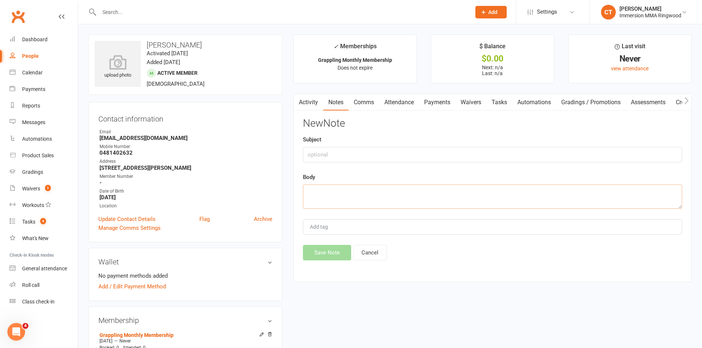
drag, startPoint x: 544, startPoint y: 190, endPoint x: 533, endPoint y: 188, distance: 11.6
click at [544, 190] on textarea at bounding box center [492, 197] width 379 height 24
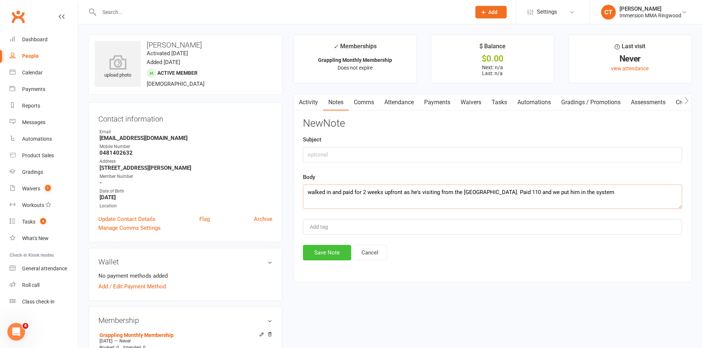
type textarea "walked in and paid for 2 weeks upfront as he's visiting from the phillipines. P…"
click at [310, 251] on button "Save Note" at bounding box center [327, 252] width 48 height 15
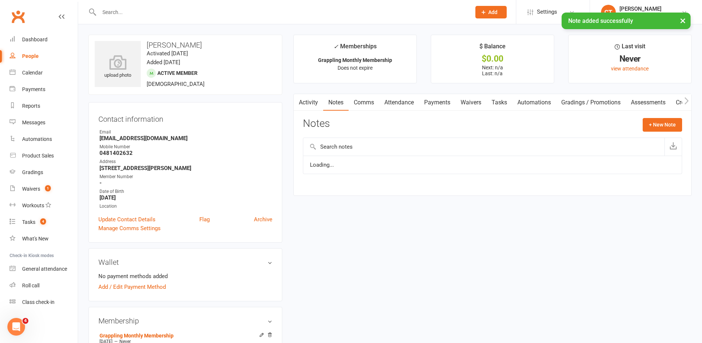
click at [441, 101] on link "Payments" at bounding box center [437, 102] width 36 height 17
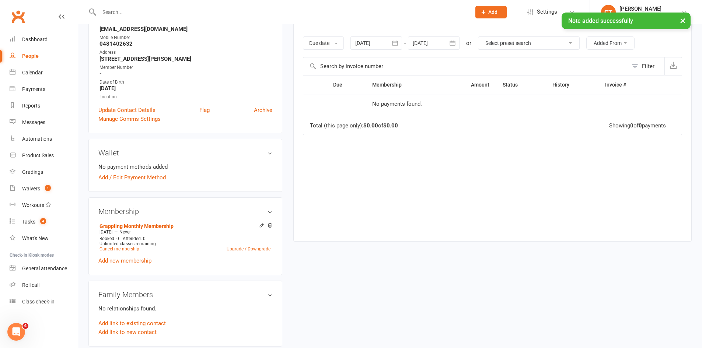
scroll to position [123, 0]
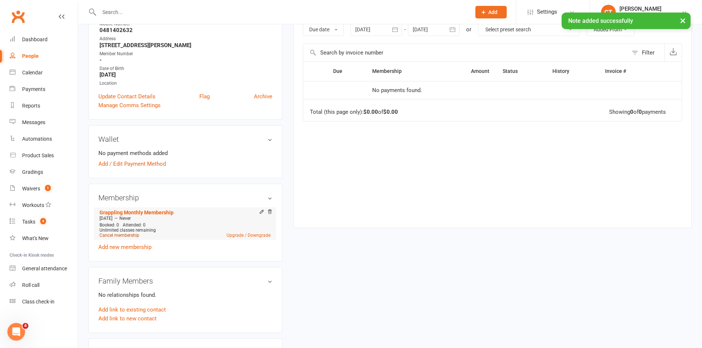
click at [126, 236] on link "Cancel membership" at bounding box center [119, 235] width 40 height 5
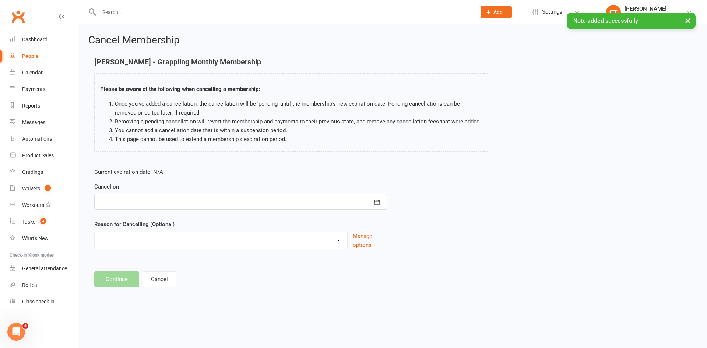
click at [189, 197] on div at bounding box center [240, 201] width 293 height 15
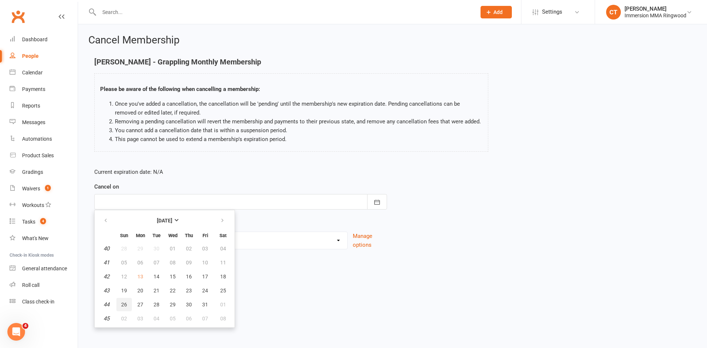
click at [128, 305] on button "26" at bounding box center [123, 304] width 15 height 13
type input "26 Oct 2025"
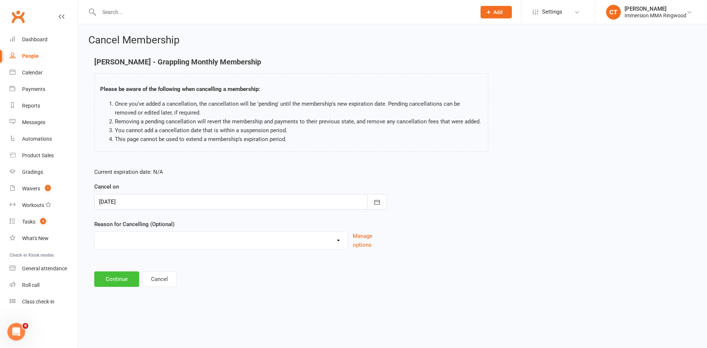
click at [115, 271] on button "Continue" at bounding box center [116, 278] width 45 height 15
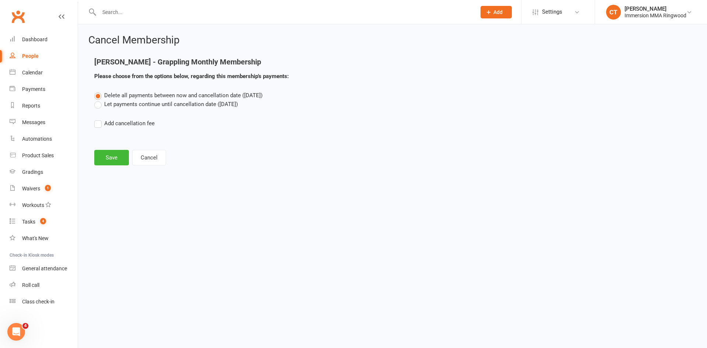
click at [178, 106] on label "Let payments continue until cancellation date (Oct 26, 2025)" at bounding box center [166, 104] width 144 height 9
click at [99, 100] on input "Let payments continue until cancellation date (Oct 26, 2025)" at bounding box center [96, 100] width 5 height 0
click at [105, 158] on button "Save" at bounding box center [111, 157] width 35 height 15
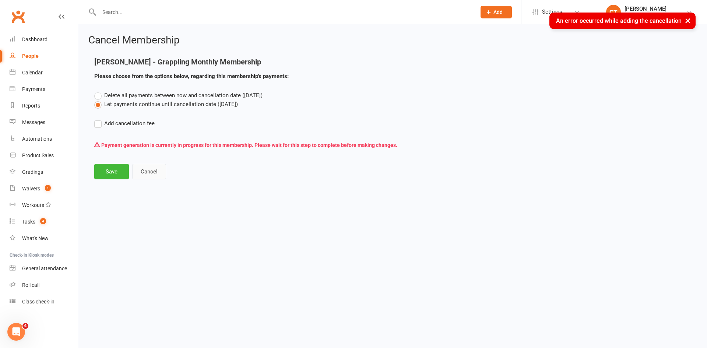
click at [156, 173] on button "Cancel" at bounding box center [149, 171] width 34 height 15
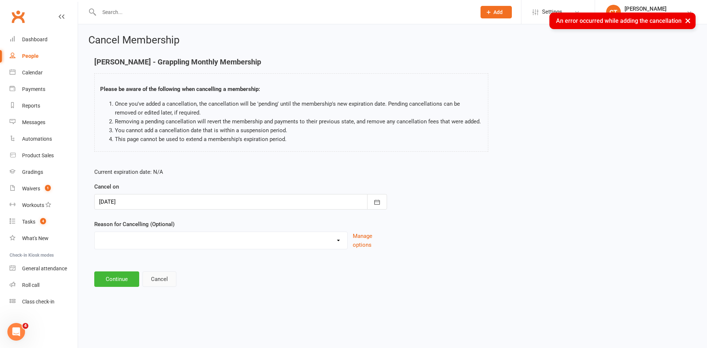
click at [164, 283] on button "Cancel" at bounding box center [160, 278] width 34 height 15
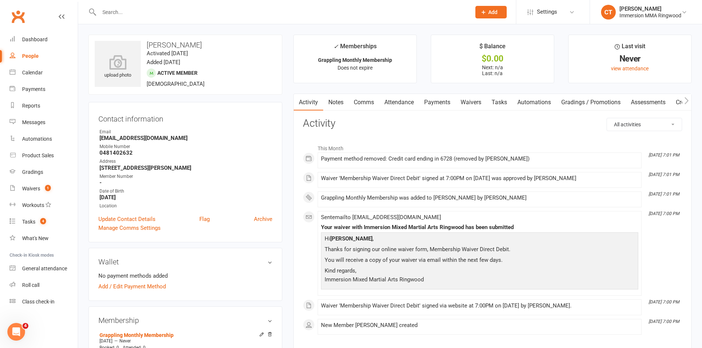
click at [439, 107] on link "Payments" at bounding box center [437, 102] width 36 height 17
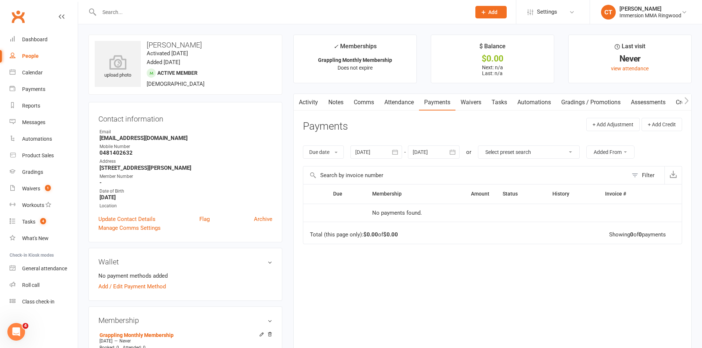
drag, startPoint x: 360, startPoint y: 105, endPoint x: 392, endPoint y: 101, distance: 32.4
click at [360, 105] on link "Comms" at bounding box center [363, 102] width 31 height 17
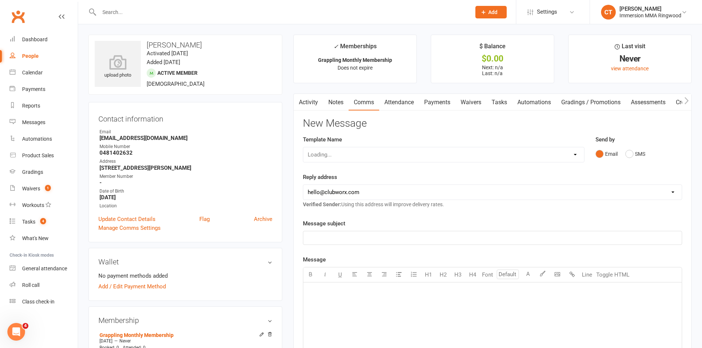
click at [430, 103] on link "Payments" at bounding box center [437, 102] width 36 height 17
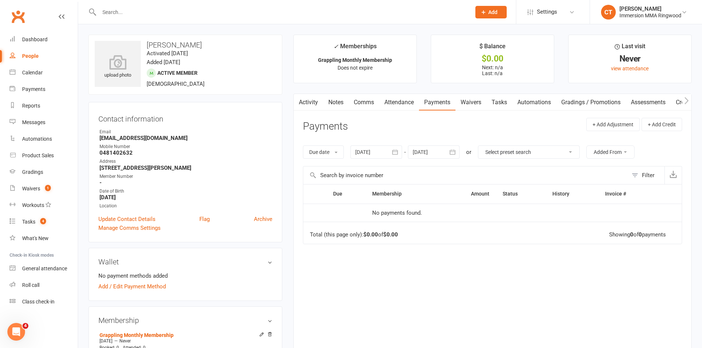
click at [308, 101] on link "Activity" at bounding box center [308, 102] width 29 height 17
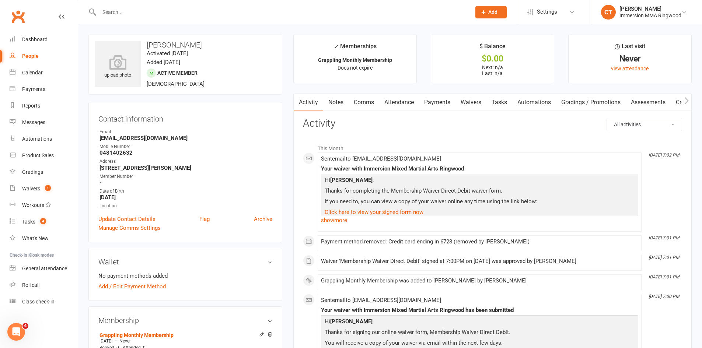
click at [436, 99] on link "Payments" at bounding box center [437, 102] width 36 height 17
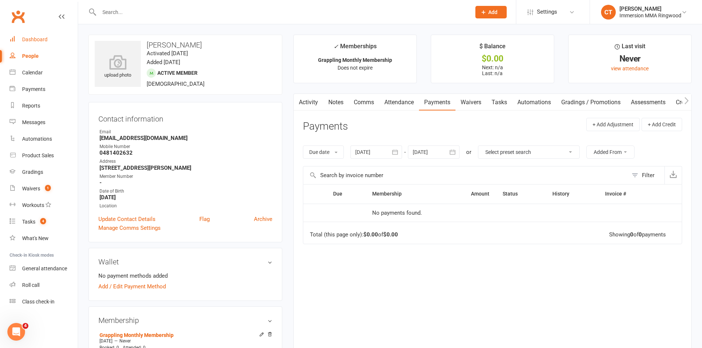
click at [45, 35] on link "Dashboard" at bounding box center [44, 39] width 68 height 17
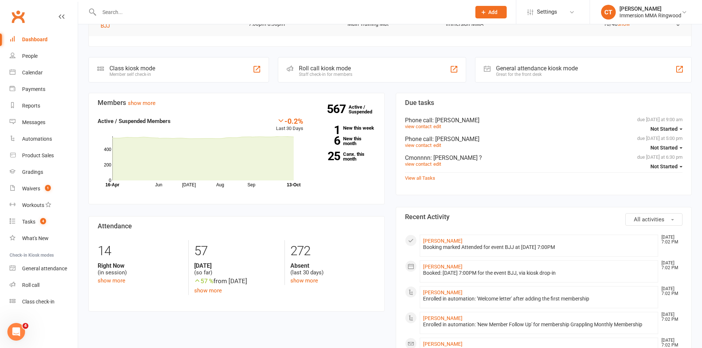
scroll to position [123, 0]
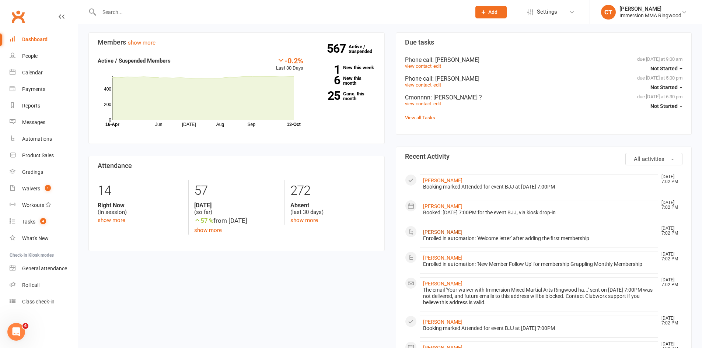
click at [433, 231] on link "[PERSON_NAME]" at bounding box center [442, 232] width 39 height 6
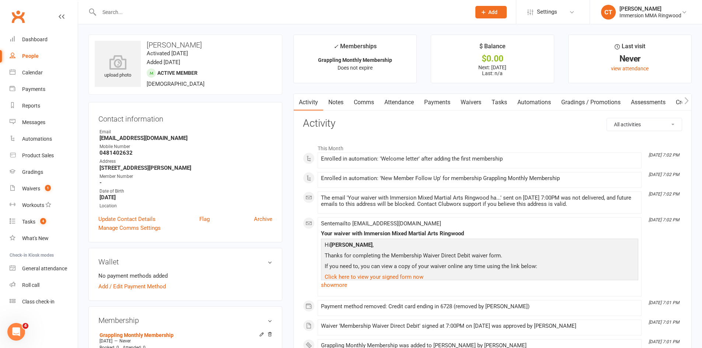
click at [437, 102] on link "Payments" at bounding box center [437, 102] width 36 height 17
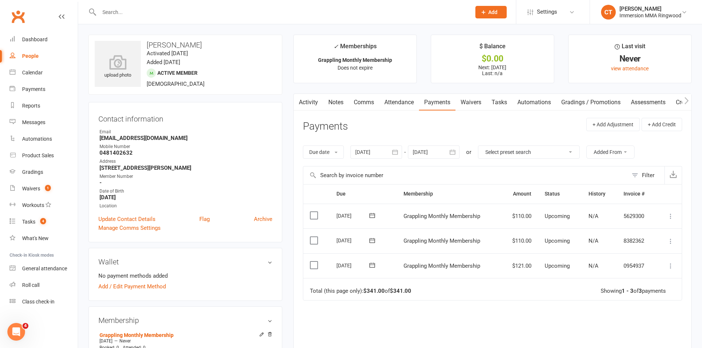
click at [472, 305] on div "Due Contact Membership Amount Status History Invoice # Select this 10 Nov 2025 …" at bounding box center [492, 289] width 379 height 211
click at [672, 268] on icon at bounding box center [670, 265] width 7 height 7
click at [652, 298] on link "Mark as Paid (POS)" at bounding box center [637, 295] width 73 height 15
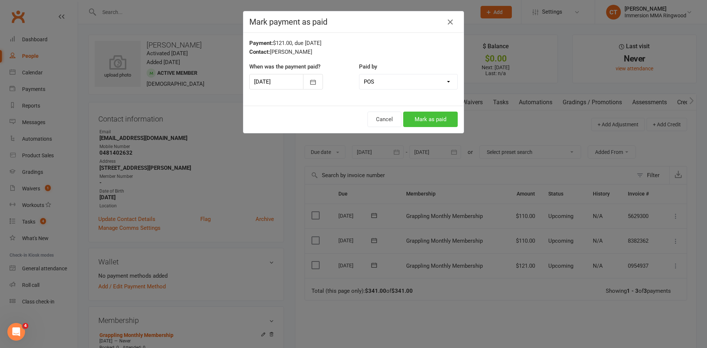
click at [425, 120] on button "Mark as paid" at bounding box center [430, 119] width 55 height 15
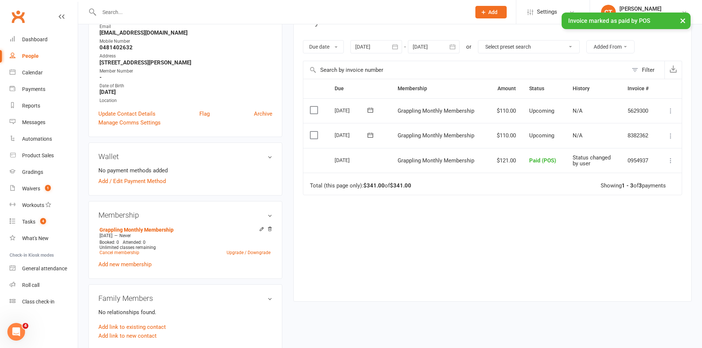
scroll to position [123, 0]
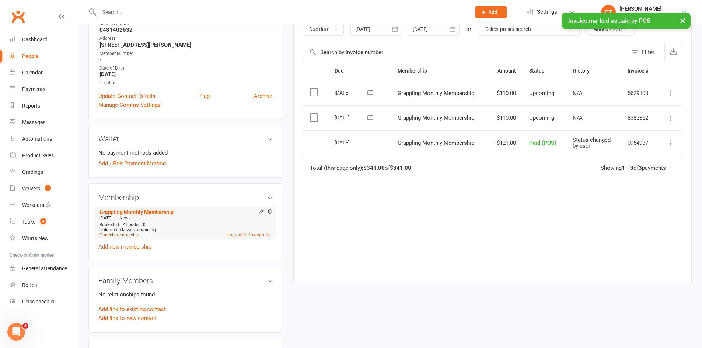
click at [126, 235] on link "Cancel membership" at bounding box center [119, 234] width 40 height 5
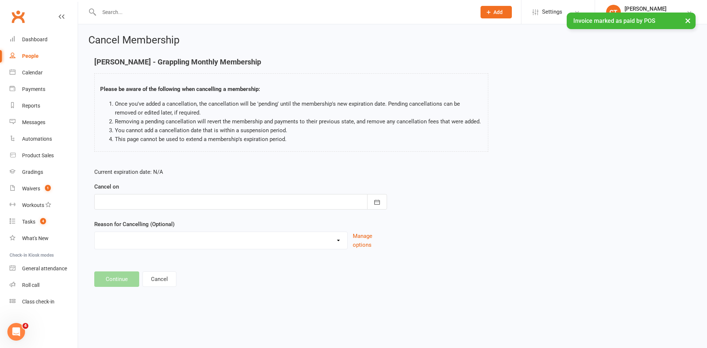
click at [176, 202] on div at bounding box center [240, 201] width 293 height 15
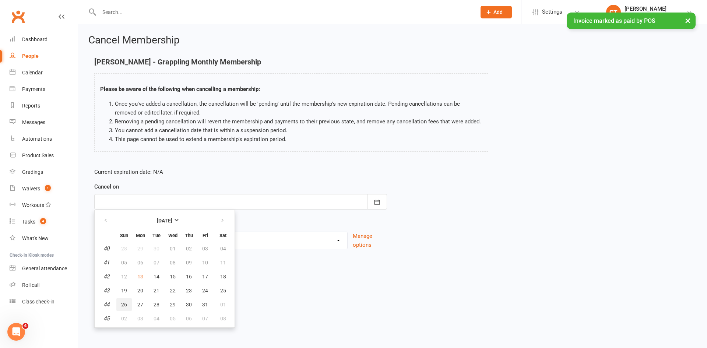
click at [126, 306] on span "26" at bounding box center [124, 305] width 6 height 6
type input "26 Oct 2025"
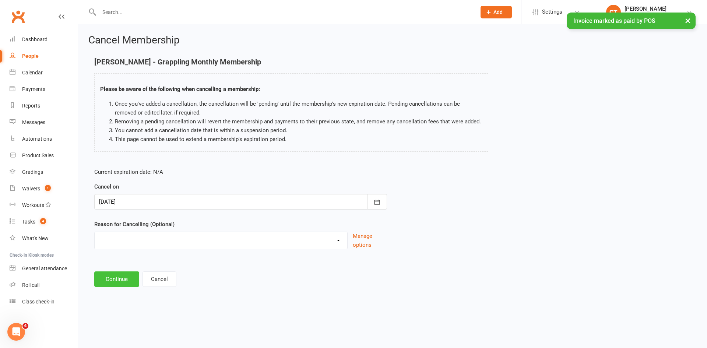
click at [117, 281] on button "Continue" at bounding box center [116, 278] width 45 height 15
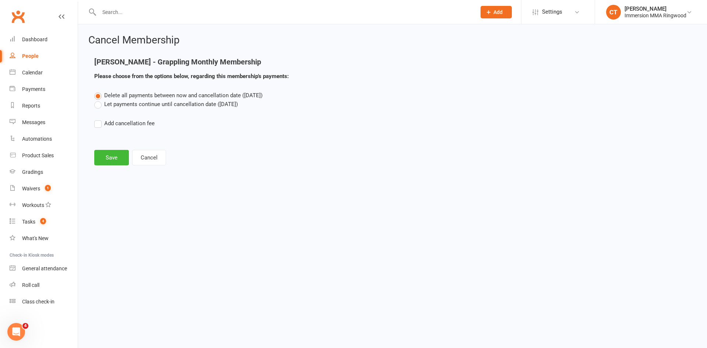
click at [177, 106] on label "Let payments continue until cancellation date (Oct 26, 2025)" at bounding box center [166, 104] width 144 height 9
click at [99, 100] on input "Let payments continue until cancellation date (Oct 26, 2025)" at bounding box center [96, 100] width 5 height 0
click at [113, 156] on button "Save" at bounding box center [111, 157] width 35 height 15
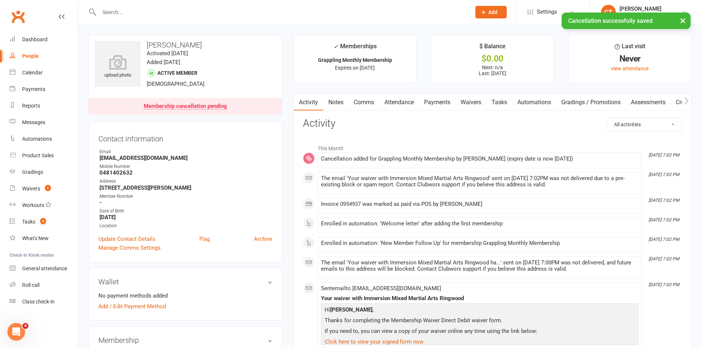
click at [333, 102] on link "Notes" at bounding box center [335, 102] width 25 height 17
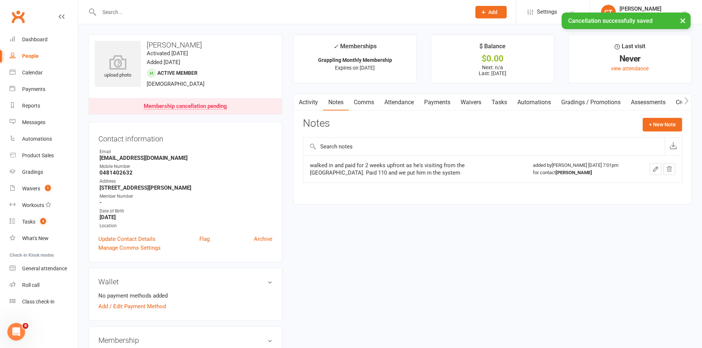
click at [499, 107] on link "Tasks" at bounding box center [499, 102] width 26 height 17
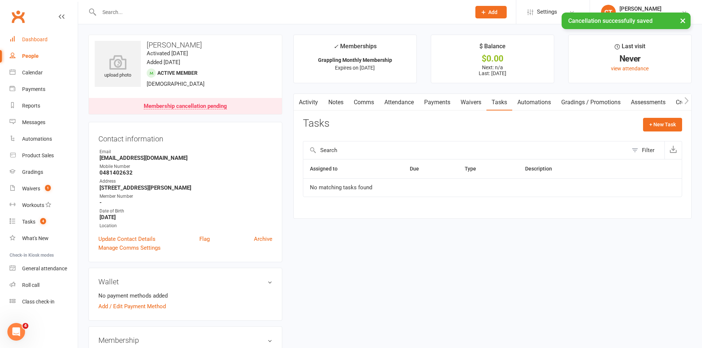
click at [39, 42] on div "Dashboard" at bounding box center [34, 39] width 25 height 6
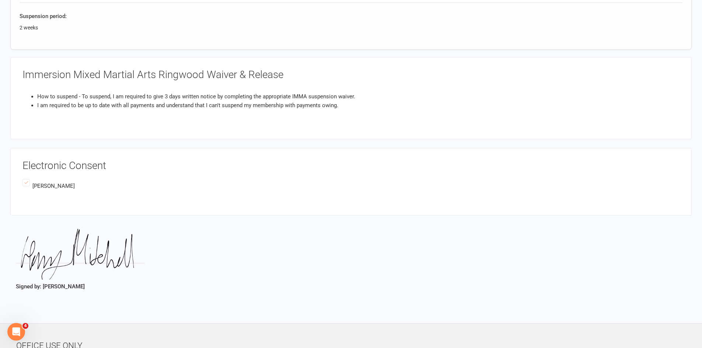
scroll to position [246, 0]
